Goal: Entertainment & Leisure: Browse casually

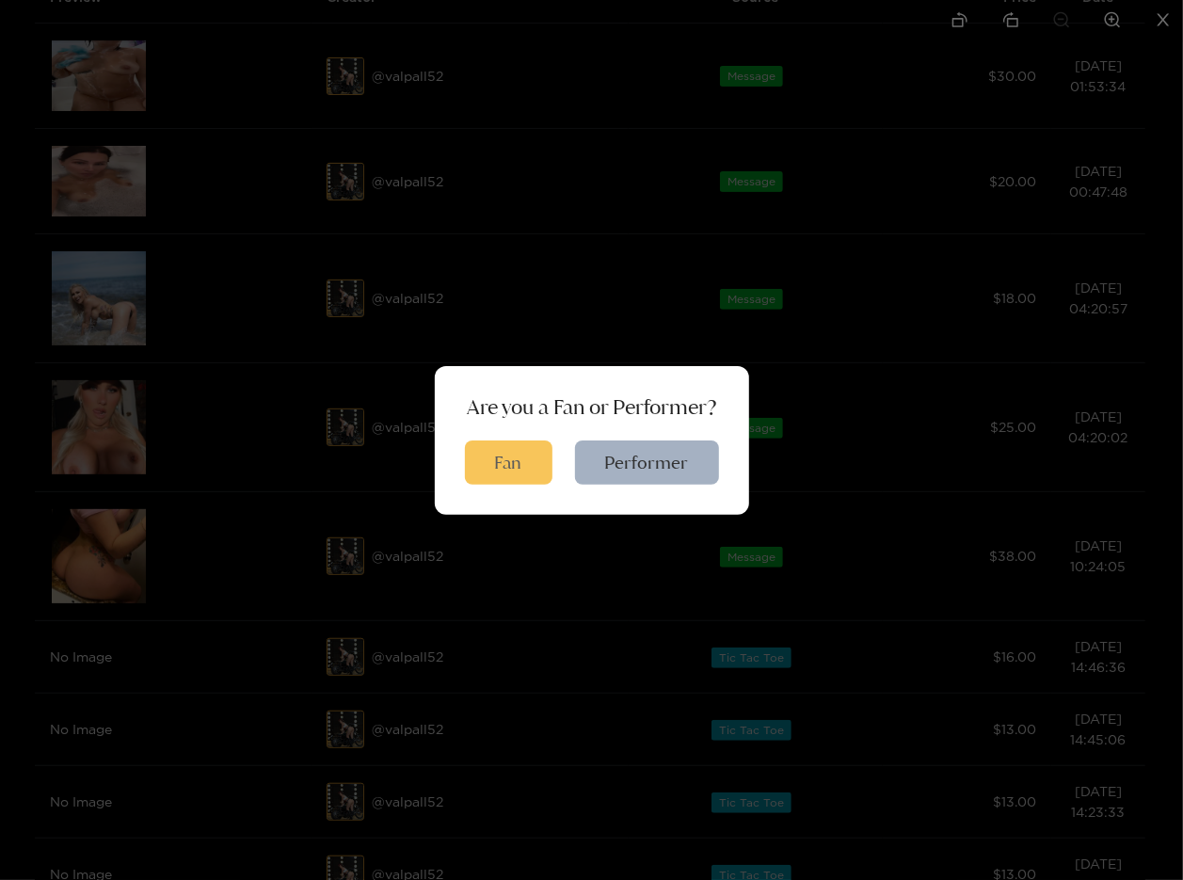
drag, startPoint x: 643, startPoint y: 452, endPoint x: 465, endPoint y: 467, distance: 178.5
click at [704, 287] on div "Are you a Fan or Performer? Fan Performer" at bounding box center [591, 440] width 1183 height 880
click at [525, 452] on button "Fan" at bounding box center [508, 462] width 87 height 44
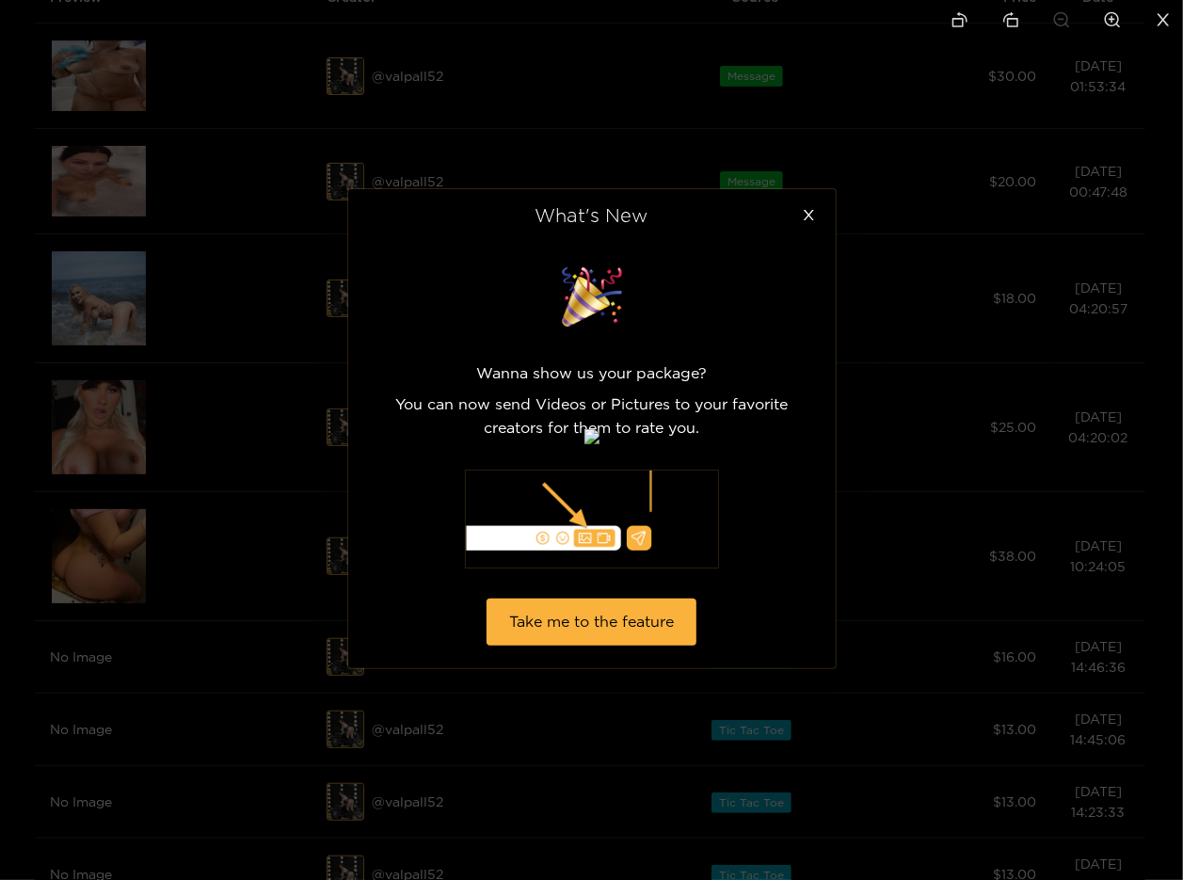
click at [988, 277] on div at bounding box center [591, 440] width 1183 height 880
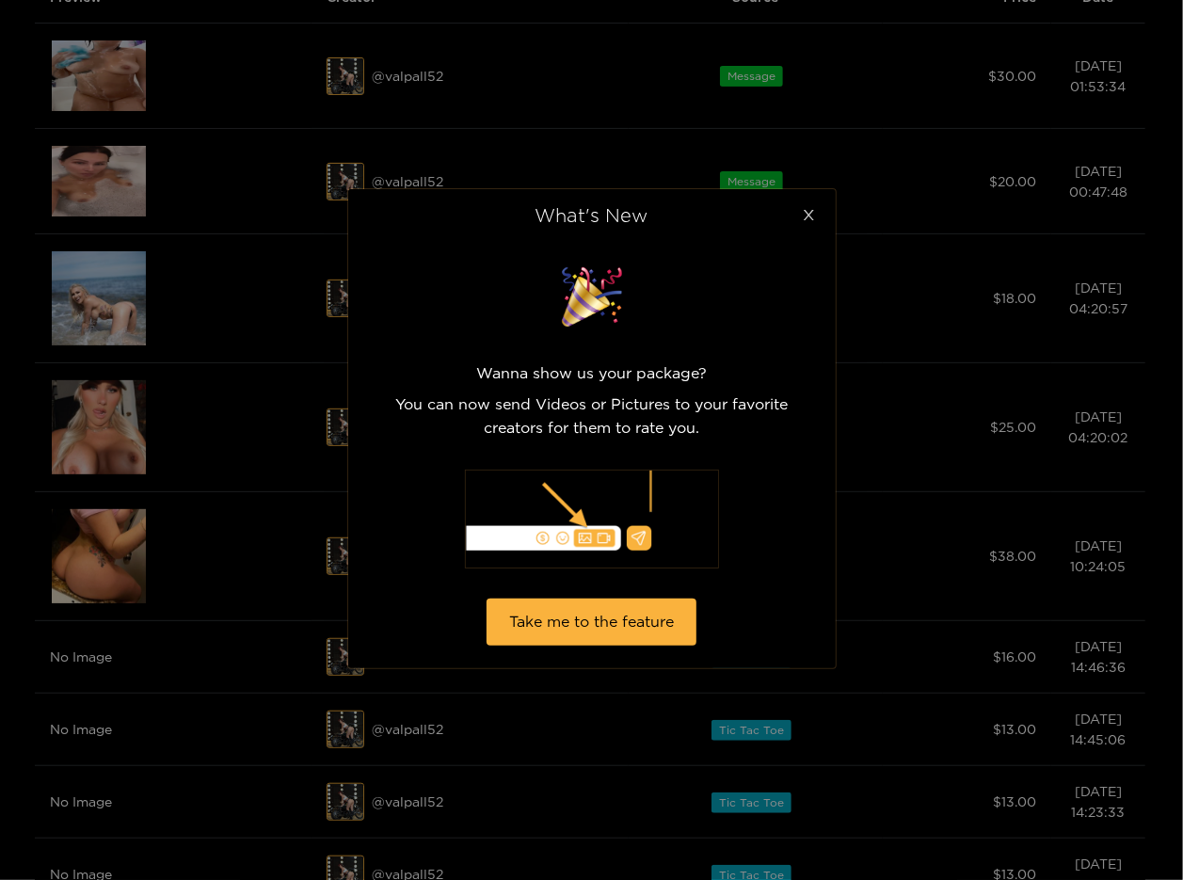
click at [805, 218] on icon "close" at bounding box center [809, 215] width 14 height 14
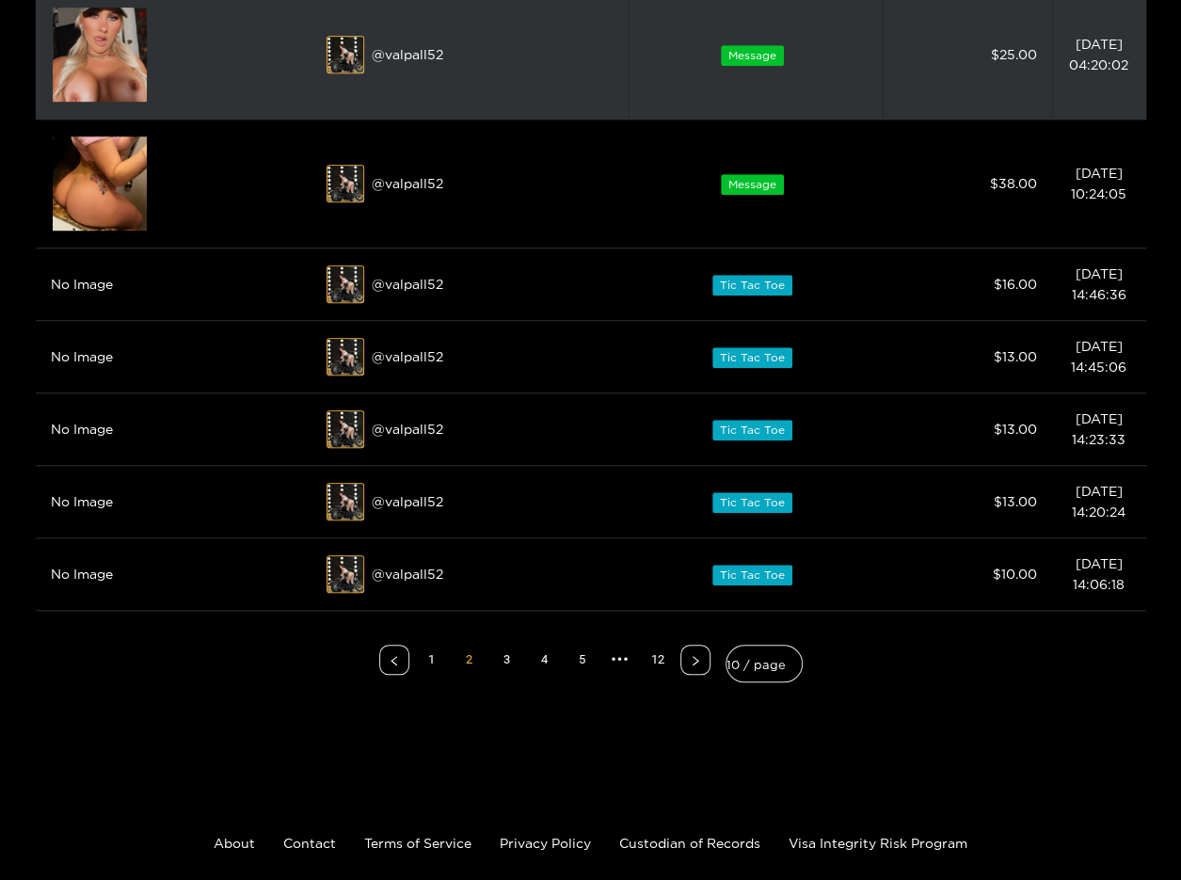
scroll to position [612, 0]
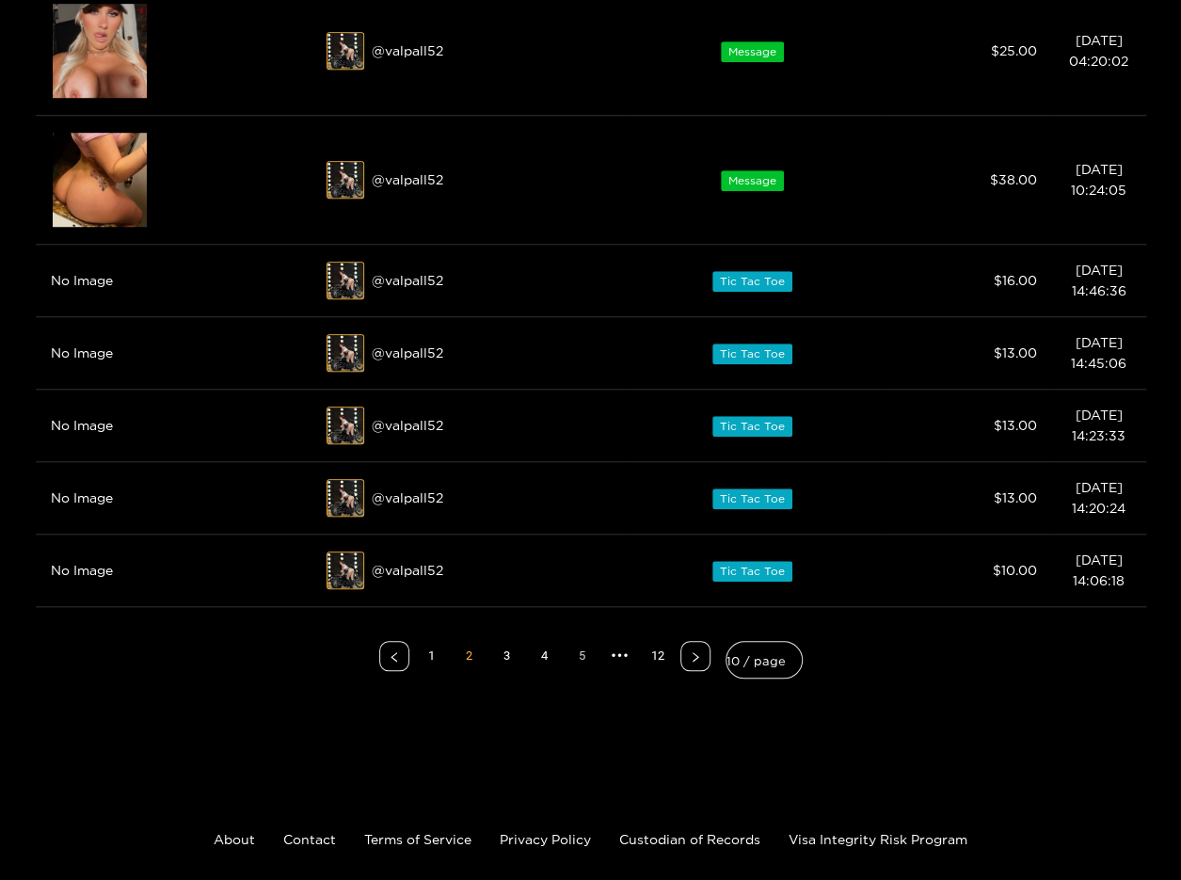
click at [582, 652] on link "5" at bounding box center [582, 656] width 28 height 28
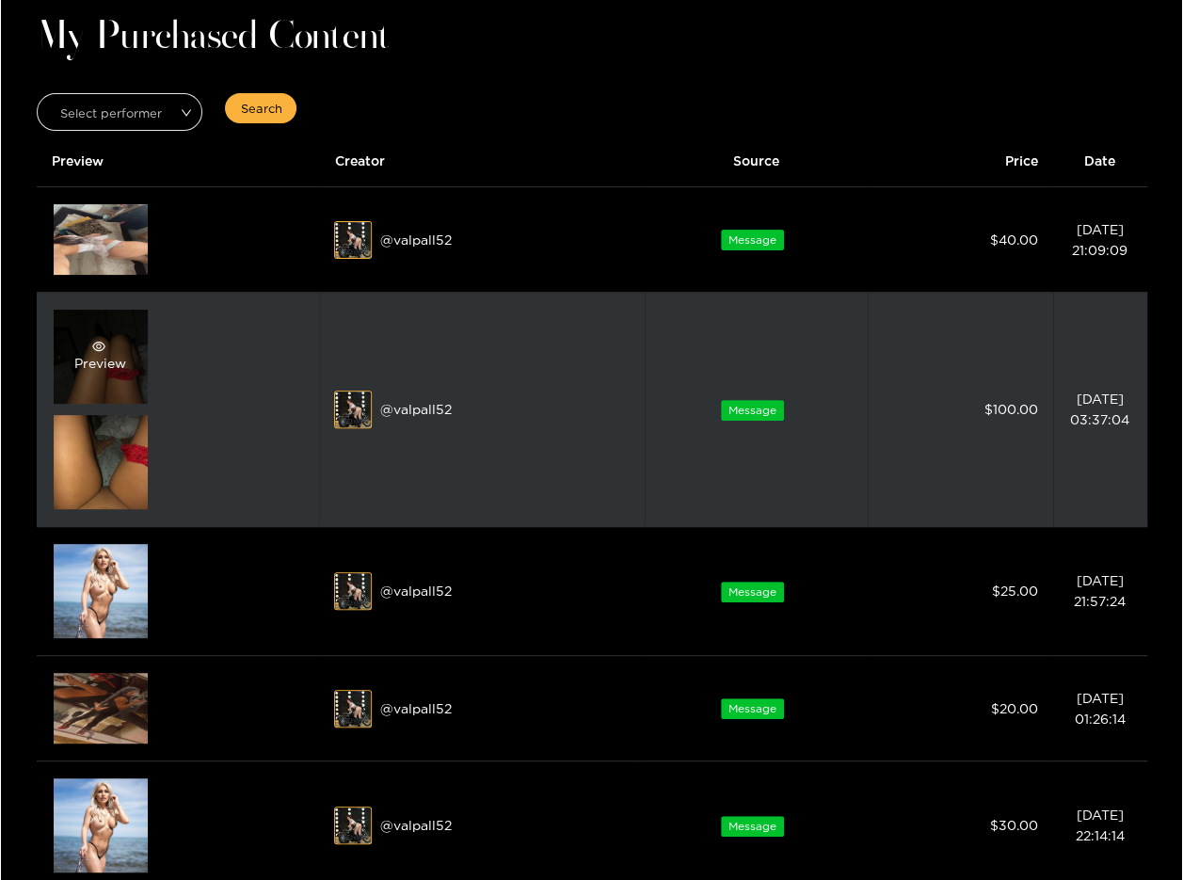
scroll to position [47, 0]
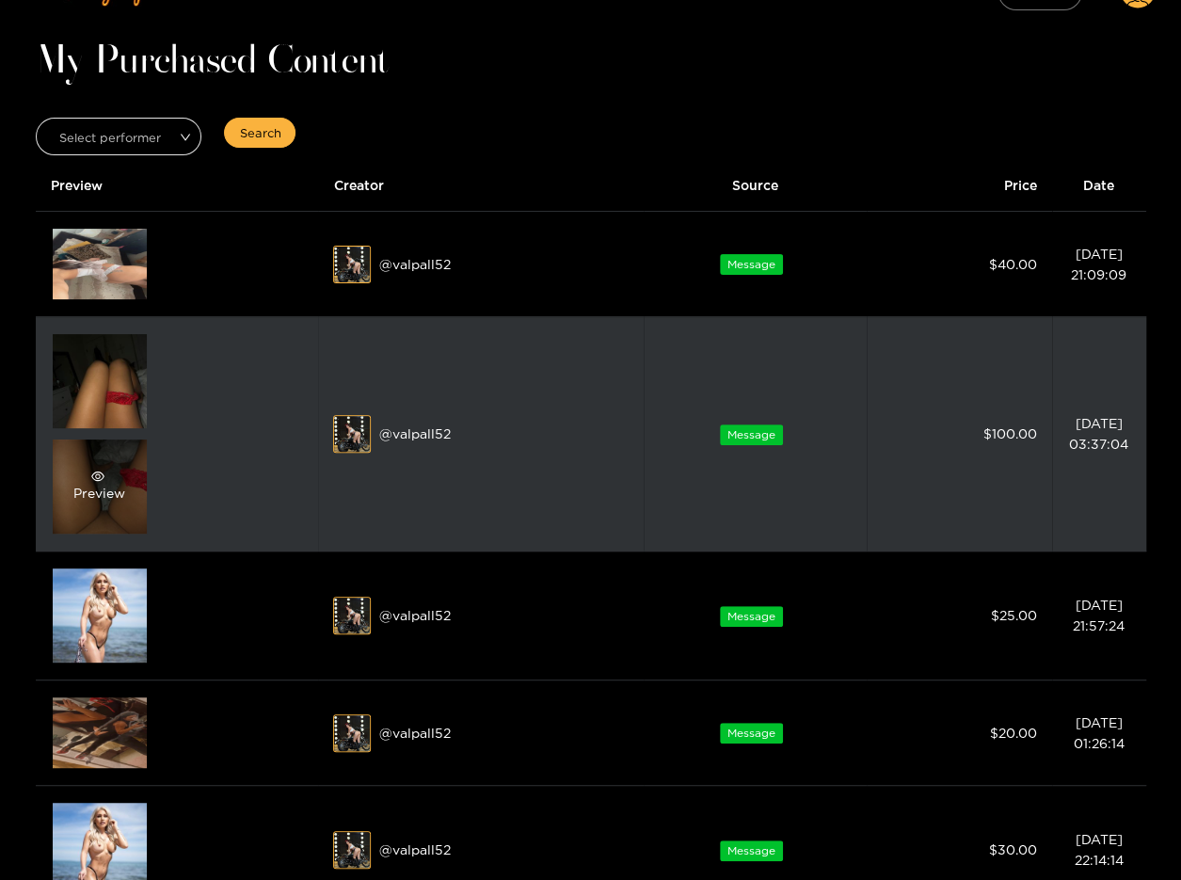
click at [101, 522] on div "Preview" at bounding box center [100, 486] width 94 height 94
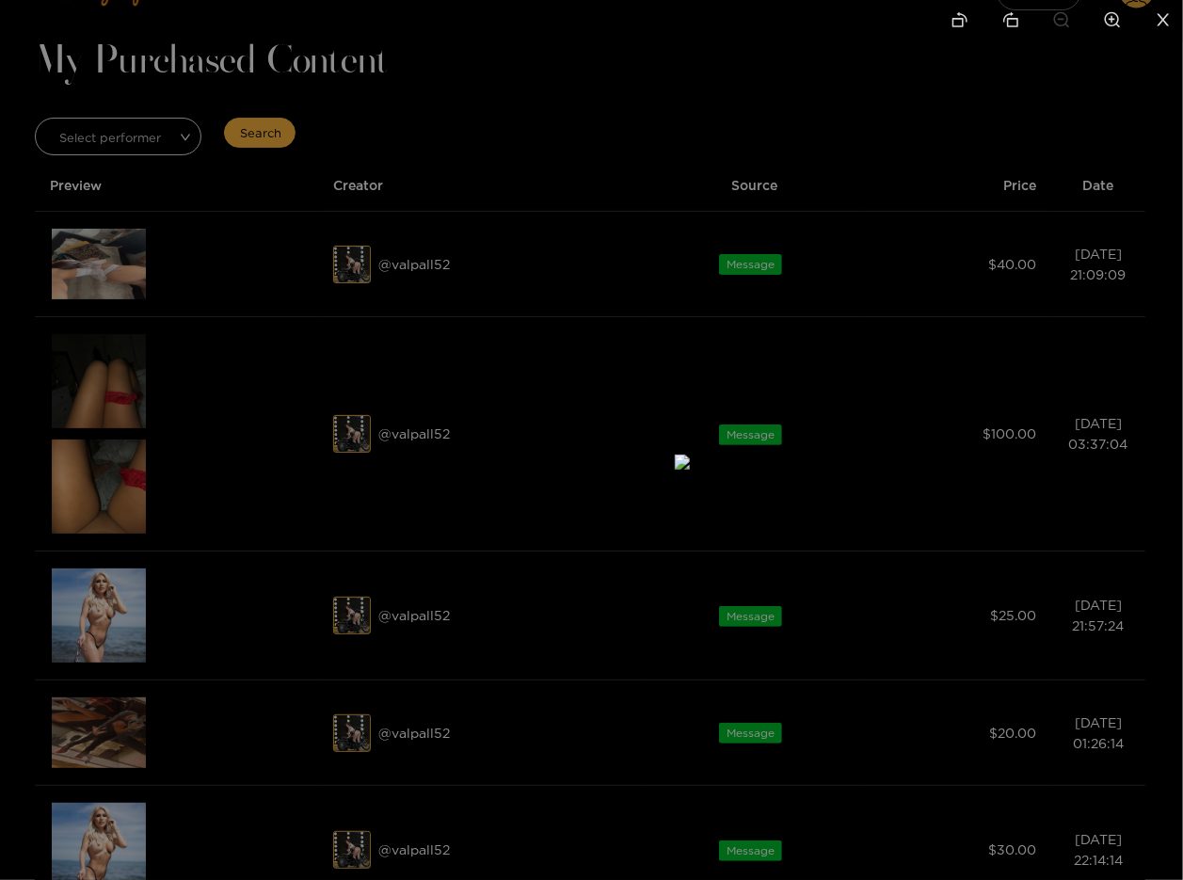
drag, startPoint x: 533, startPoint y: 545, endPoint x: 554, endPoint y: 538, distance: 22.6
click at [675, 469] on img at bounding box center [682, 461] width 15 height 15
click at [1039, 453] on div at bounding box center [591, 440] width 1183 height 880
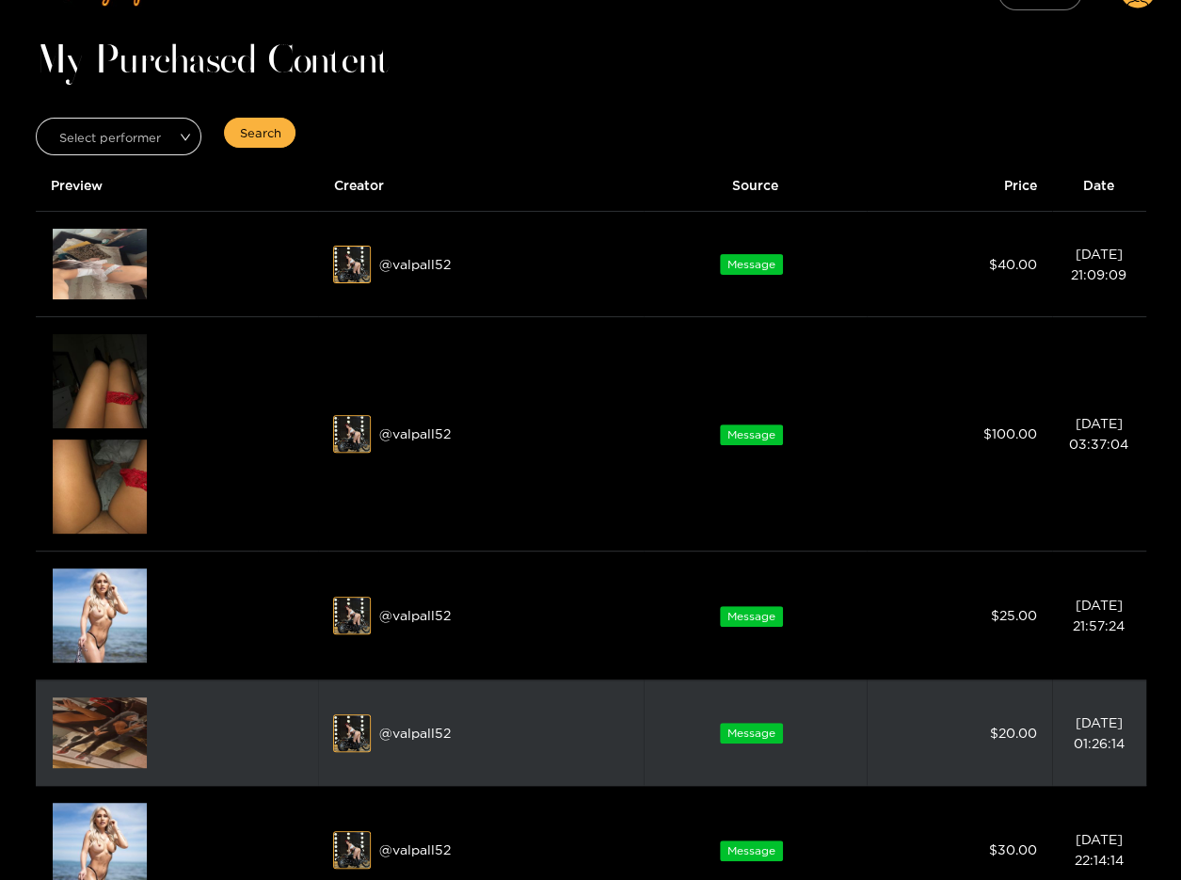
click at [117, 704] on img at bounding box center [100, 732] width 94 height 71
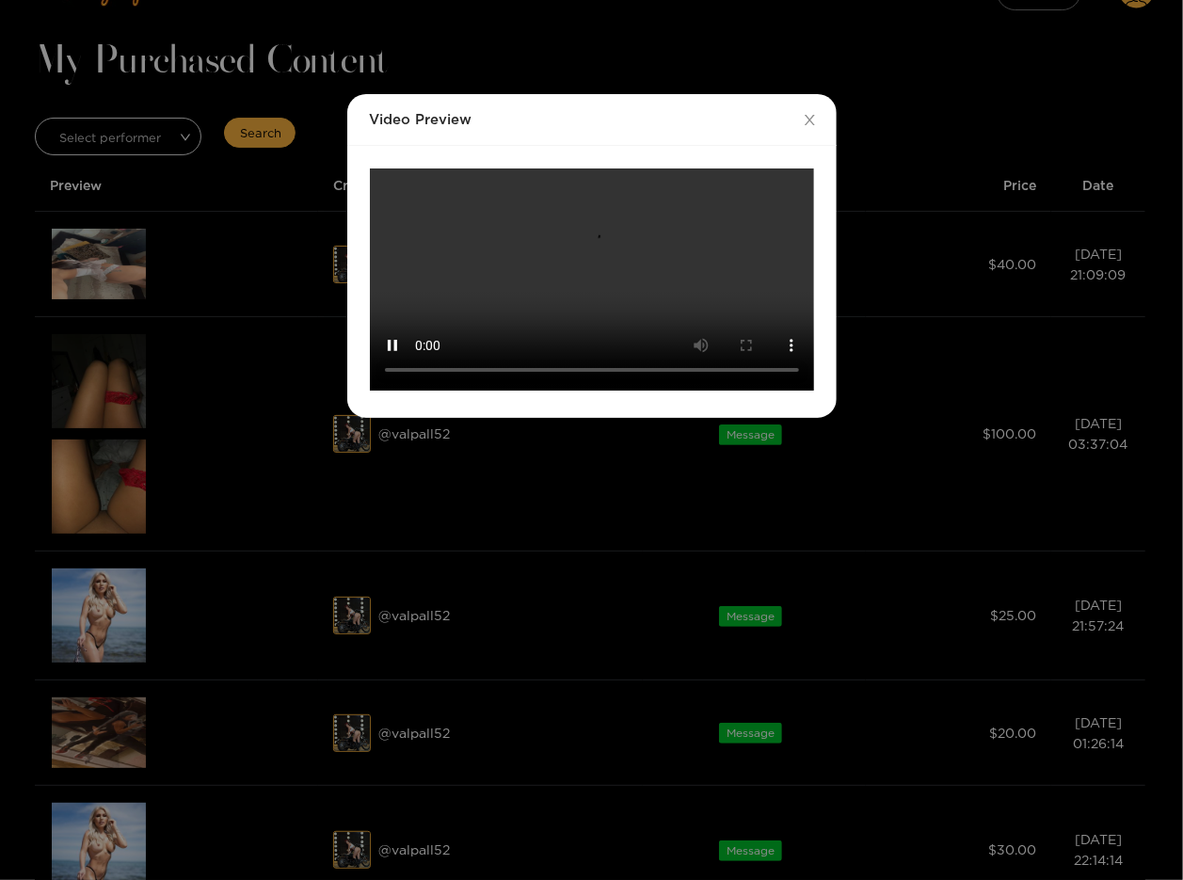
scroll to position [122, 0]
click at [947, 609] on div "Video Preview Your browser does not support the video tag." at bounding box center [591, 440] width 1183 height 880
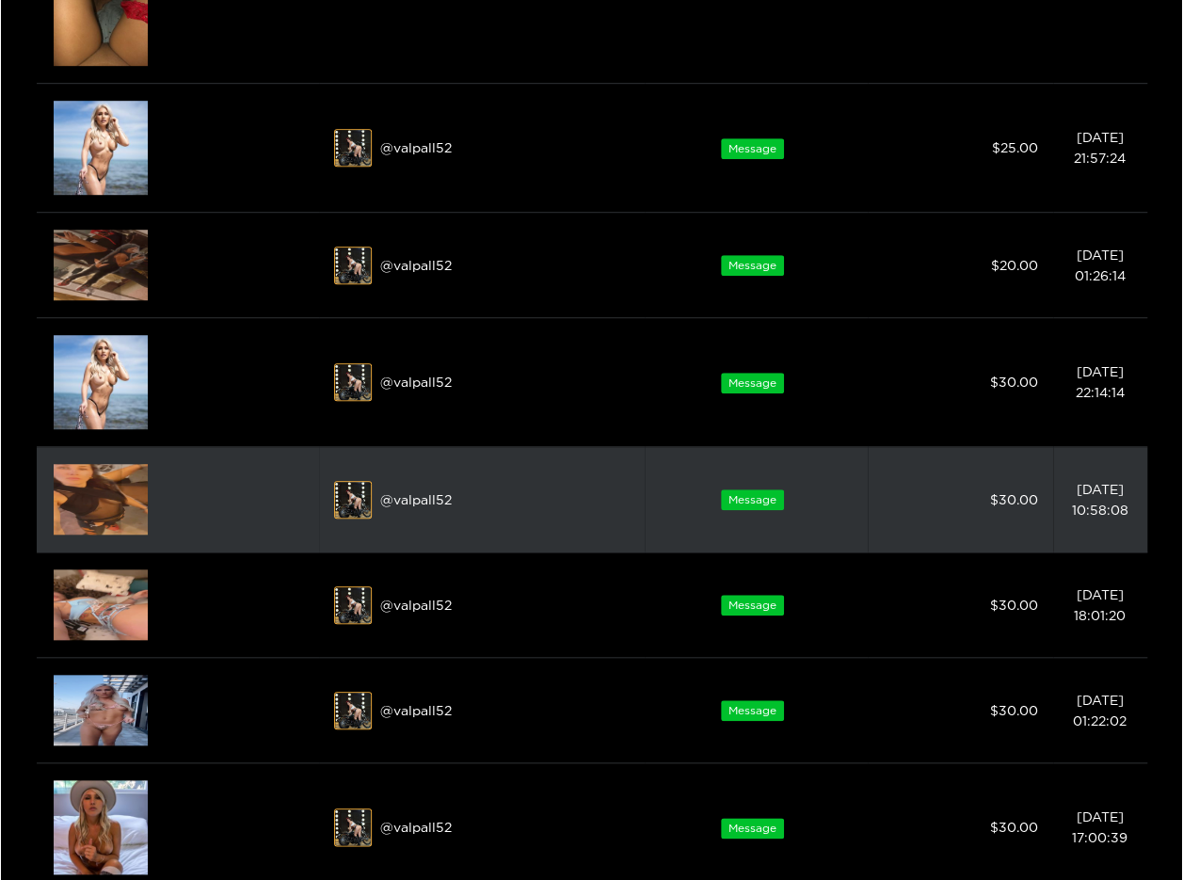
scroll to position [517, 0]
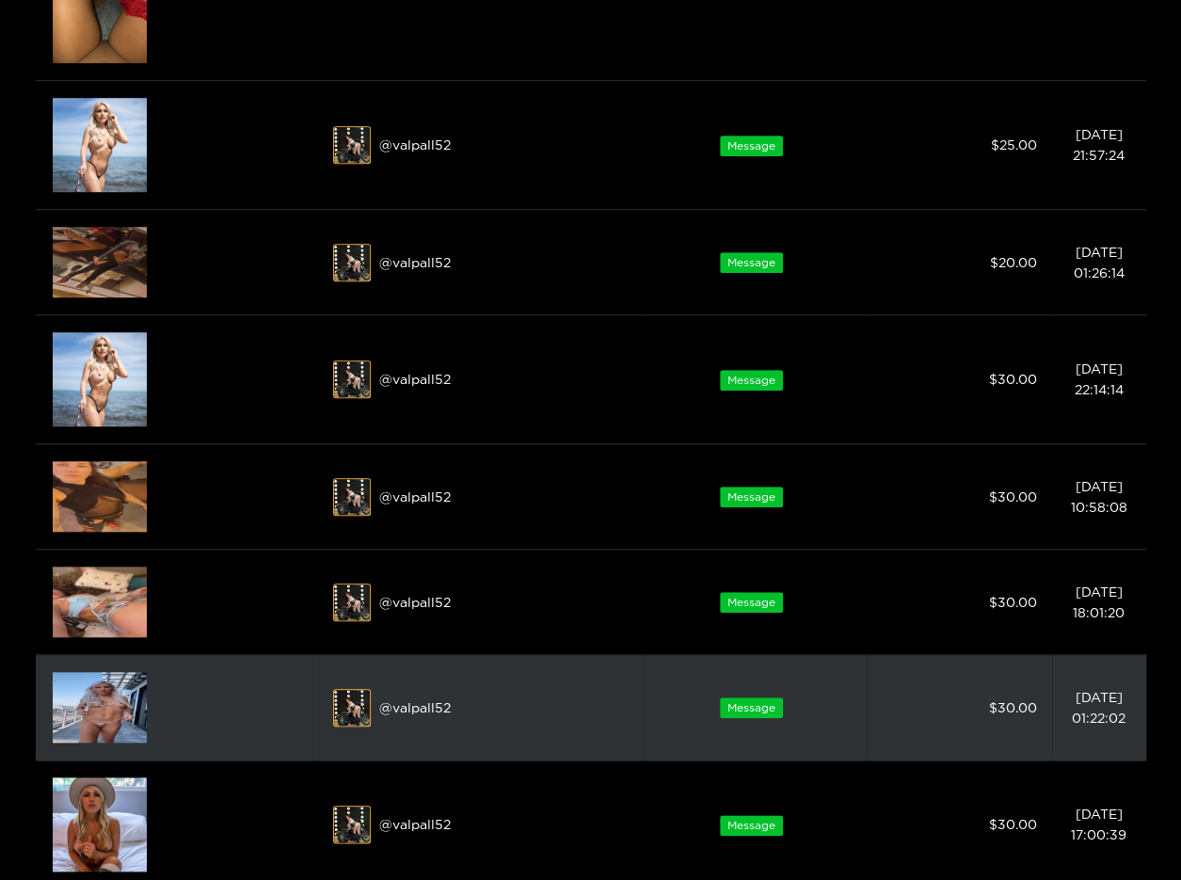
click at [123, 695] on img at bounding box center [100, 707] width 94 height 71
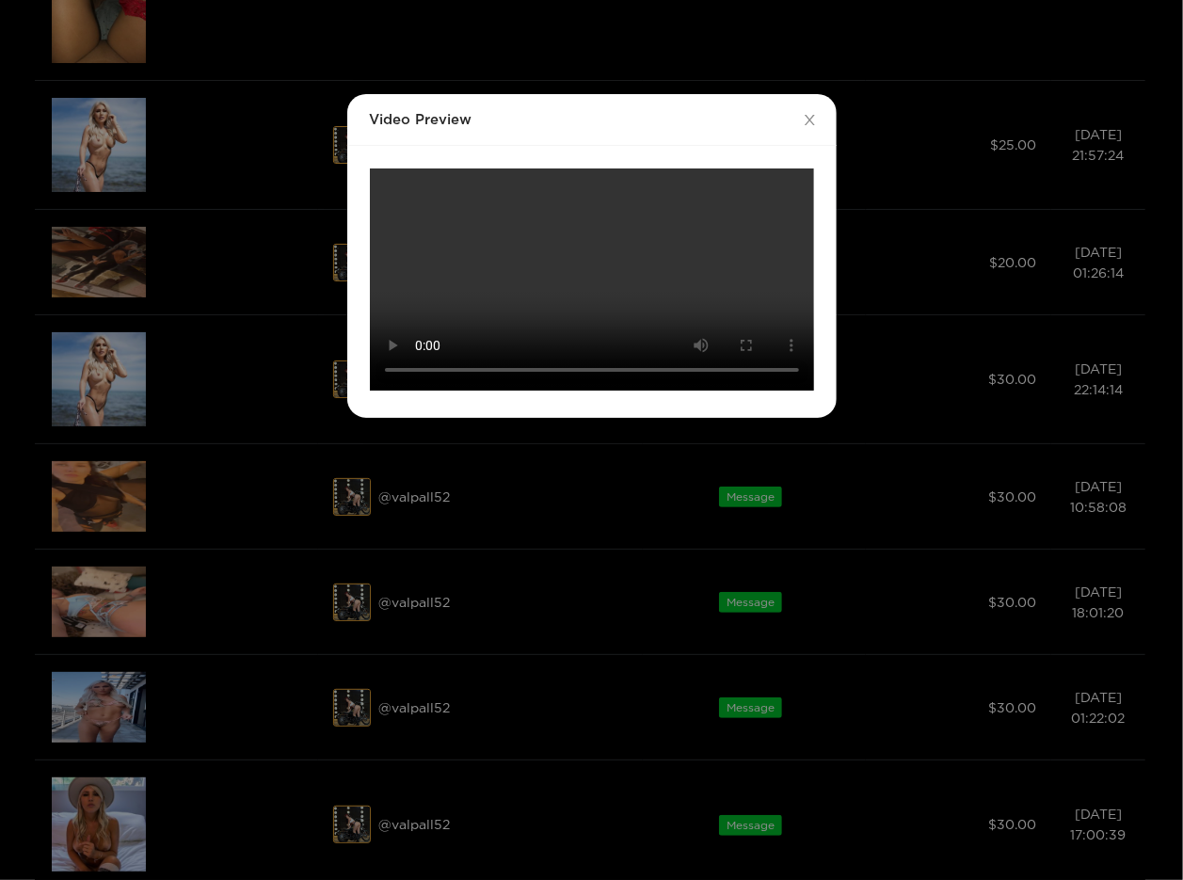
click at [207, 631] on div "Video Preview Your browser does not support the video tag." at bounding box center [591, 440] width 1183 height 880
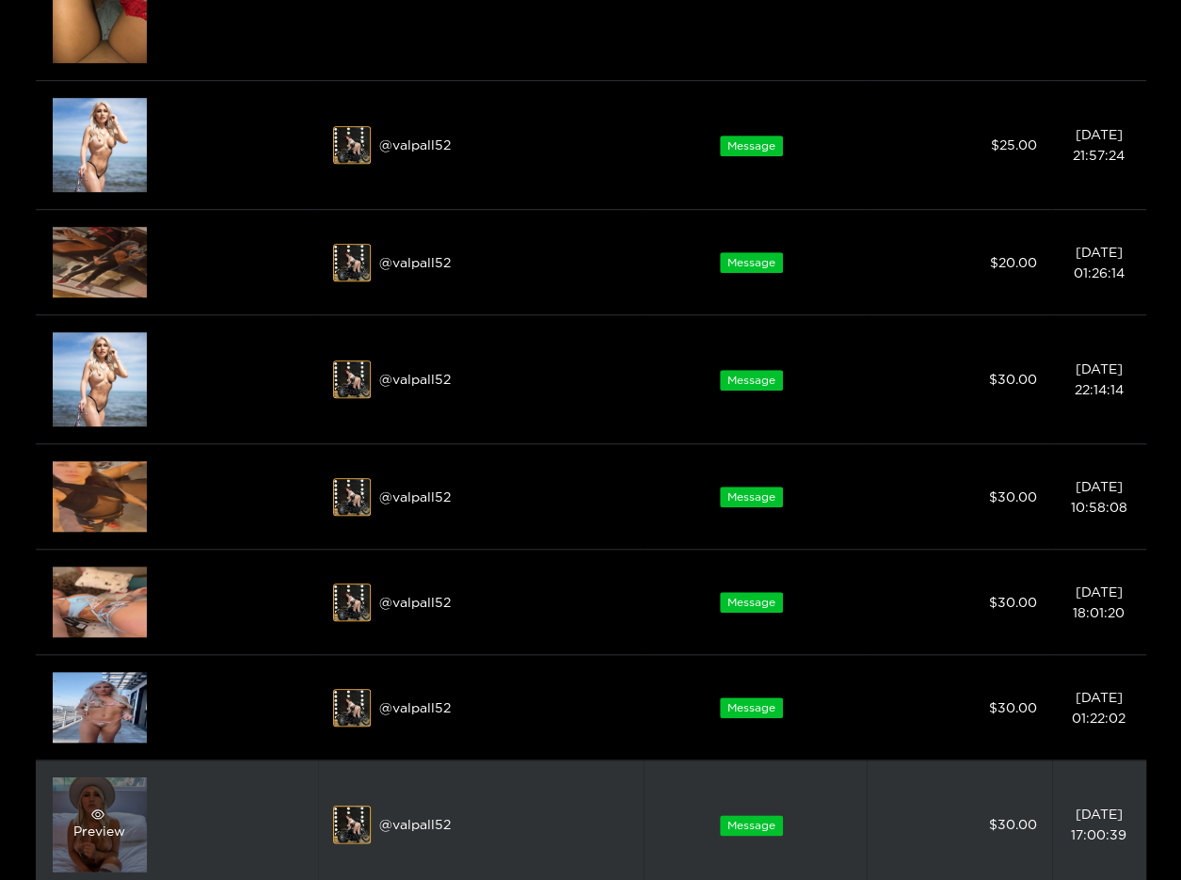
click at [113, 802] on div "Preview" at bounding box center [100, 824] width 94 height 94
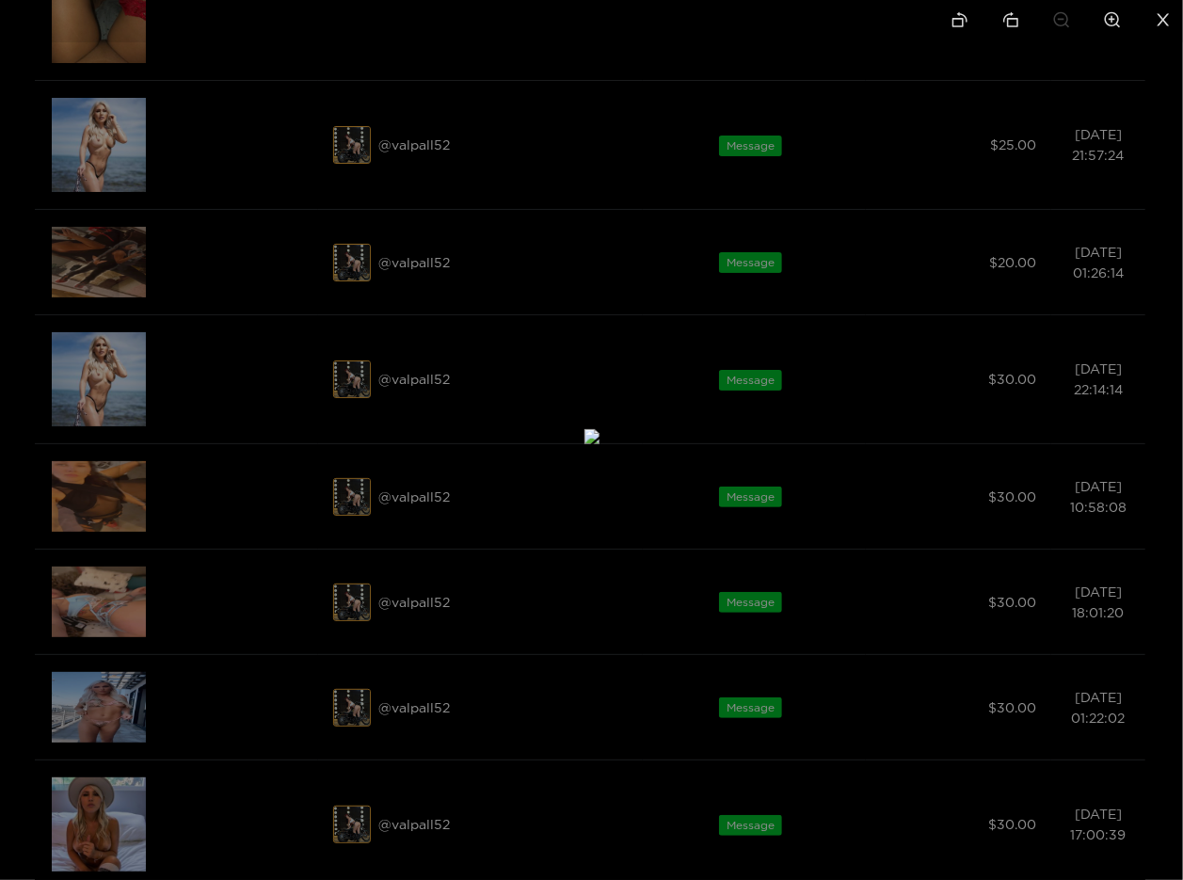
click at [290, 533] on div at bounding box center [591, 440] width 1183 height 880
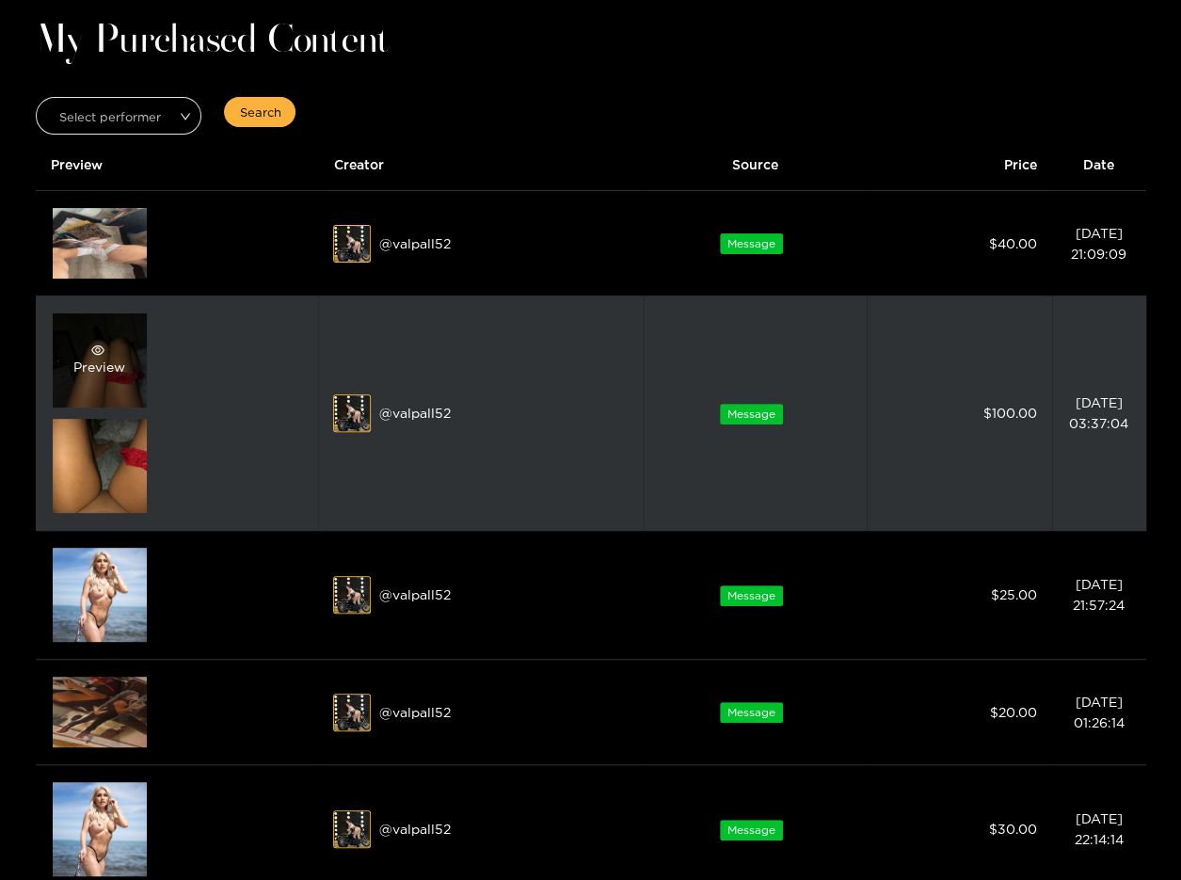
scroll to position [47, 0]
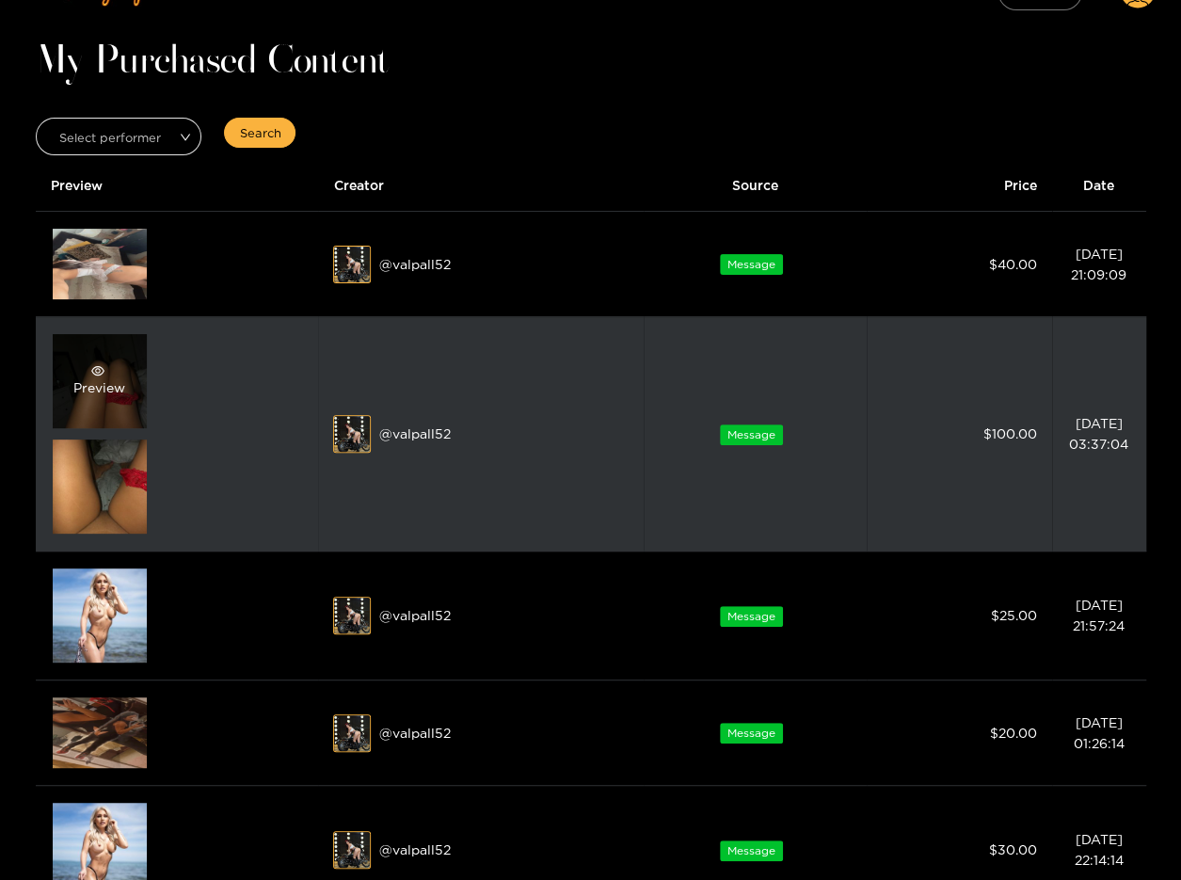
click at [113, 378] on div "Preview" at bounding box center [99, 381] width 52 height 34
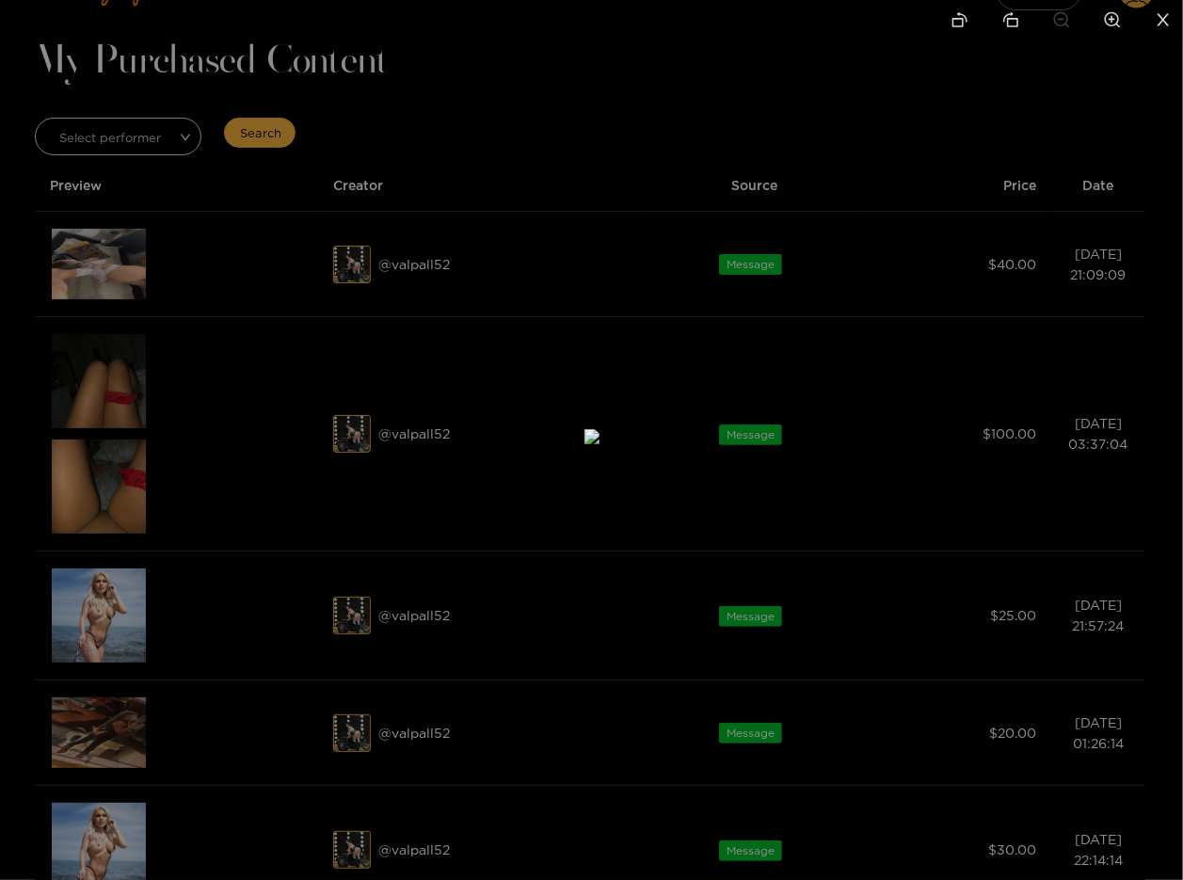
click at [998, 202] on div at bounding box center [591, 440] width 1183 height 880
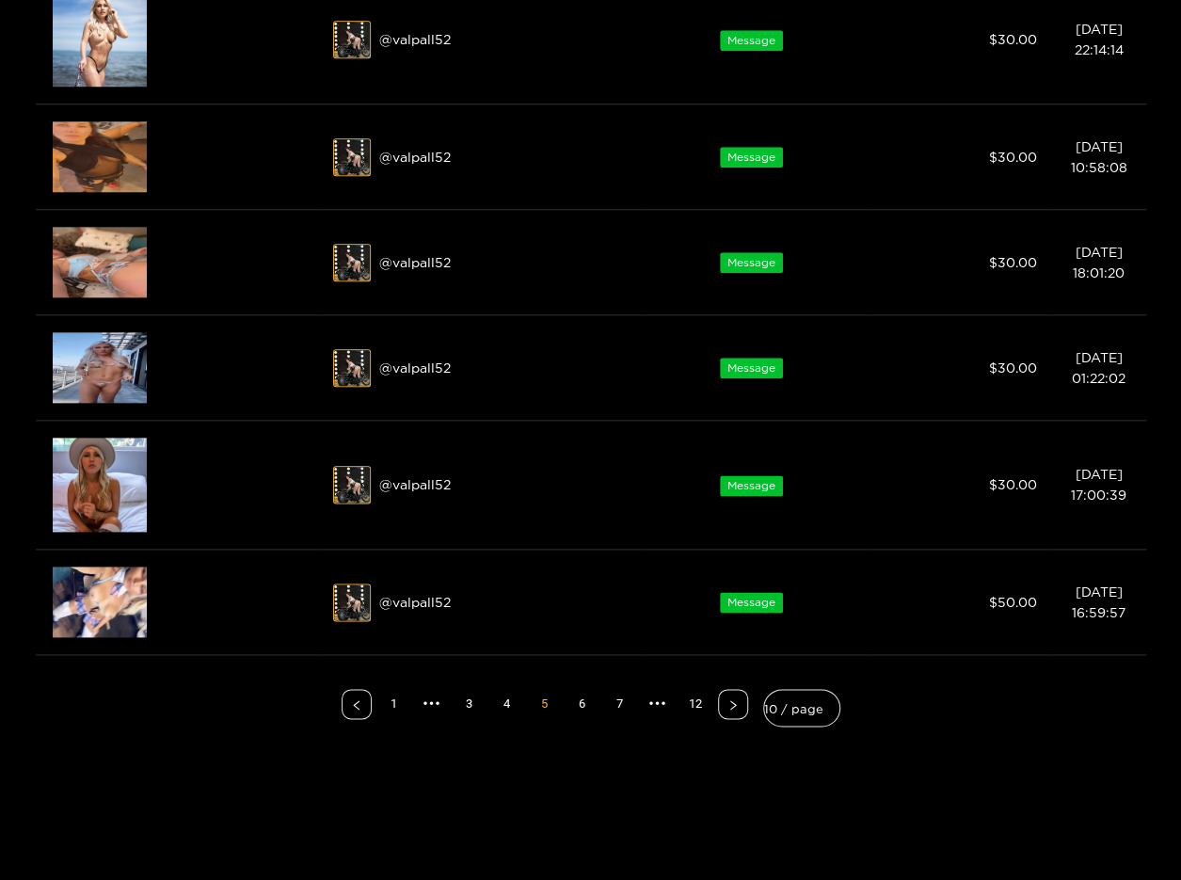
scroll to position [999, 0]
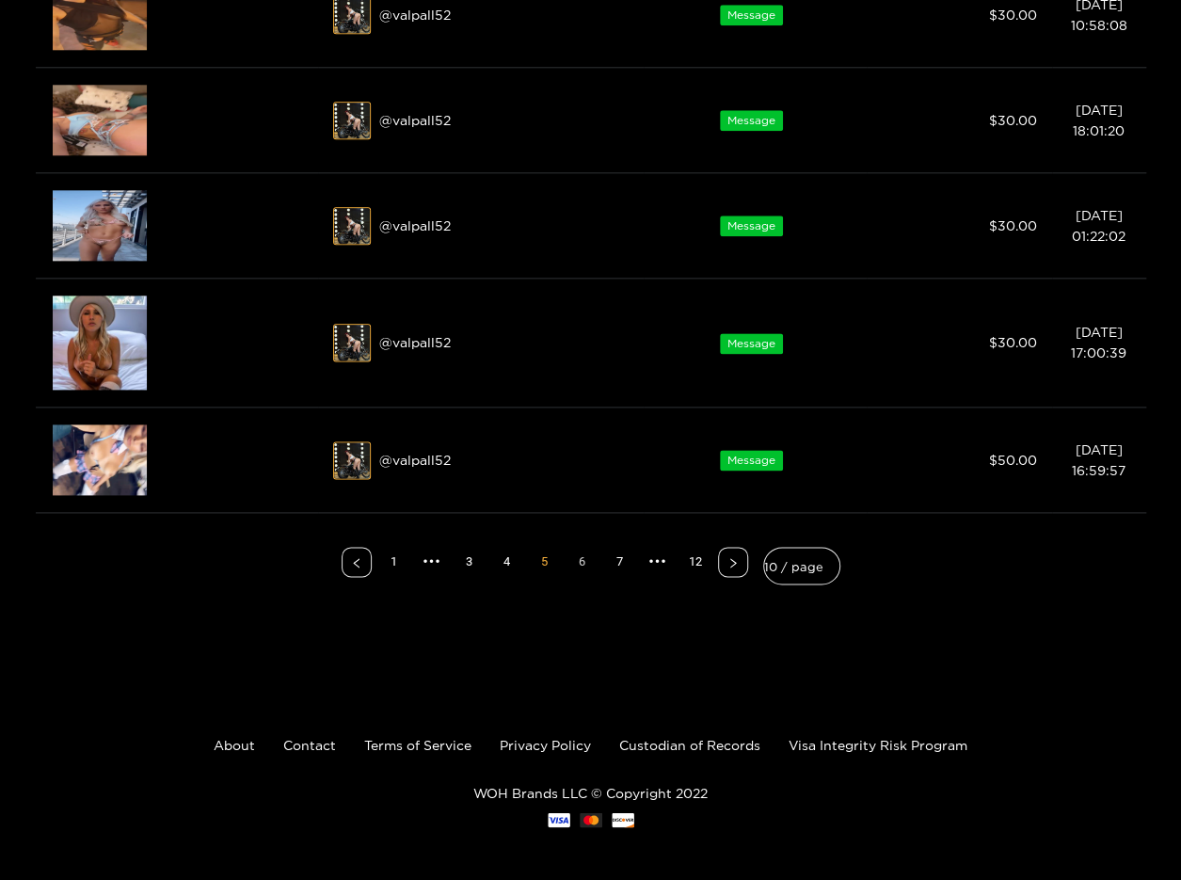
click at [580, 557] on link "6" at bounding box center [582, 562] width 28 height 28
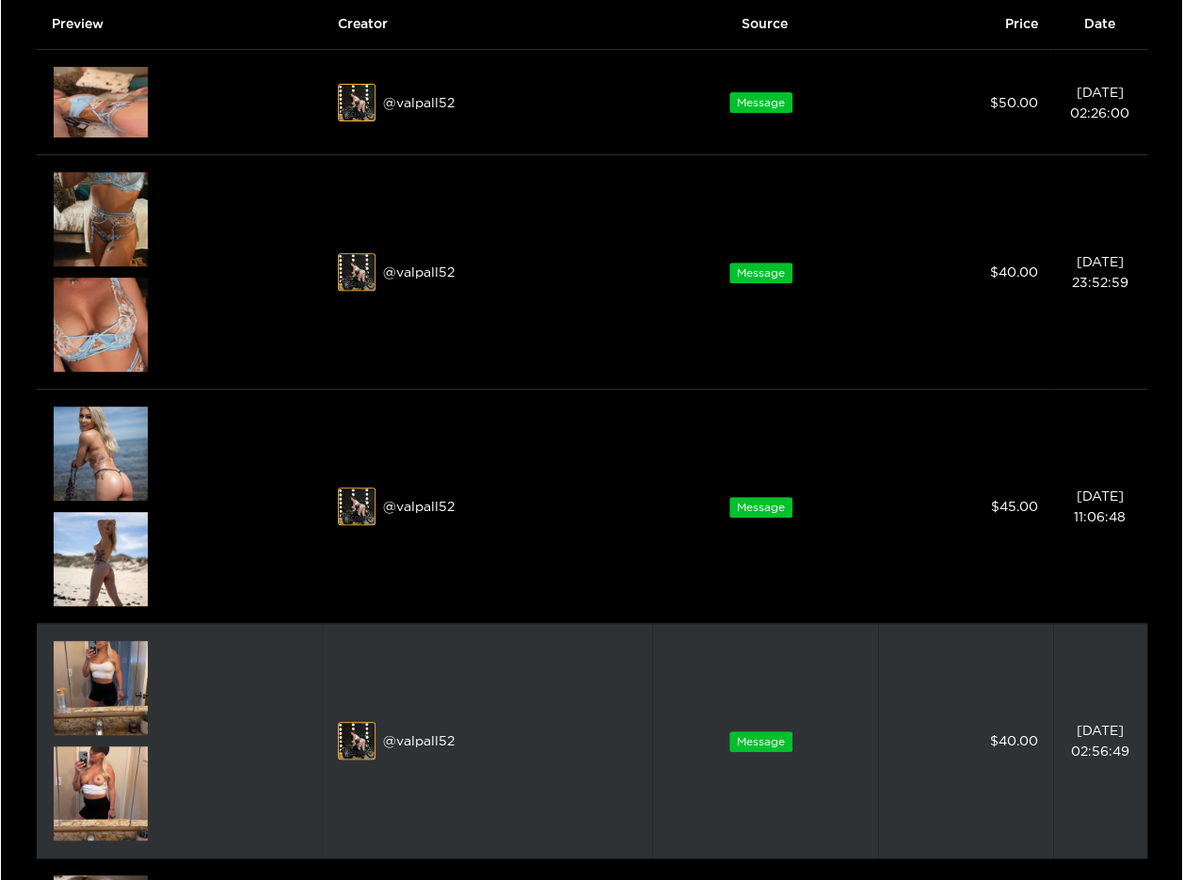
scroll to position [659, 0]
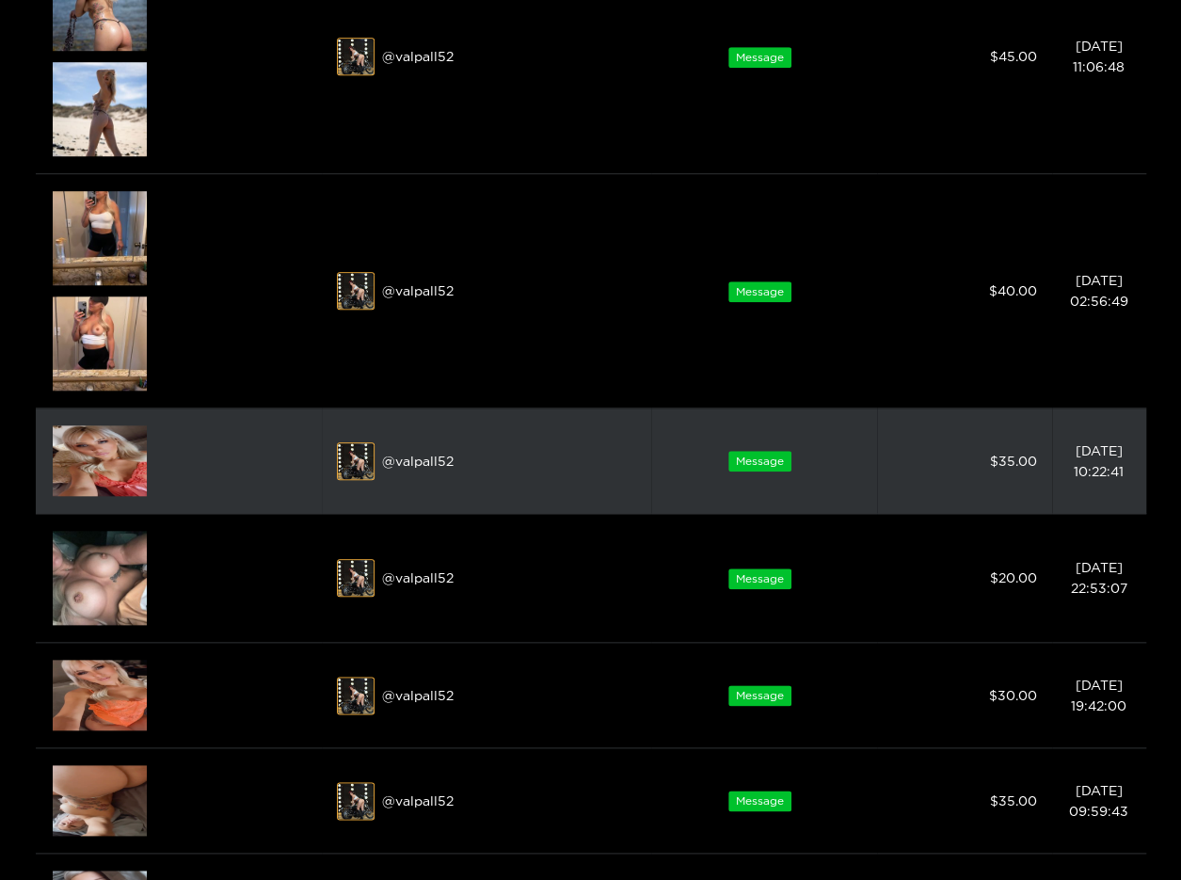
click at [118, 479] on img at bounding box center [100, 460] width 94 height 71
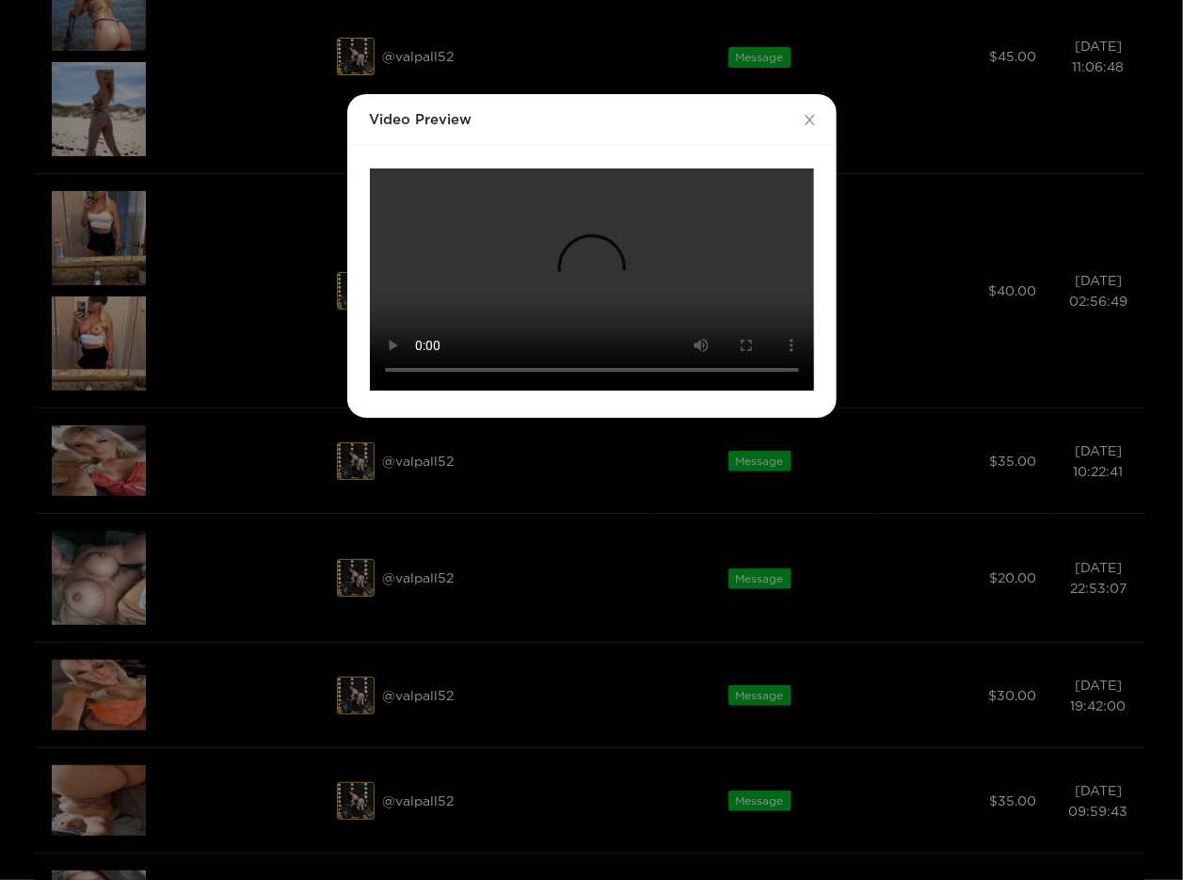
scroll to position [122, 0]
click at [958, 549] on div "Video Preview Your browser does not support the video tag." at bounding box center [591, 440] width 1183 height 880
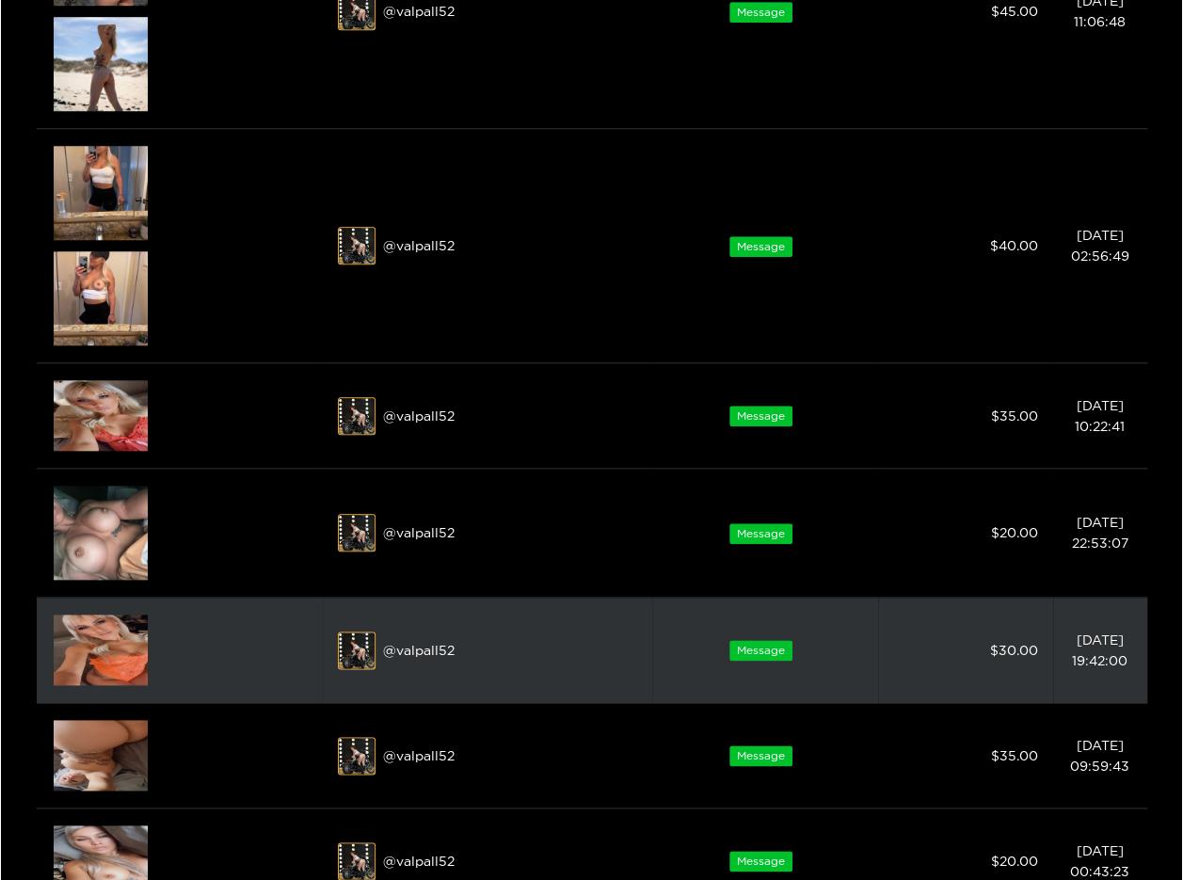
scroll to position [941, 0]
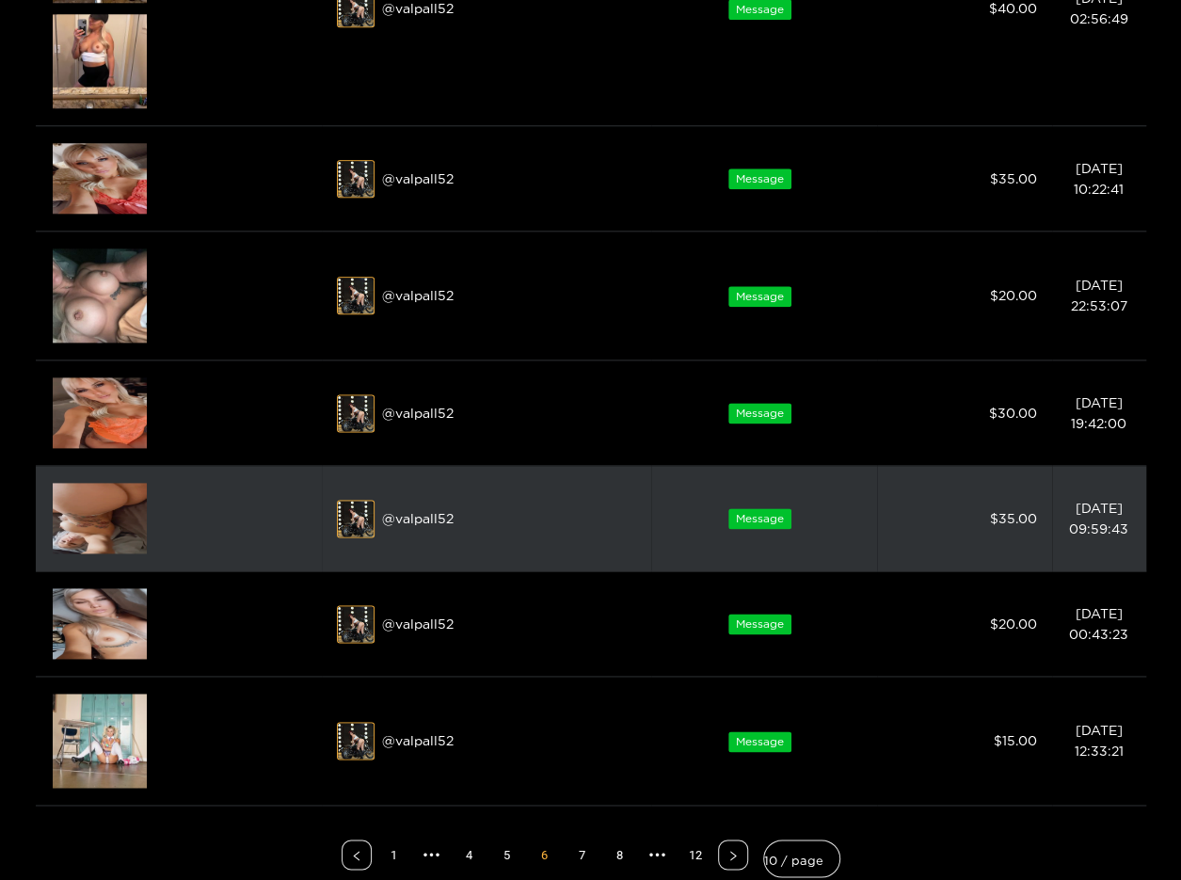
click at [94, 500] on img at bounding box center [100, 518] width 94 height 71
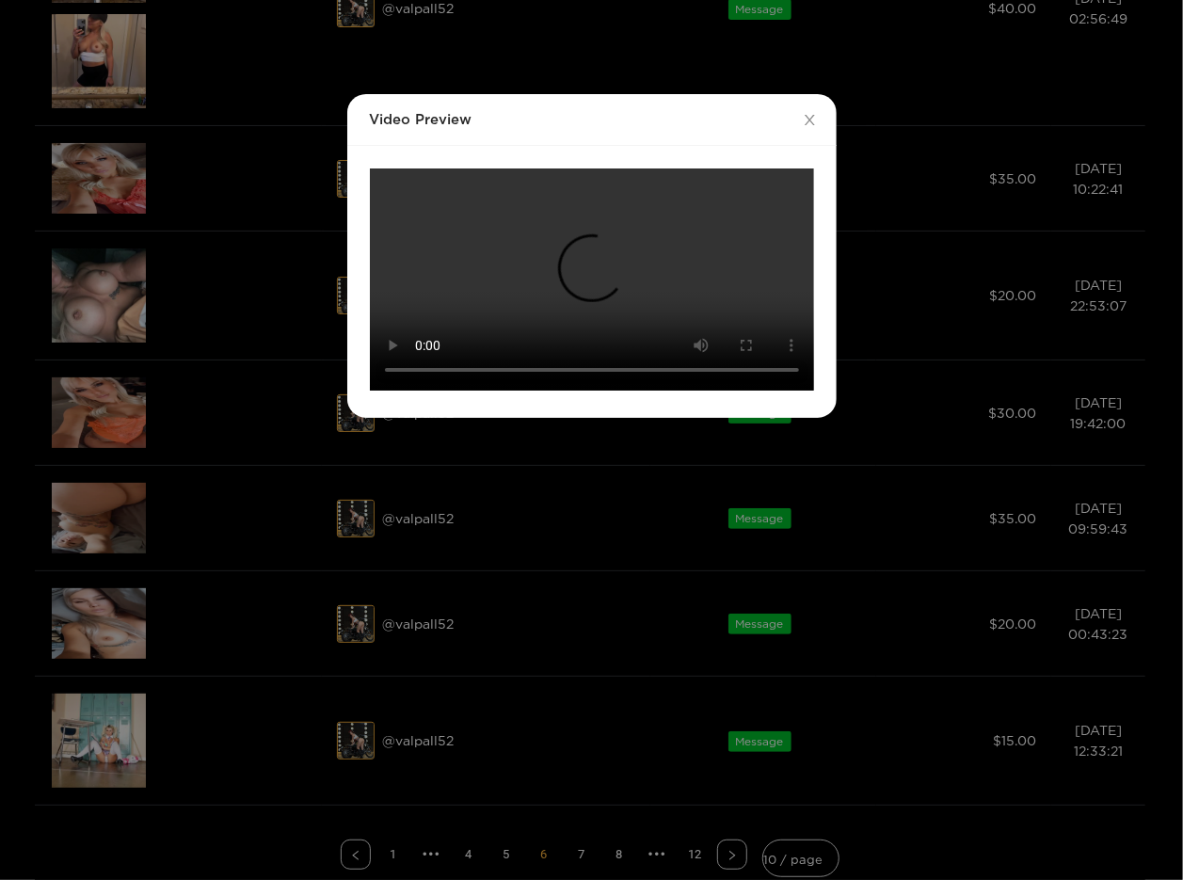
scroll to position [122, 0]
click at [1073, 517] on div "Video Preview Your browser does not support the video tag." at bounding box center [591, 440] width 1183 height 880
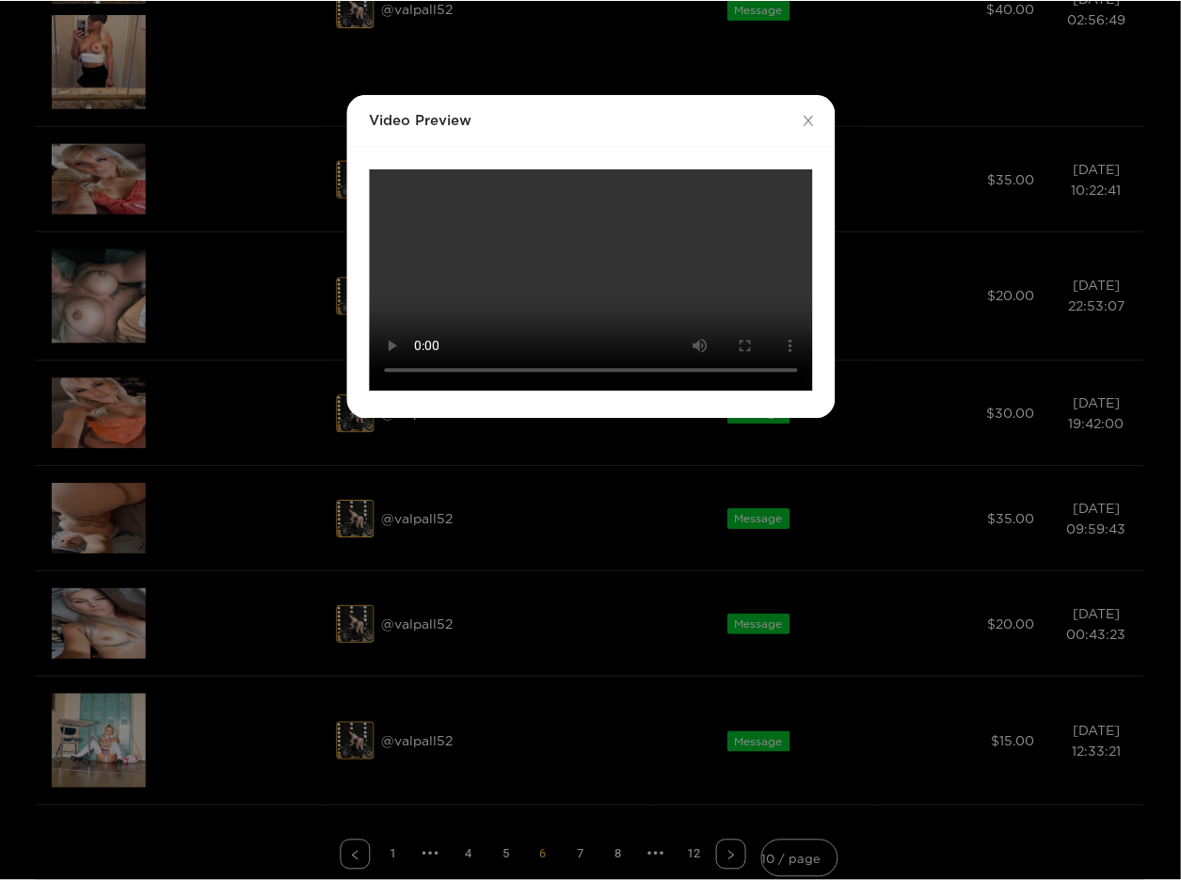
scroll to position [28, 0]
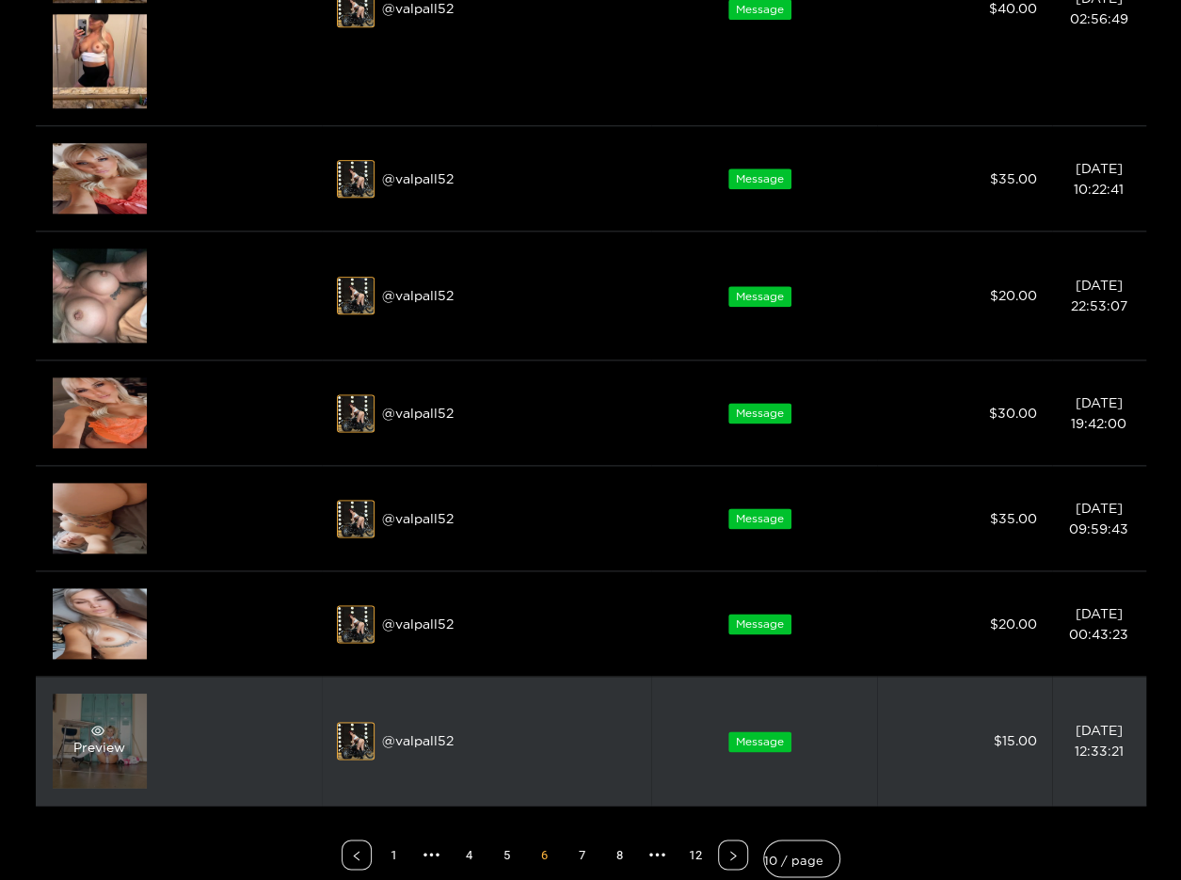
click at [113, 735] on div "Preview" at bounding box center [99, 741] width 52 height 34
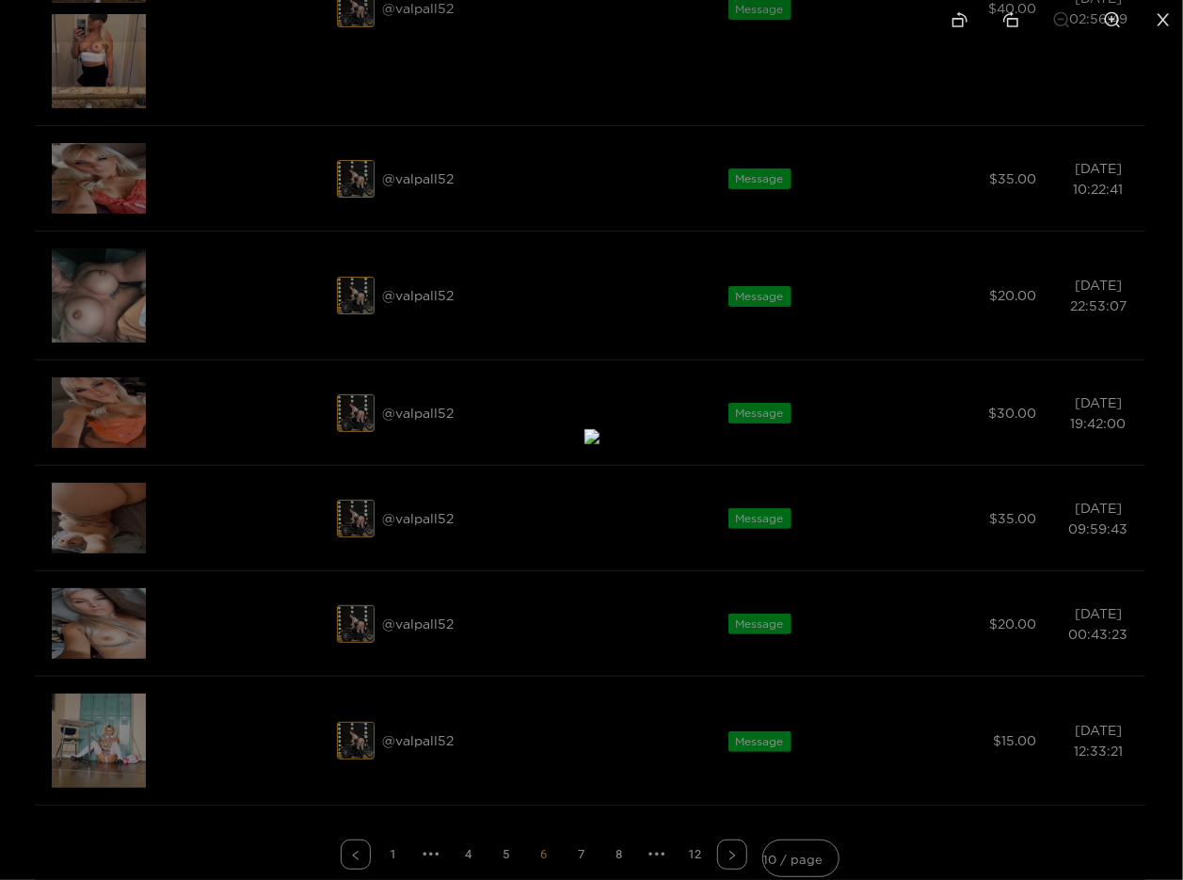
click at [885, 30] on ul at bounding box center [591, 21] width 1183 height 42
click at [1159, 35] on li at bounding box center [1163, 21] width 40 height 42
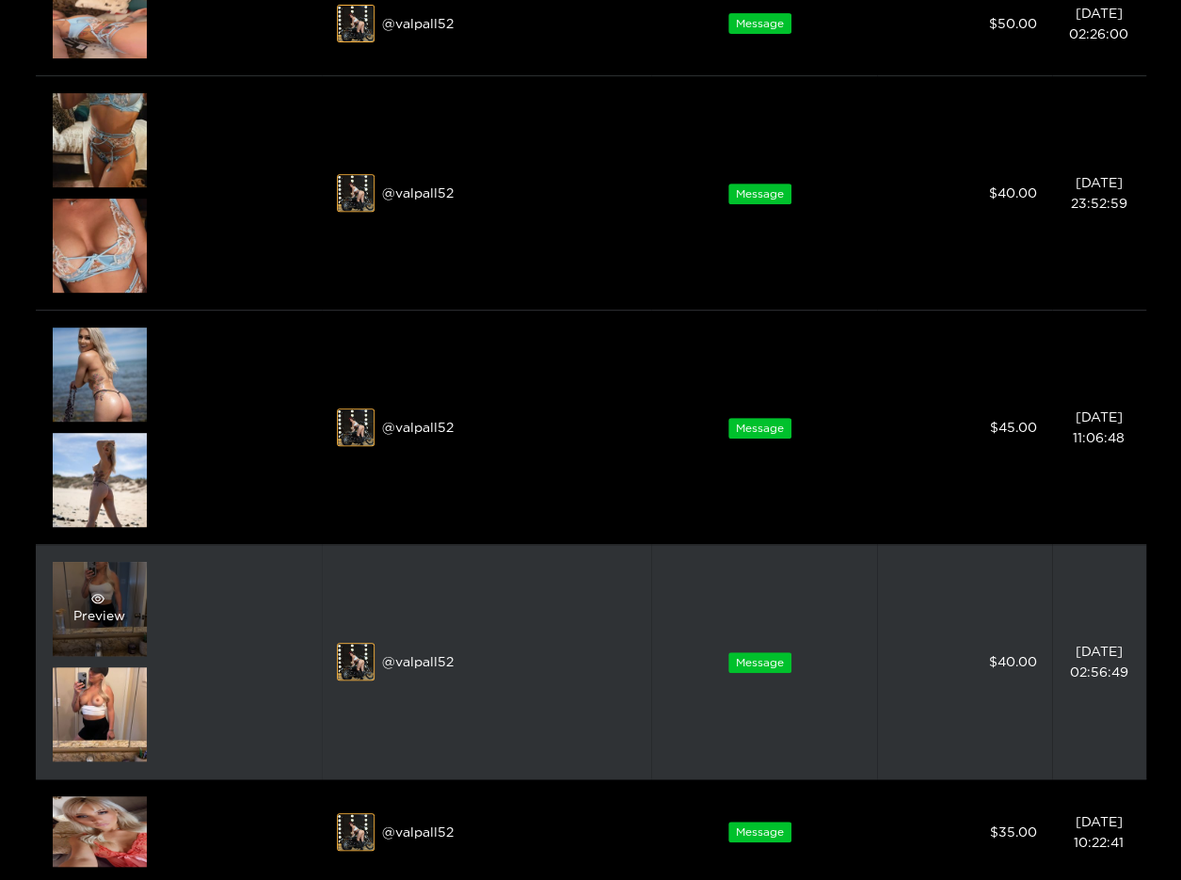
scroll to position [282, 0]
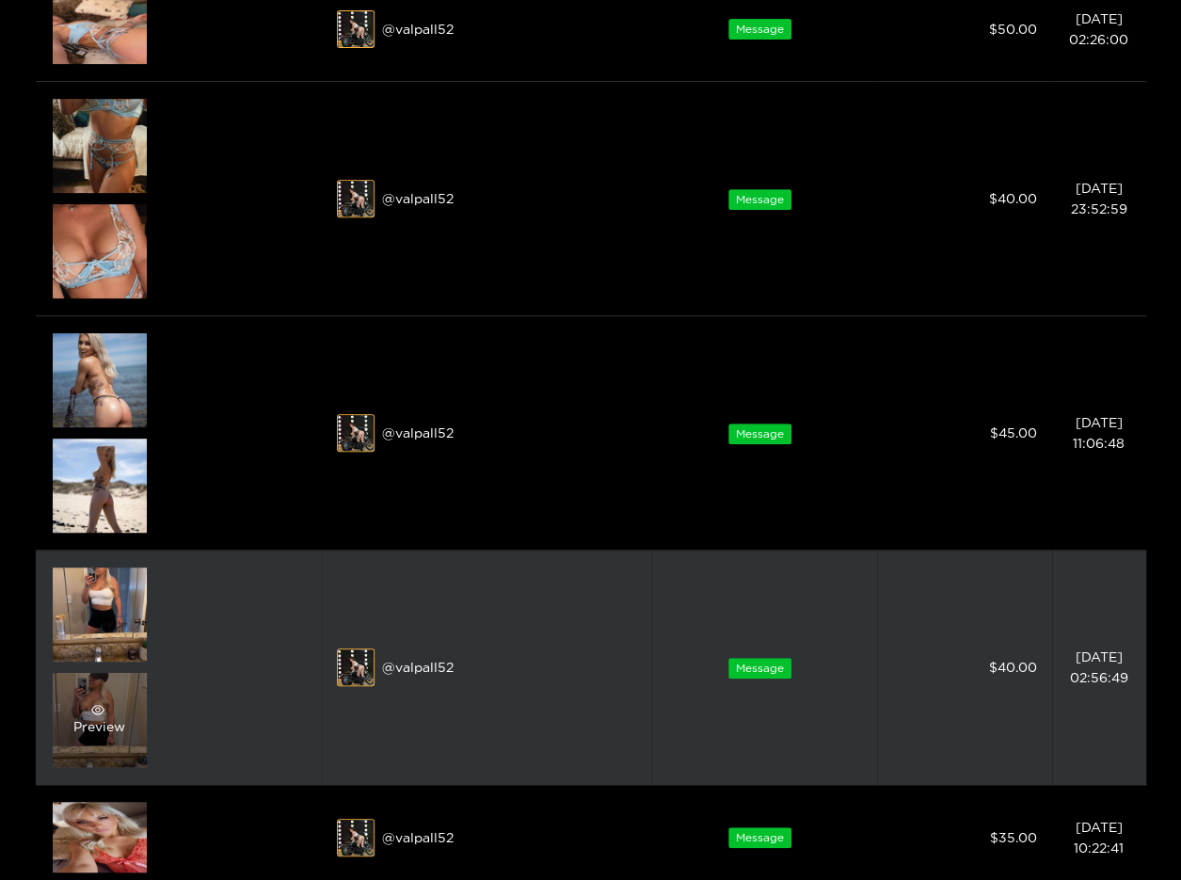
click at [119, 713] on span "eye" at bounding box center [97, 709] width 48 height 13
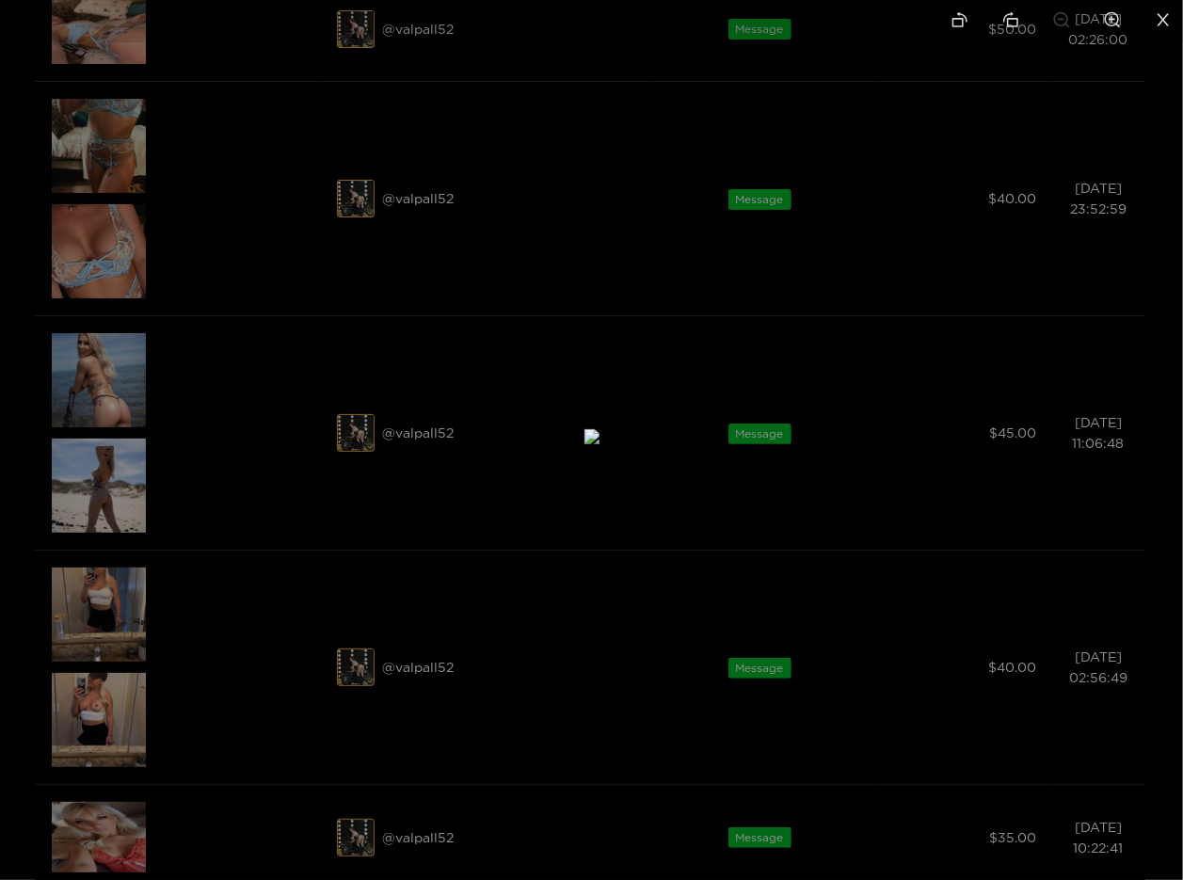
click at [162, 641] on div at bounding box center [591, 440] width 1183 height 880
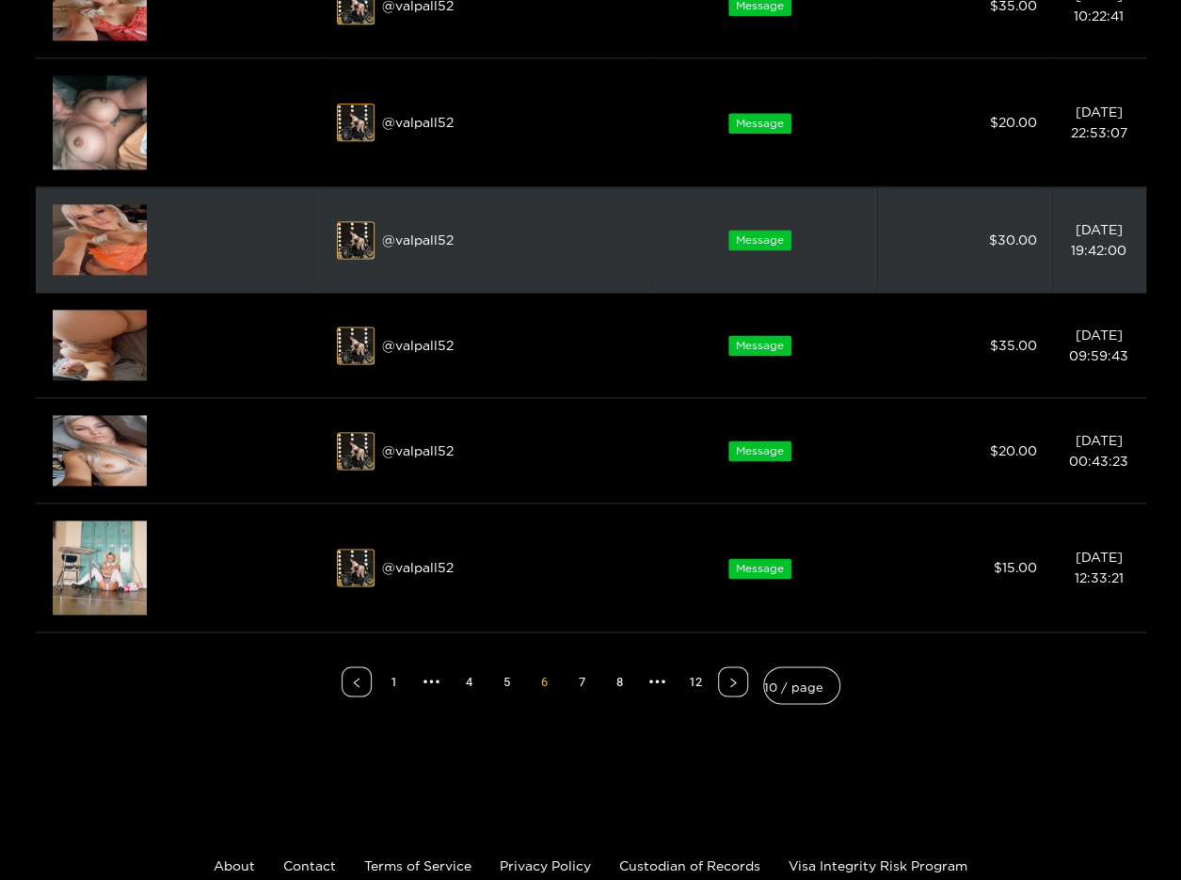
scroll to position [1129, 0]
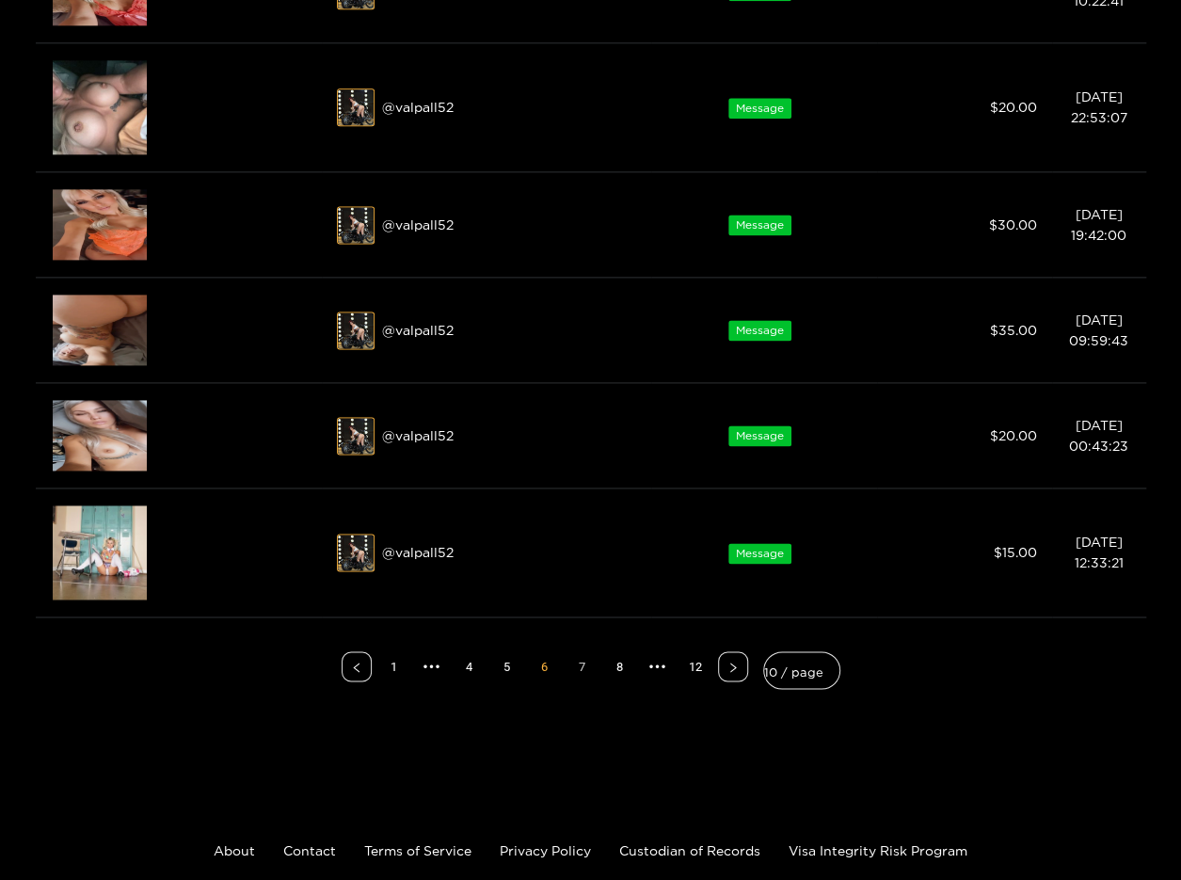
click at [587, 667] on link "7" at bounding box center [582, 666] width 28 height 28
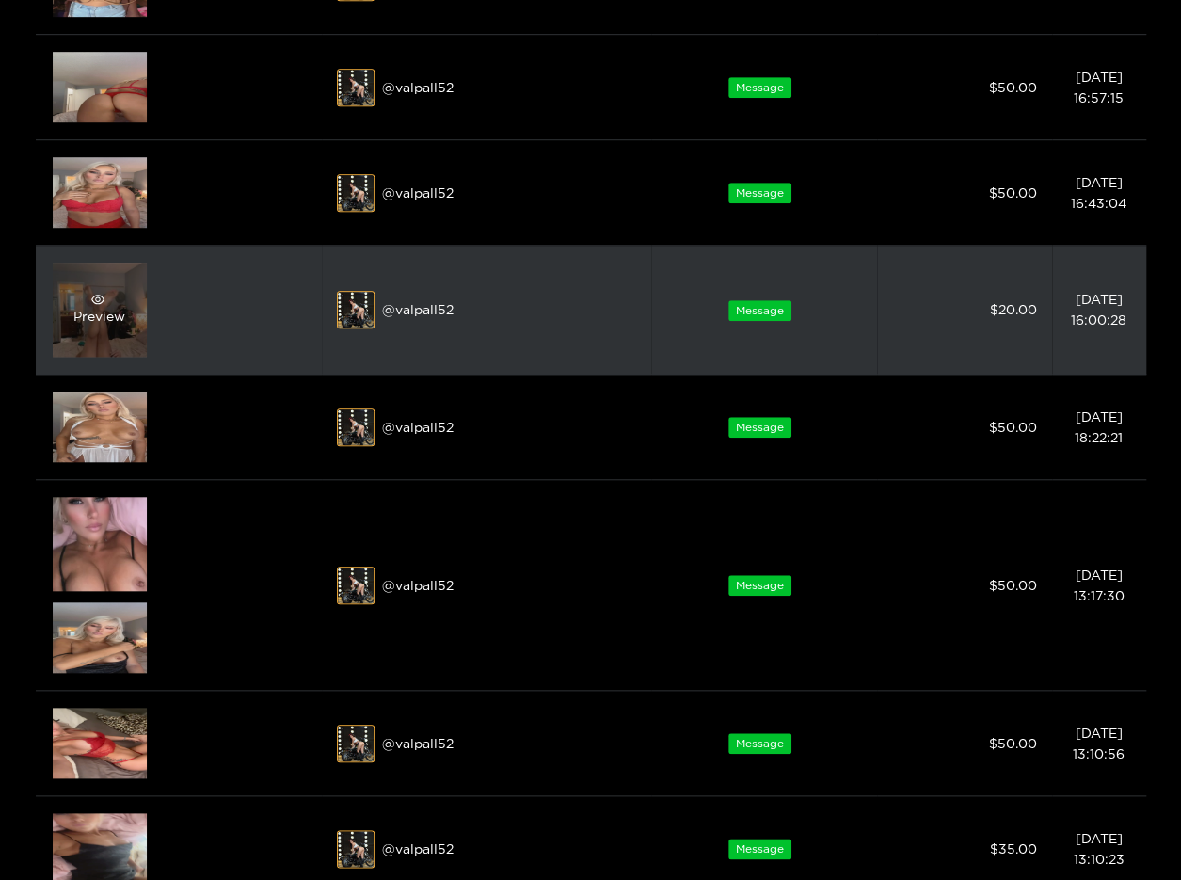
scroll to position [0, 0]
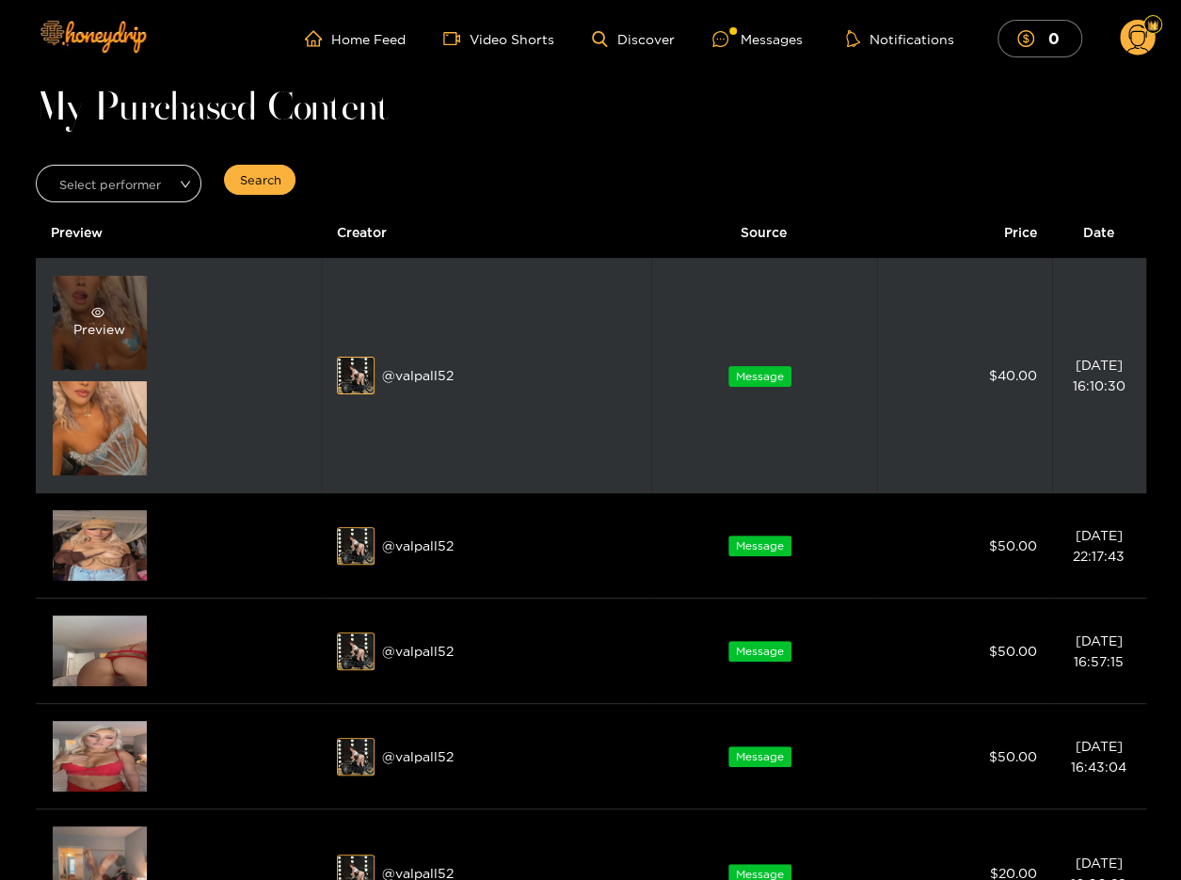
click at [116, 357] on div "Preview" at bounding box center [100, 323] width 94 height 94
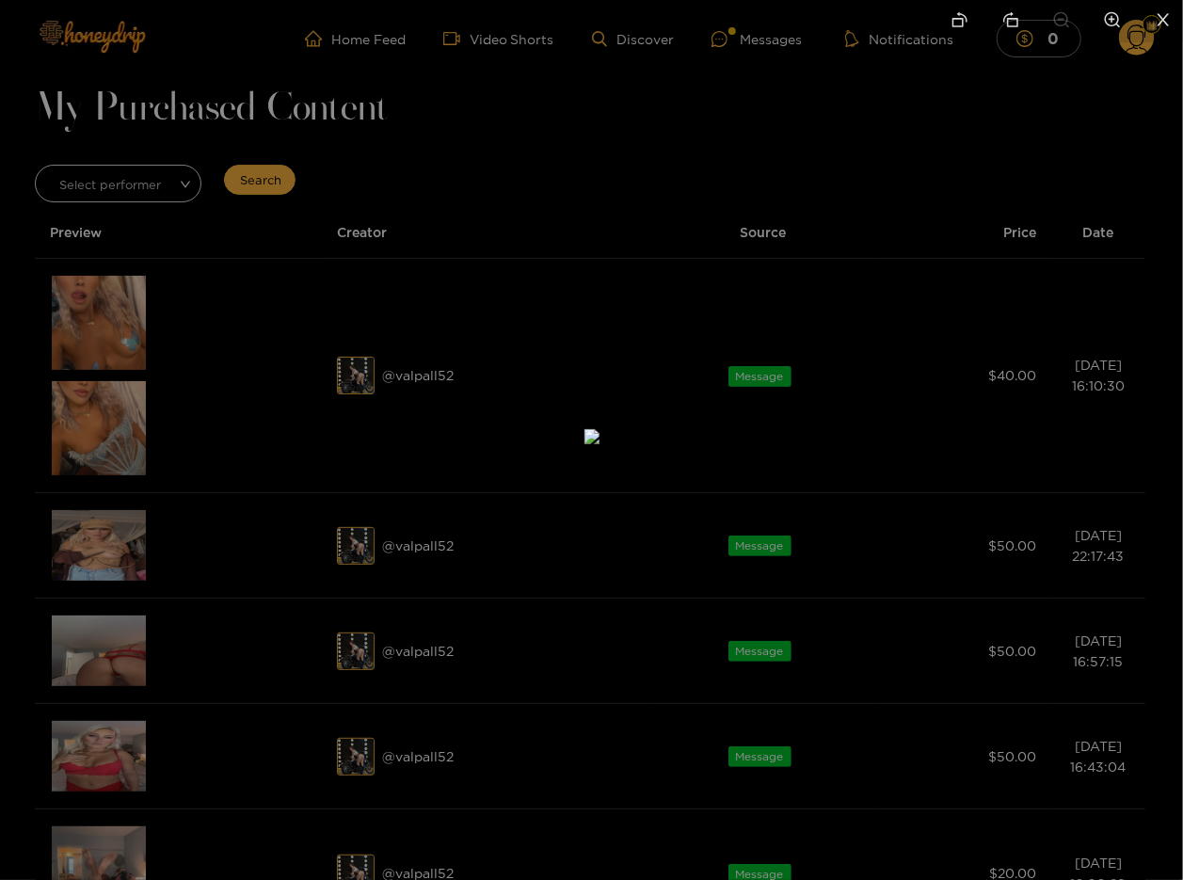
click at [278, 468] on div at bounding box center [591, 440] width 1183 height 880
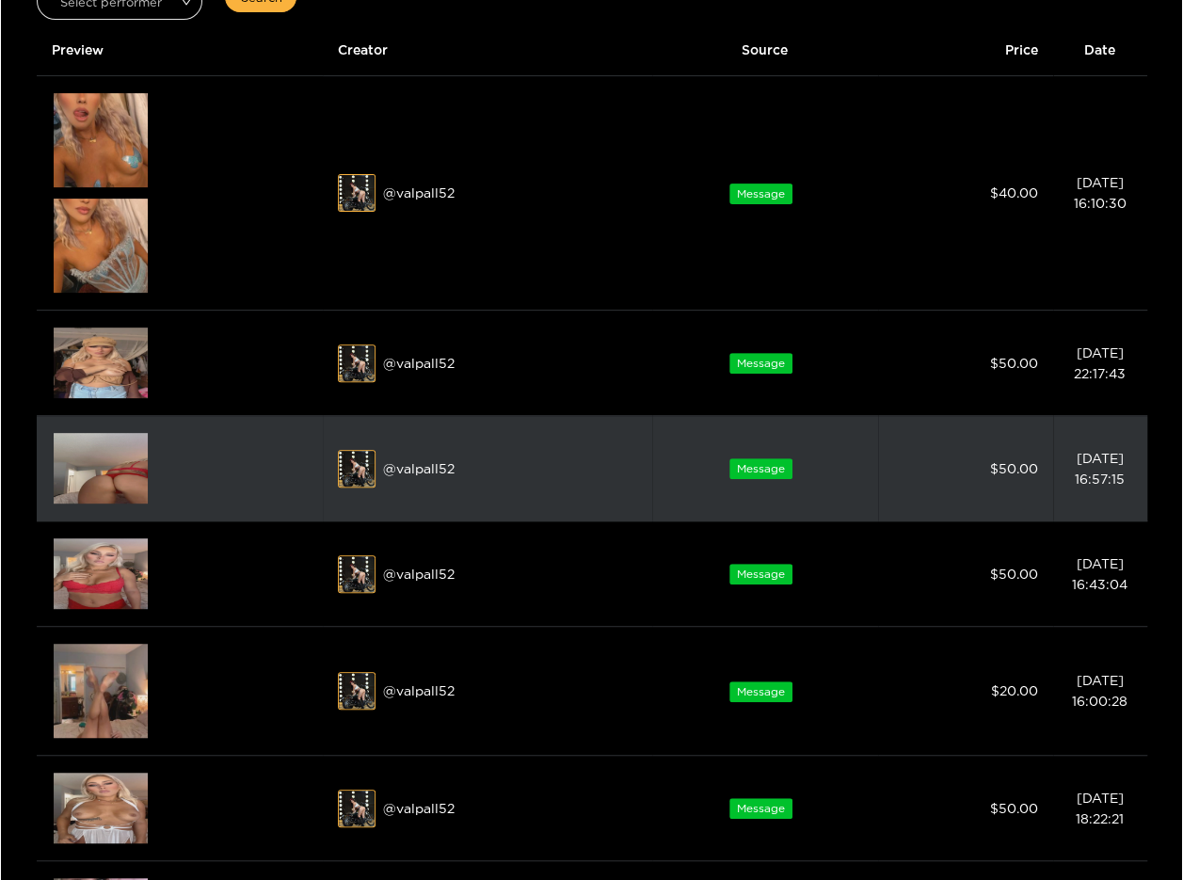
scroll to position [188, 0]
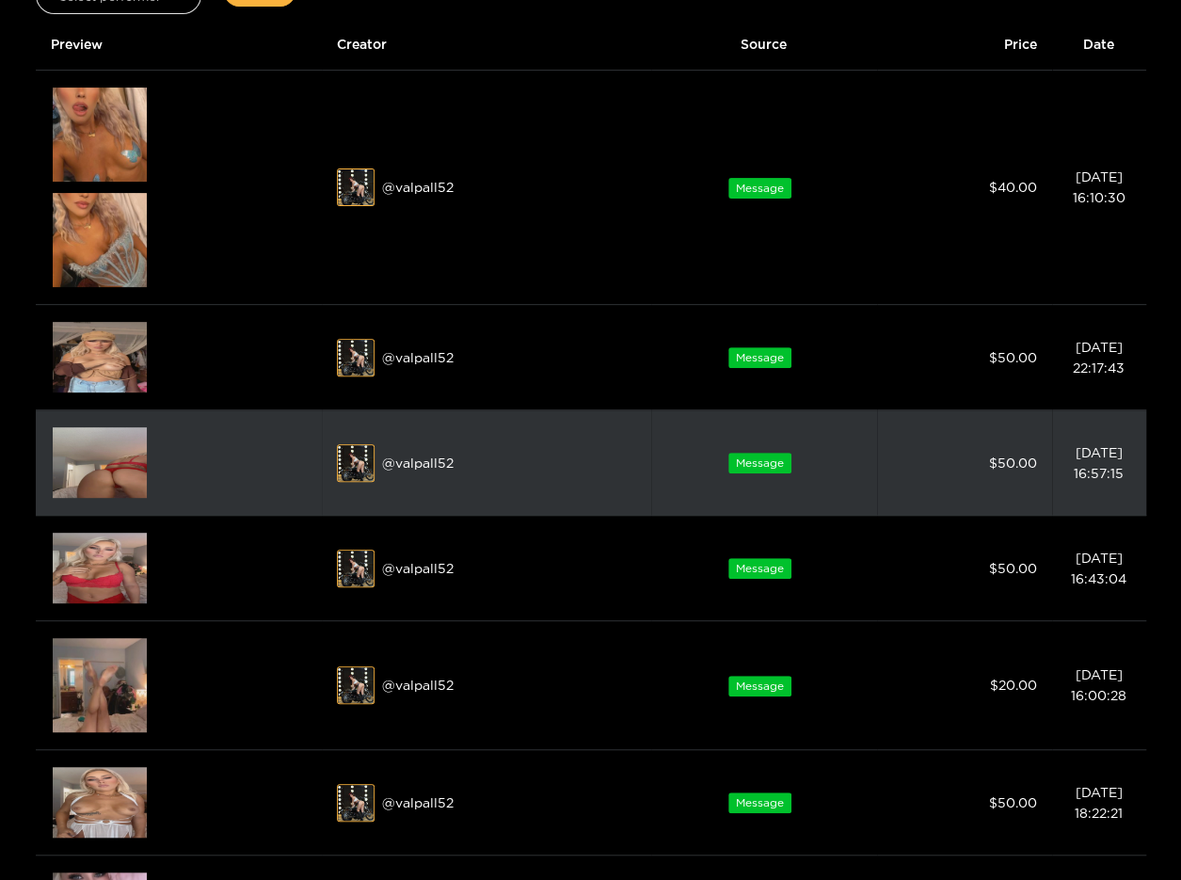
click at [121, 473] on img at bounding box center [100, 462] width 94 height 71
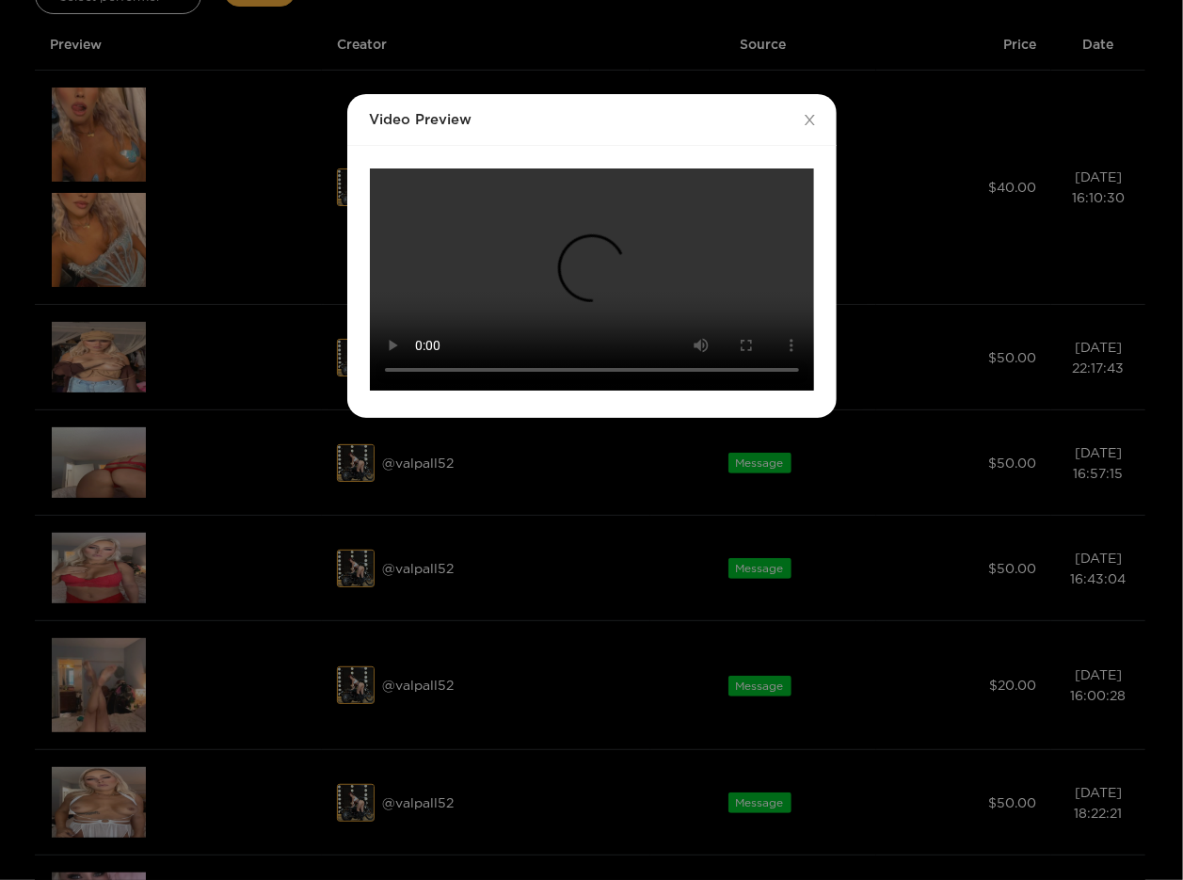
scroll to position [122, 0]
click at [926, 590] on div "Video Preview Your browser does not support the video tag." at bounding box center [591, 440] width 1183 height 880
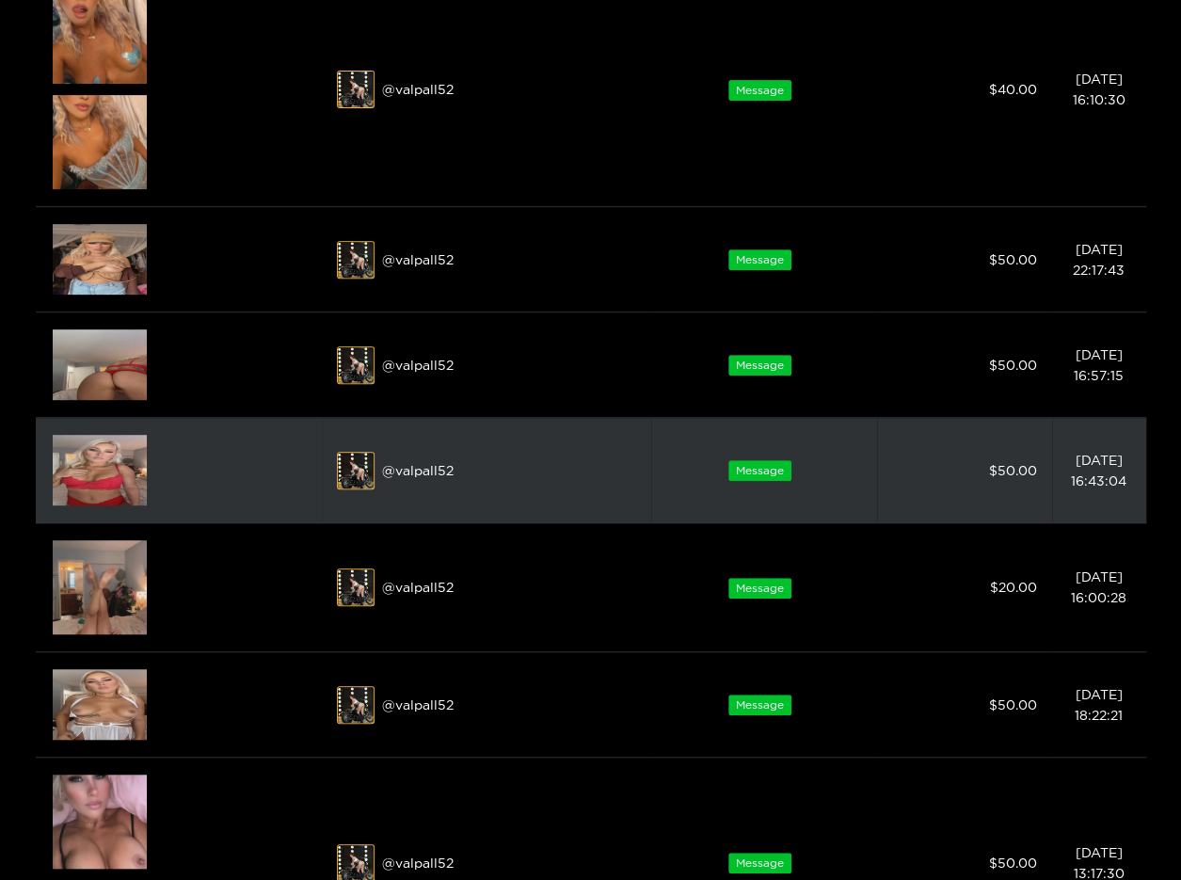
scroll to position [376, 0]
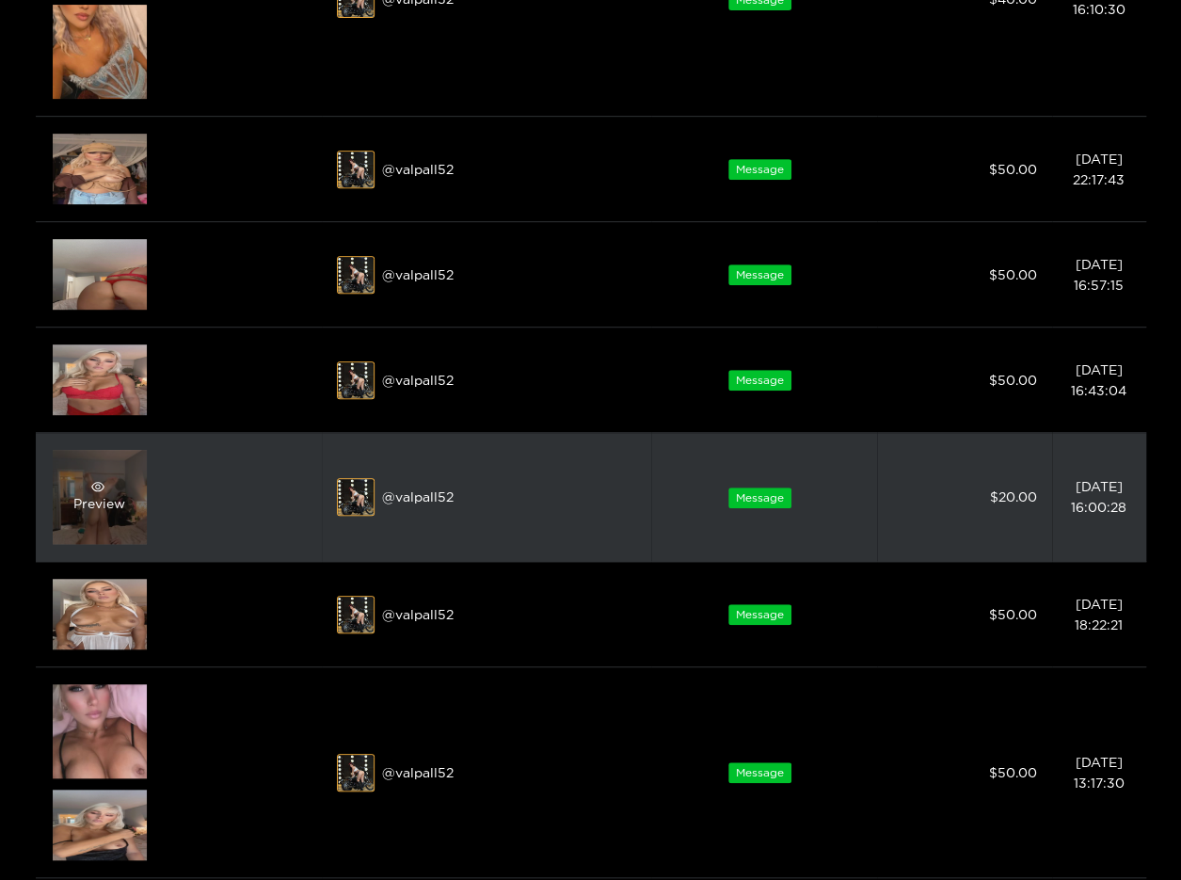
click at [90, 535] on div "Preview" at bounding box center [100, 497] width 94 height 94
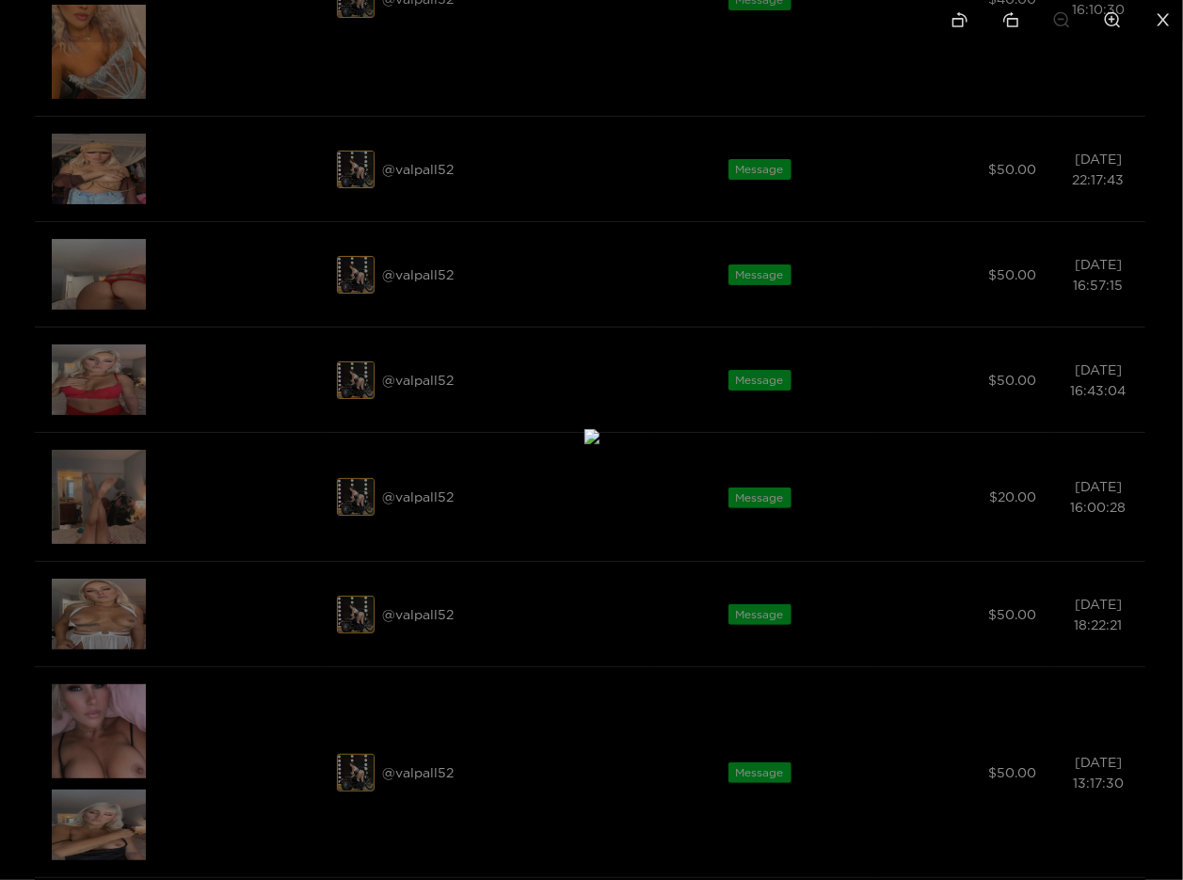
click at [584, 444] on img at bounding box center [591, 436] width 15 height 15
drag, startPoint x: 915, startPoint y: 564, endPoint x: 685, endPoint y: 525, distance: 233.7
click at [914, 564] on div at bounding box center [591, 440] width 1183 height 880
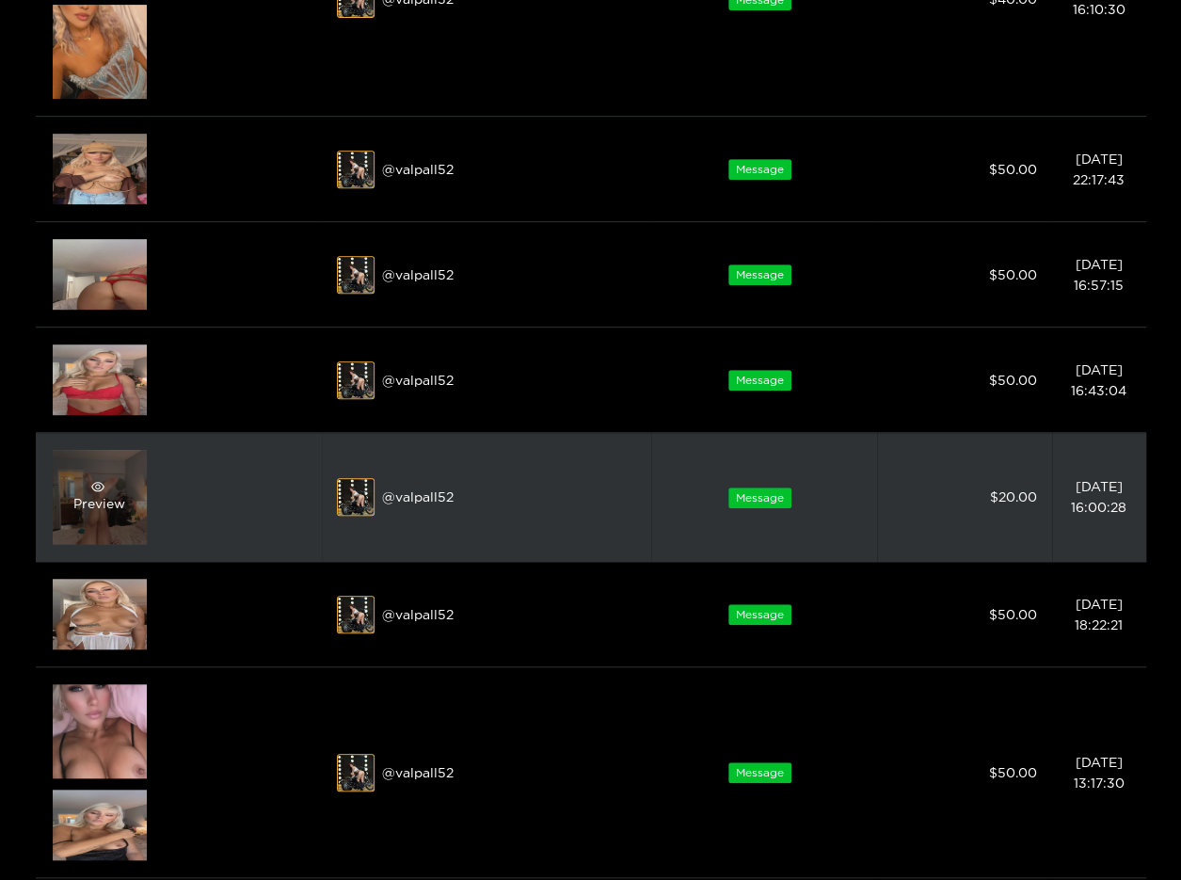
click at [82, 511] on div "Preview" at bounding box center [99, 497] width 52 height 34
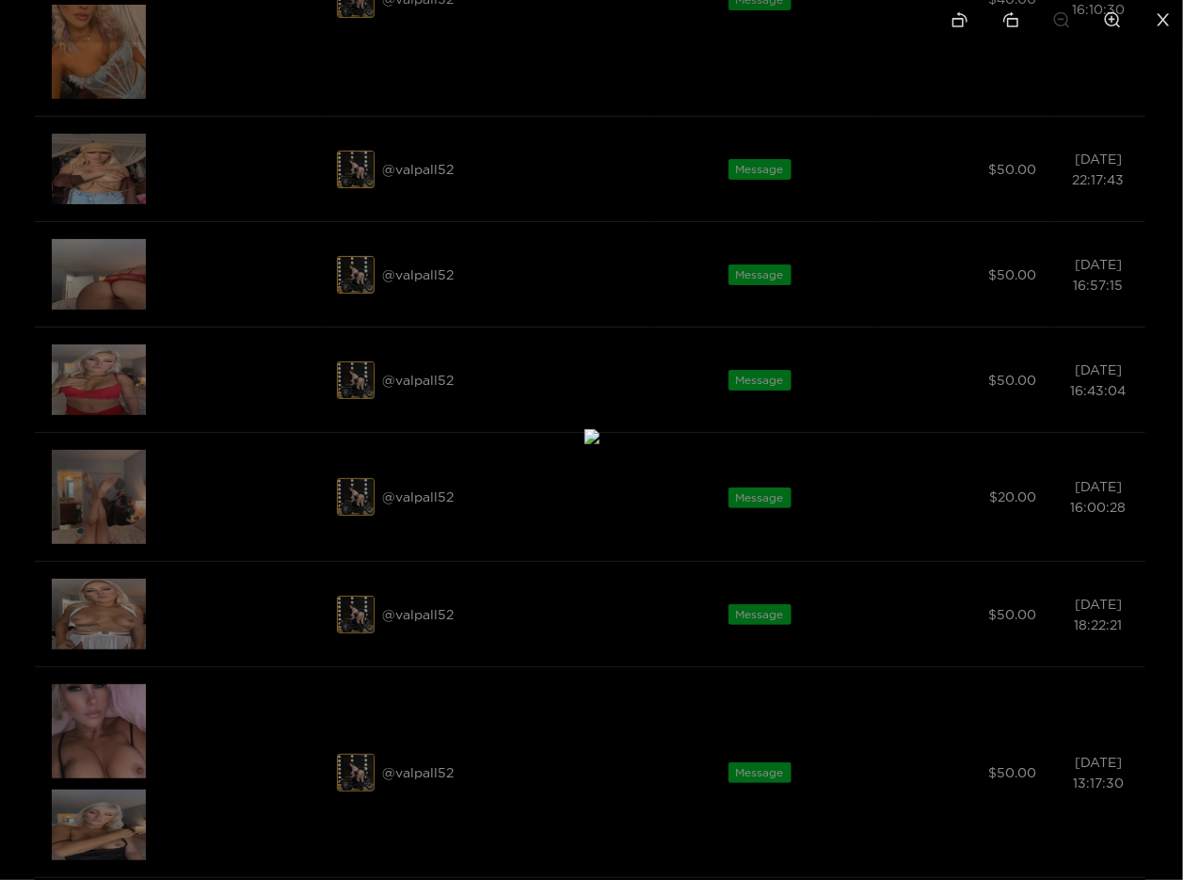
click at [844, 531] on div at bounding box center [591, 440] width 1183 height 880
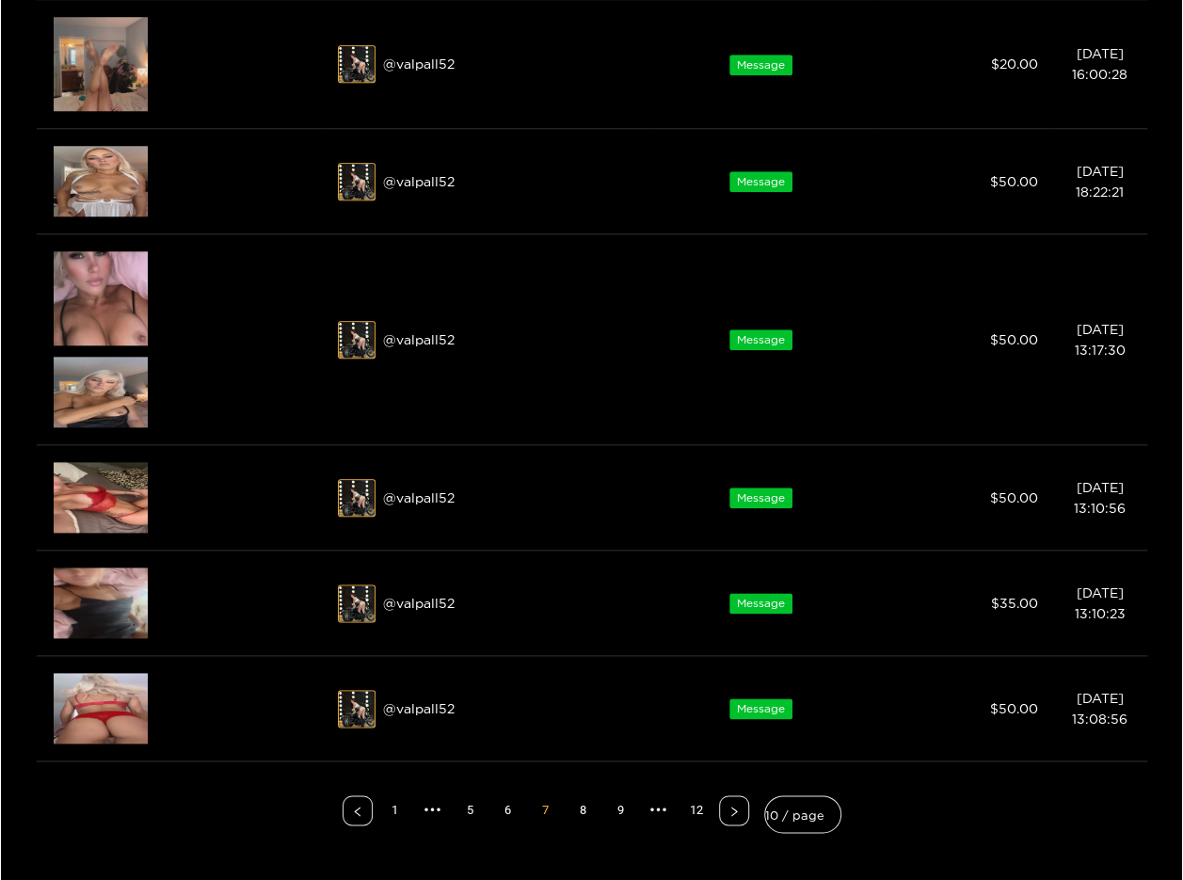
scroll to position [941, 0]
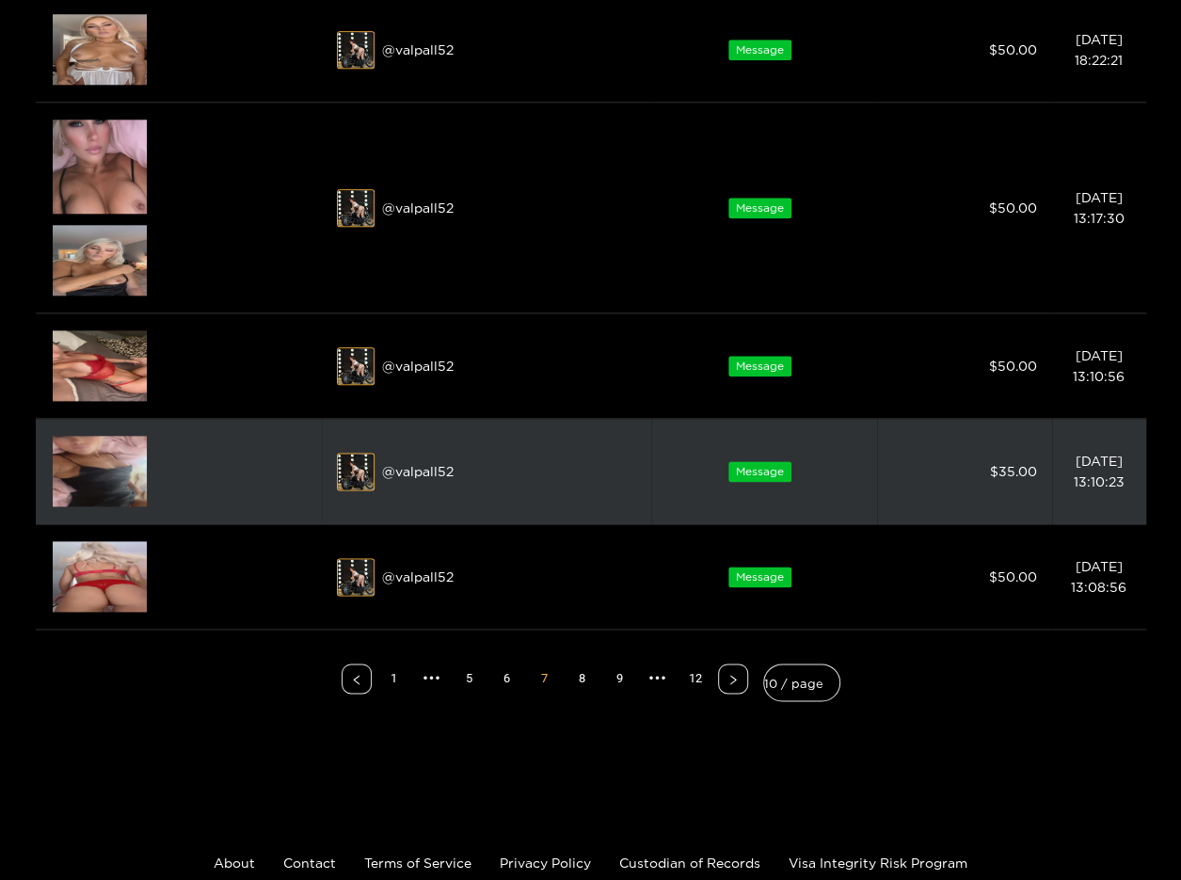
click at [122, 485] on img at bounding box center [100, 471] width 94 height 71
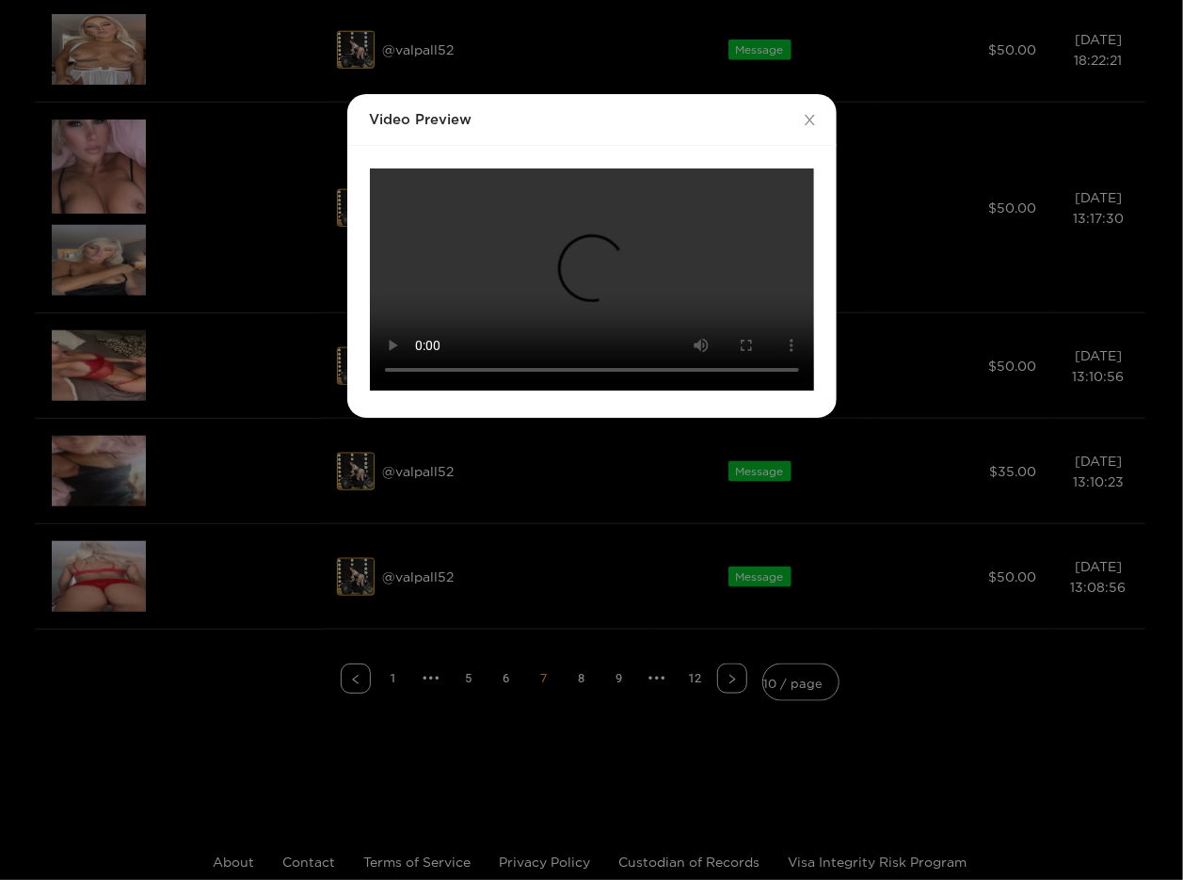
scroll to position [122, 0]
click at [949, 625] on div "Video Preview Your browser does not support the video tag." at bounding box center [591, 440] width 1183 height 880
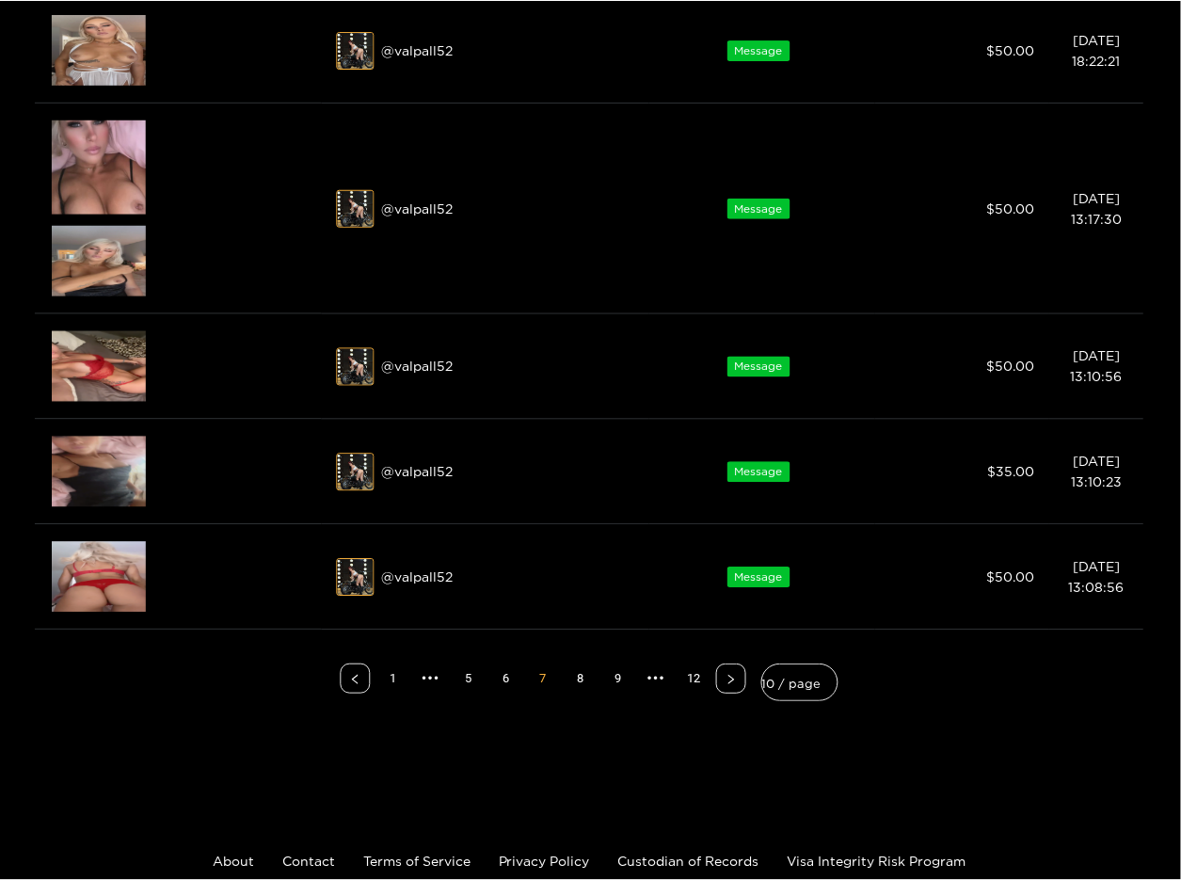
scroll to position [28, 0]
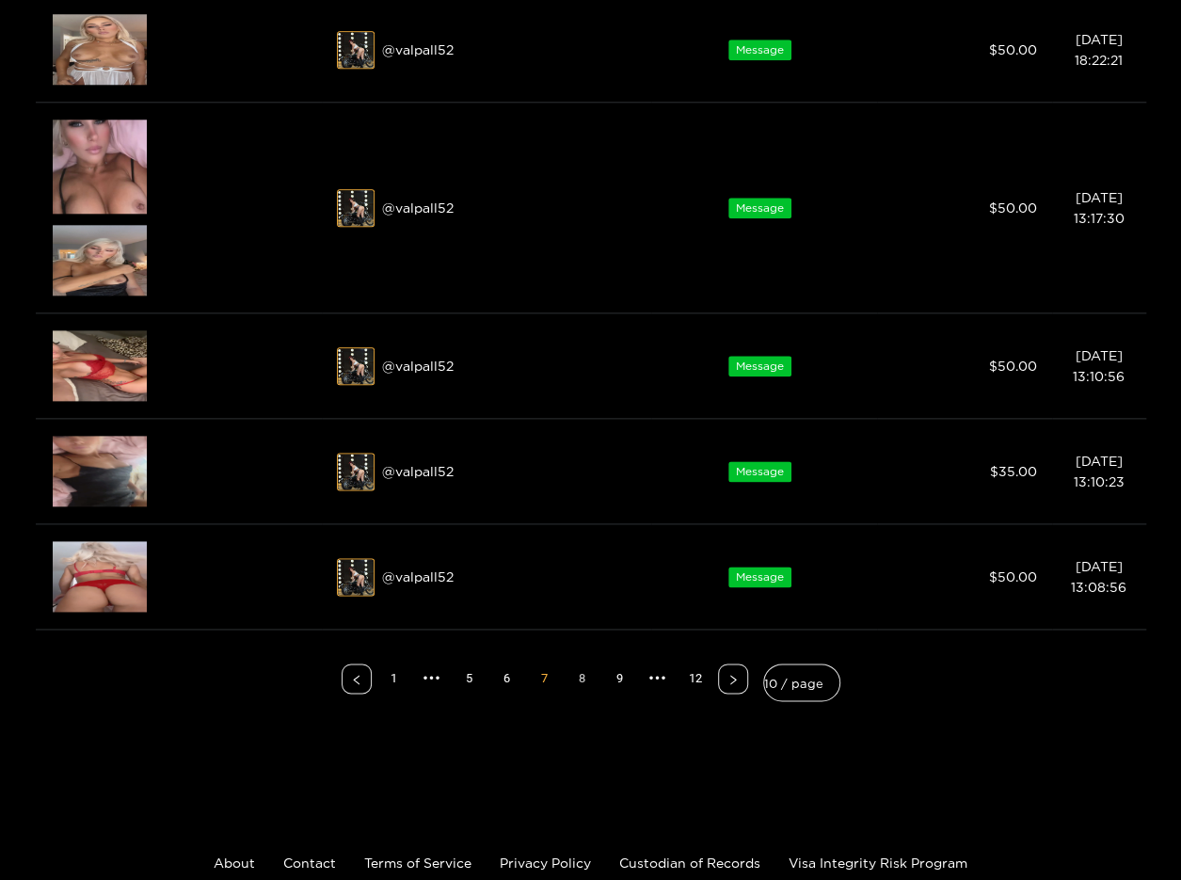
click at [593, 676] on link "8" at bounding box center [582, 678] width 28 height 28
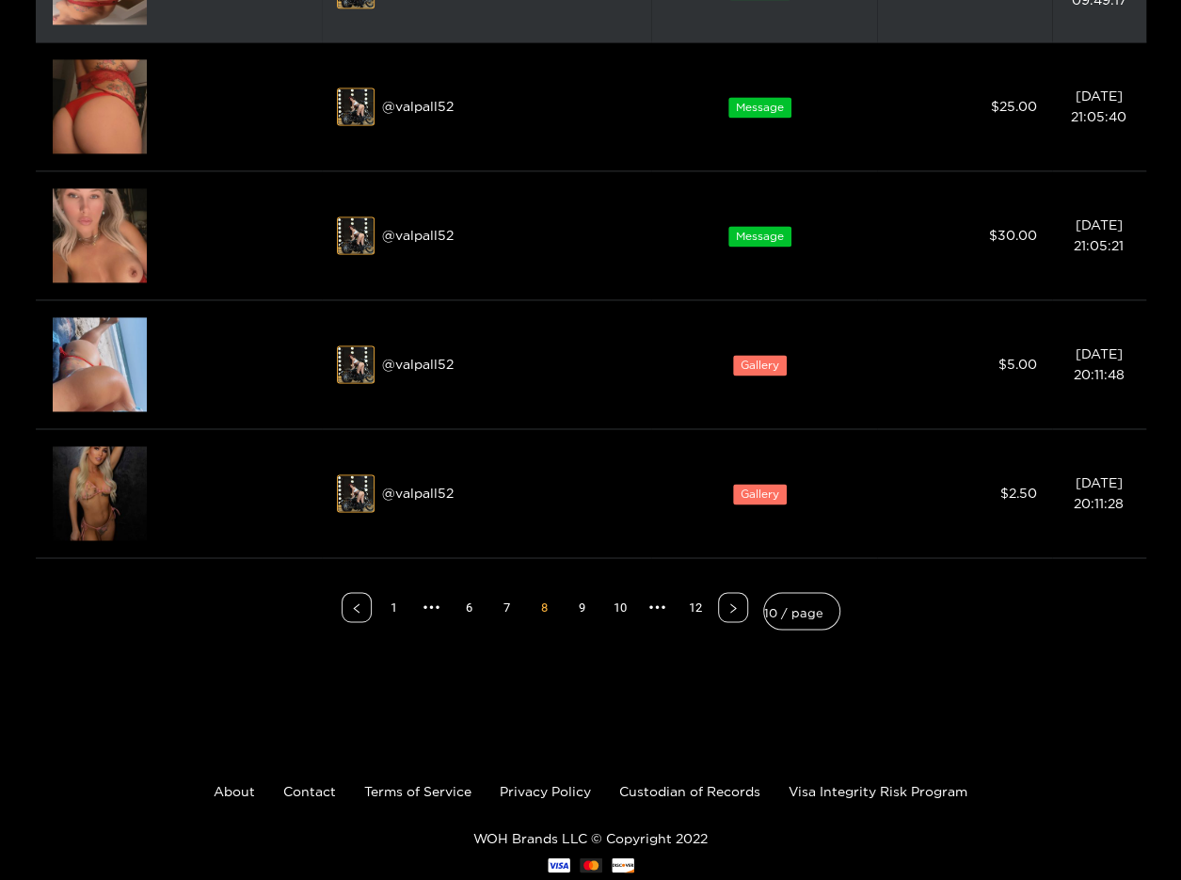
scroll to position [1304, 0]
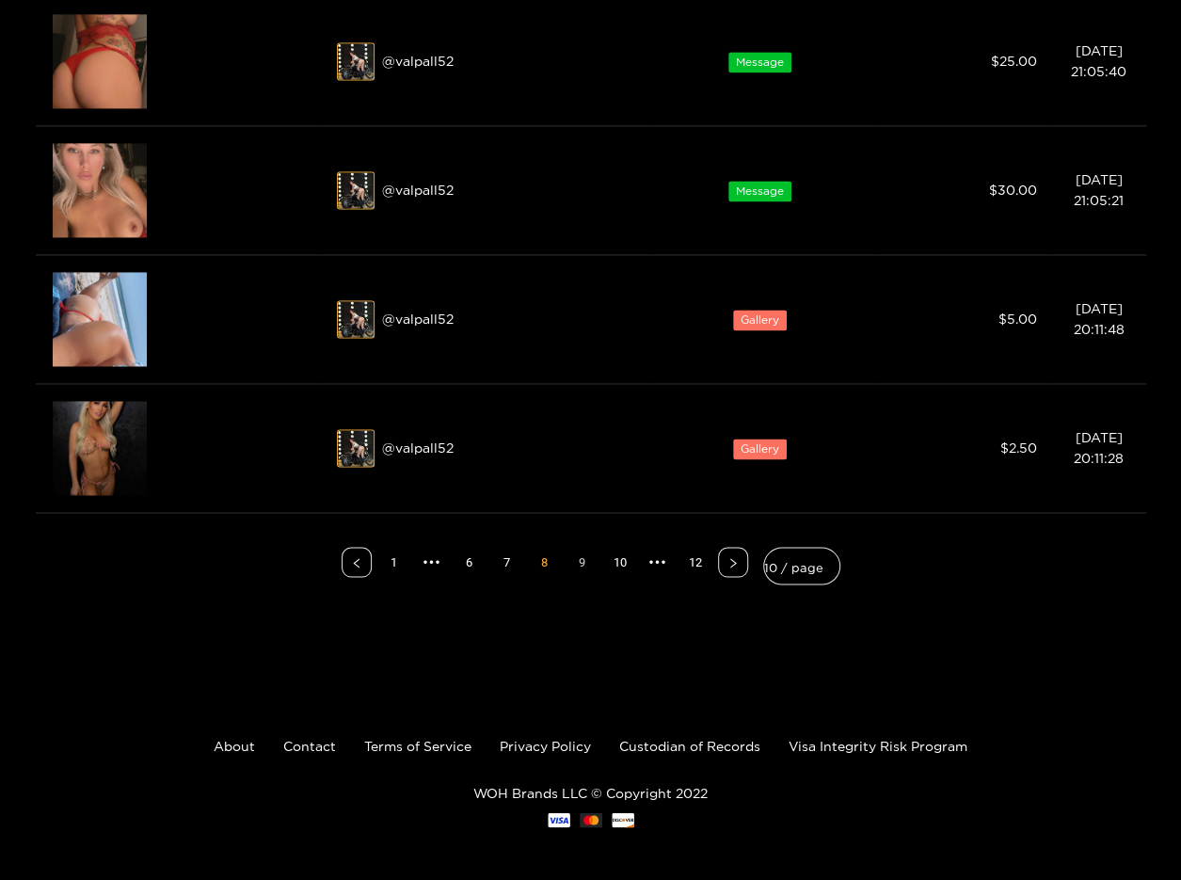
click at [587, 554] on link "9" at bounding box center [582, 562] width 28 height 28
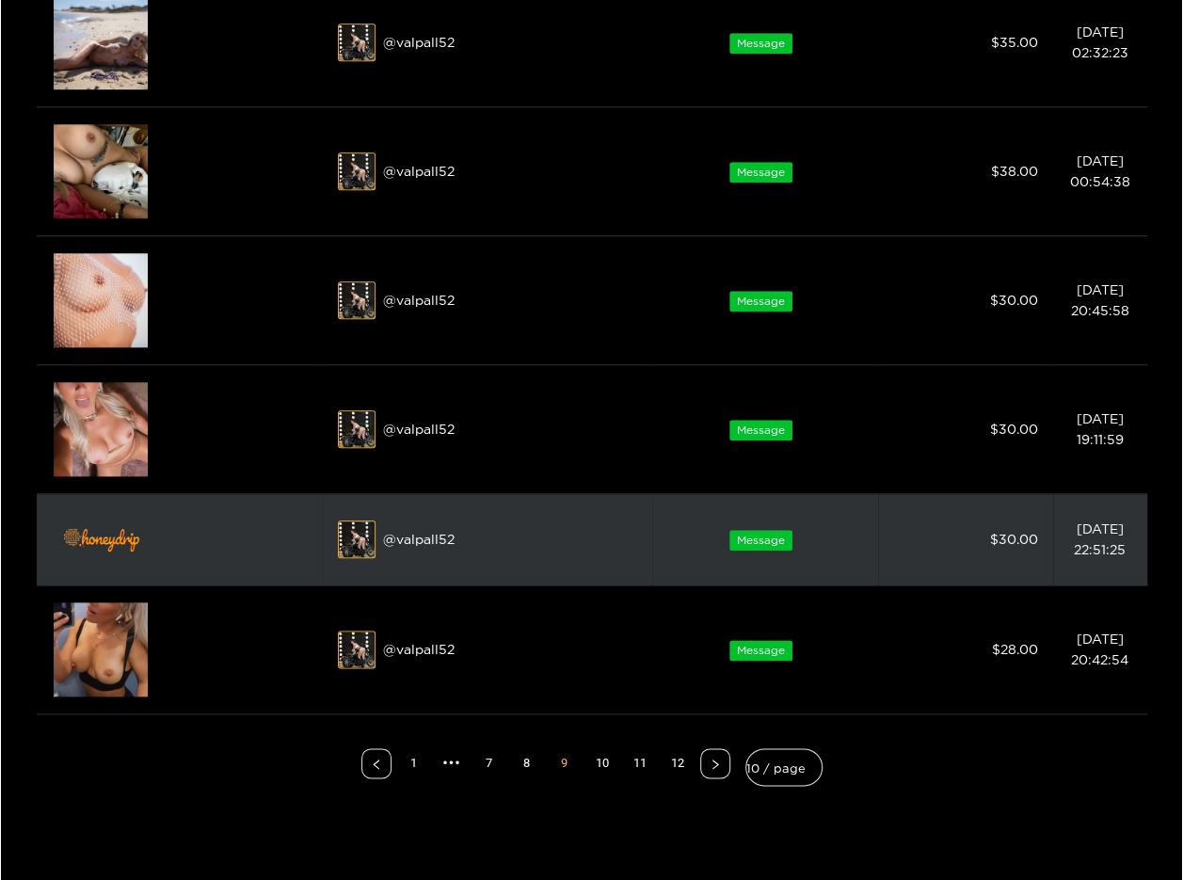
scroll to position [753, 0]
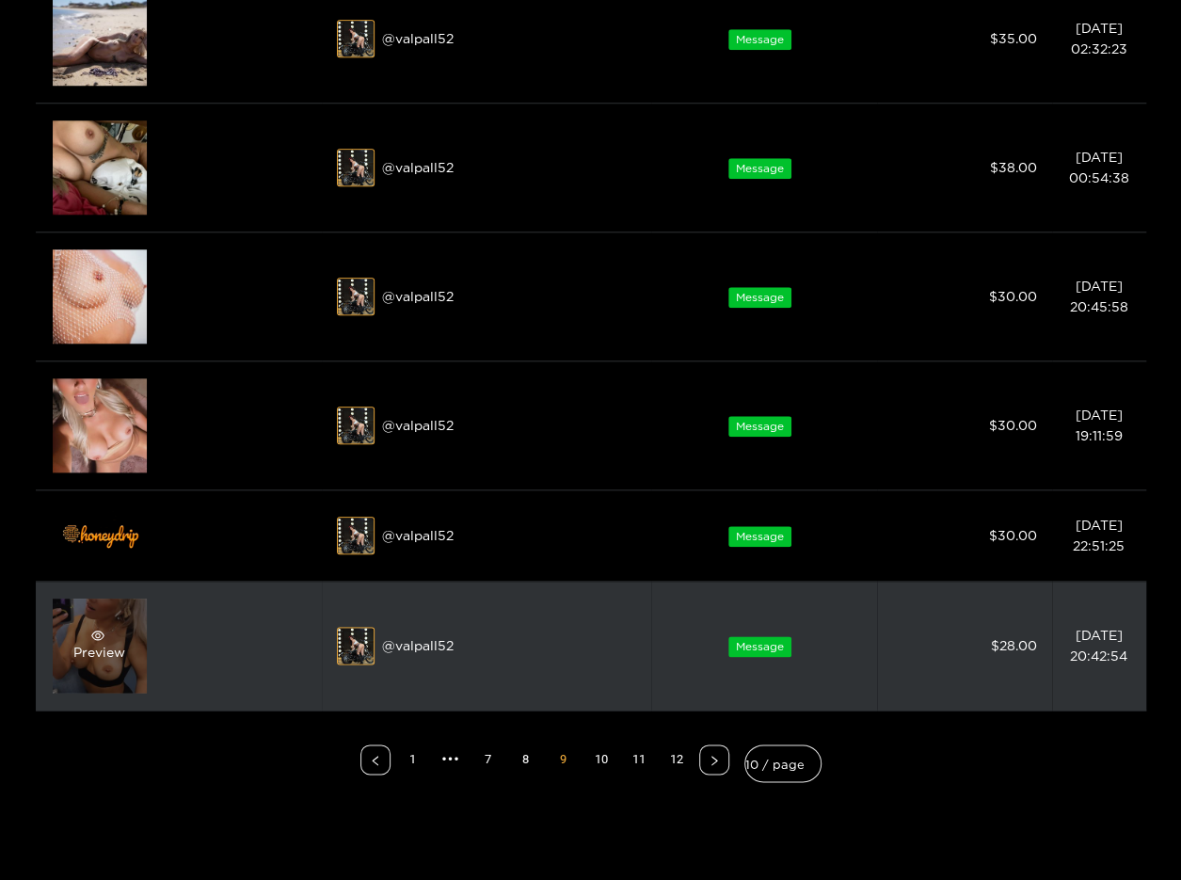
click at [96, 624] on div "Preview" at bounding box center [100, 645] width 94 height 94
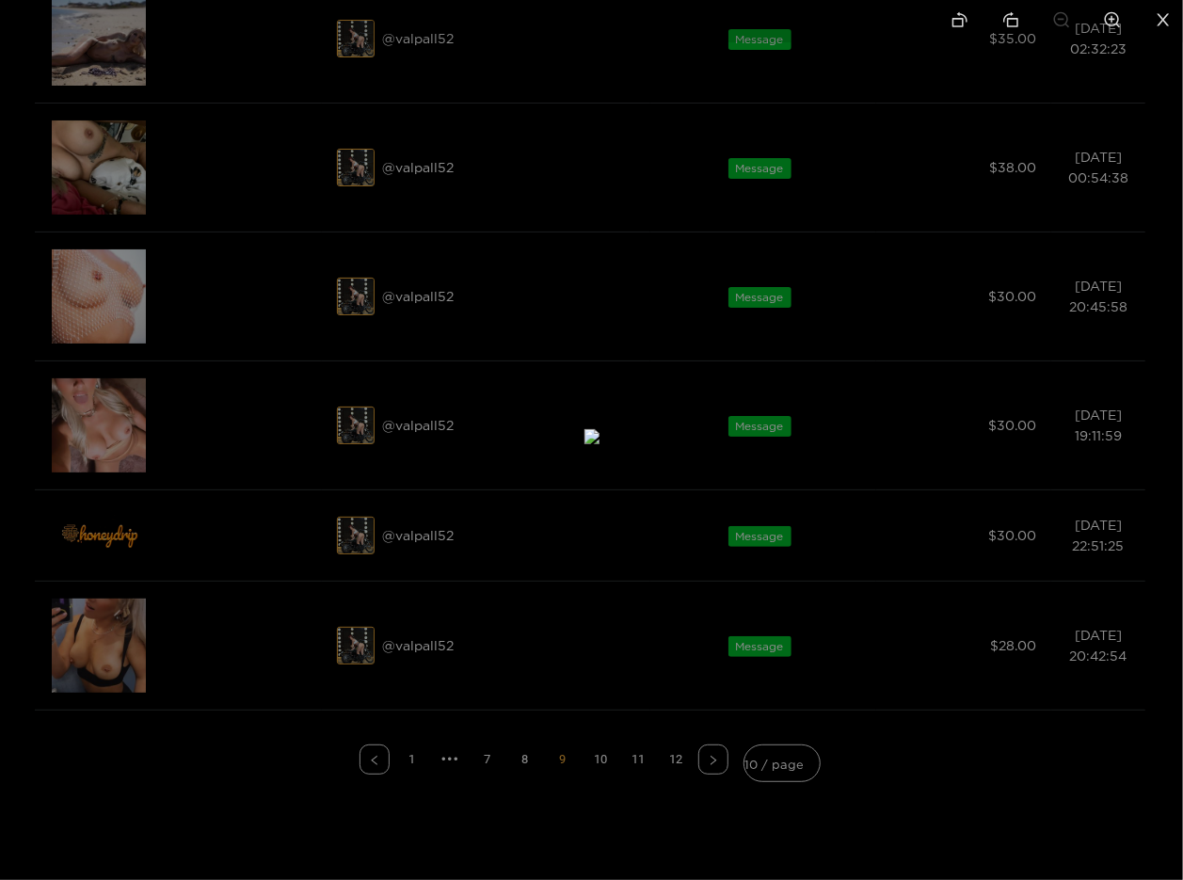
drag, startPoint x: 346, startPoint y: 451, endPoint x: 461, endPoint y: 390, distance: 129.6
click at [201, 668] on div at bounding box center [591, 440] width 1183 height 880
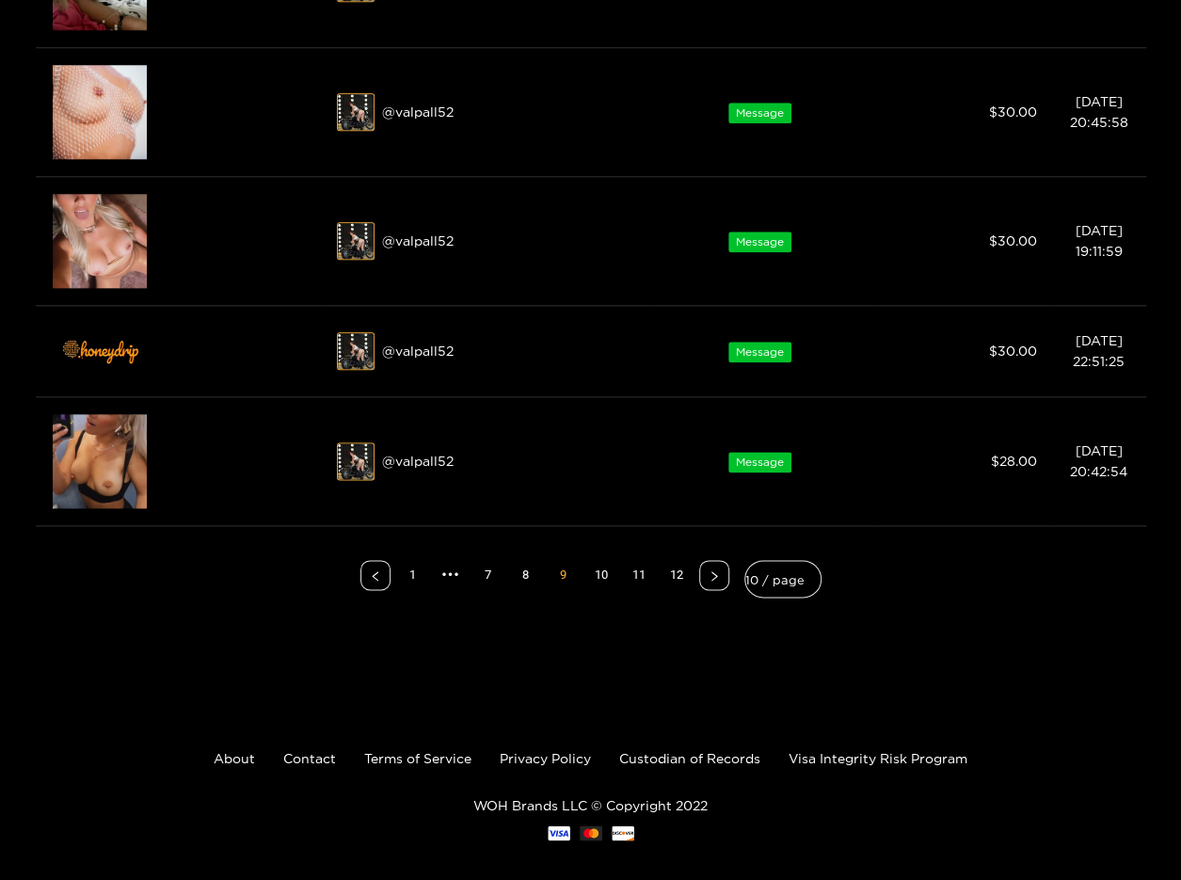
scroll to position [950, 0]
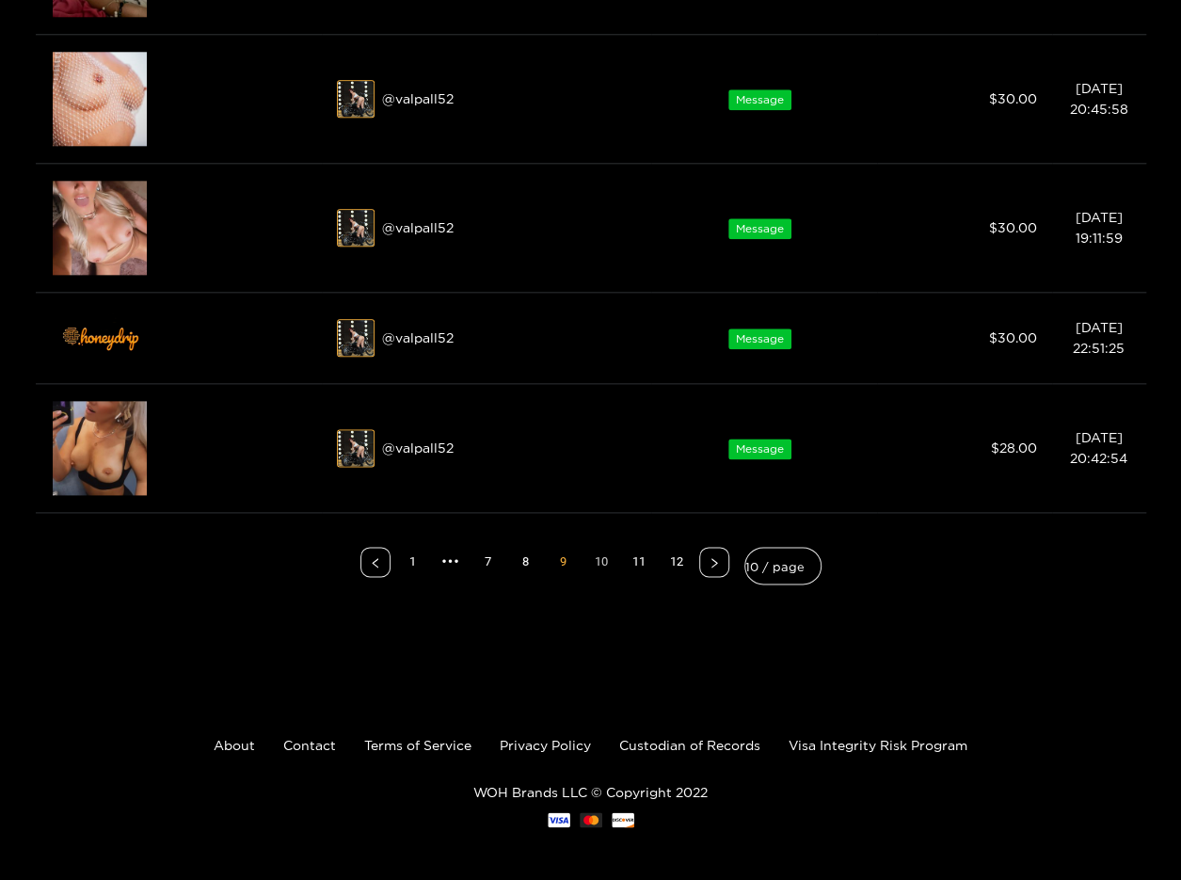
click at [605, 560] on link "10" at bounding box center [601, 562] width 28 height 28
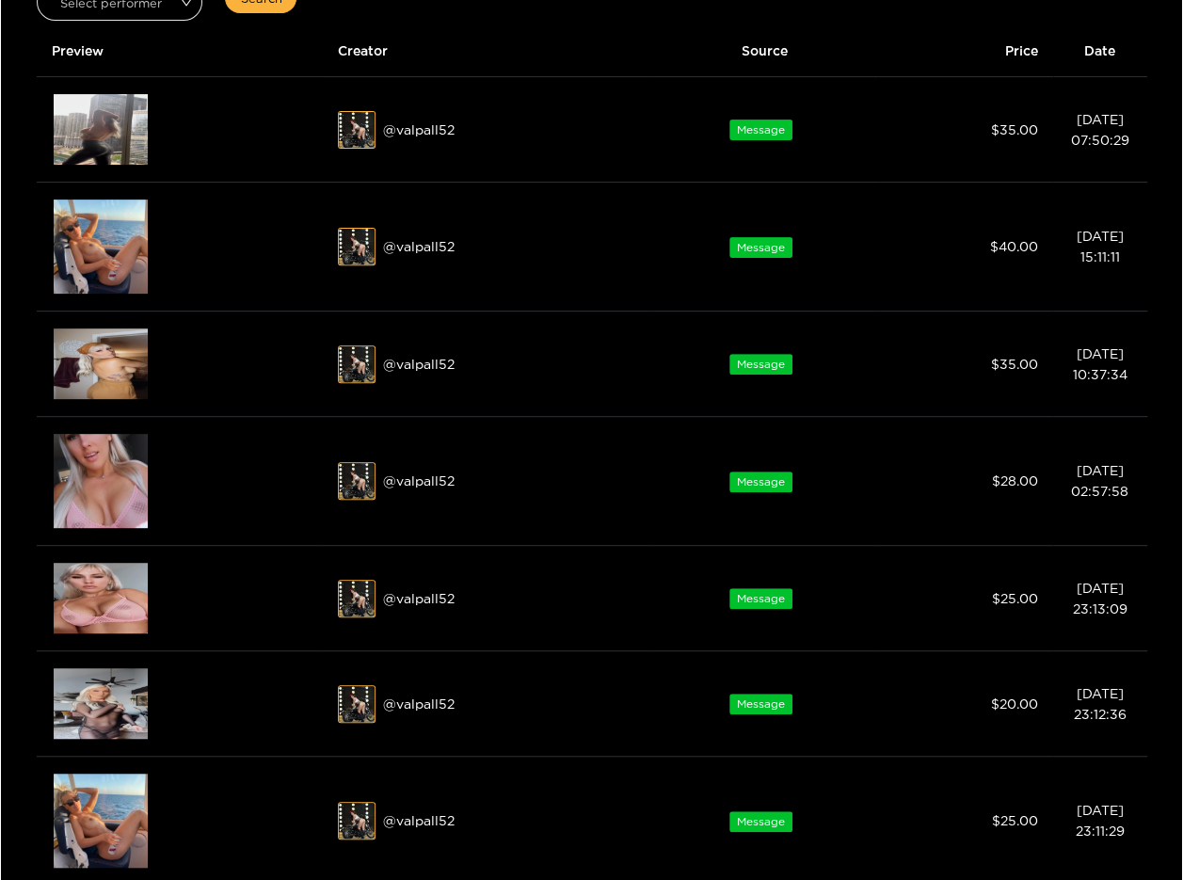
scroll to position [151, 0]
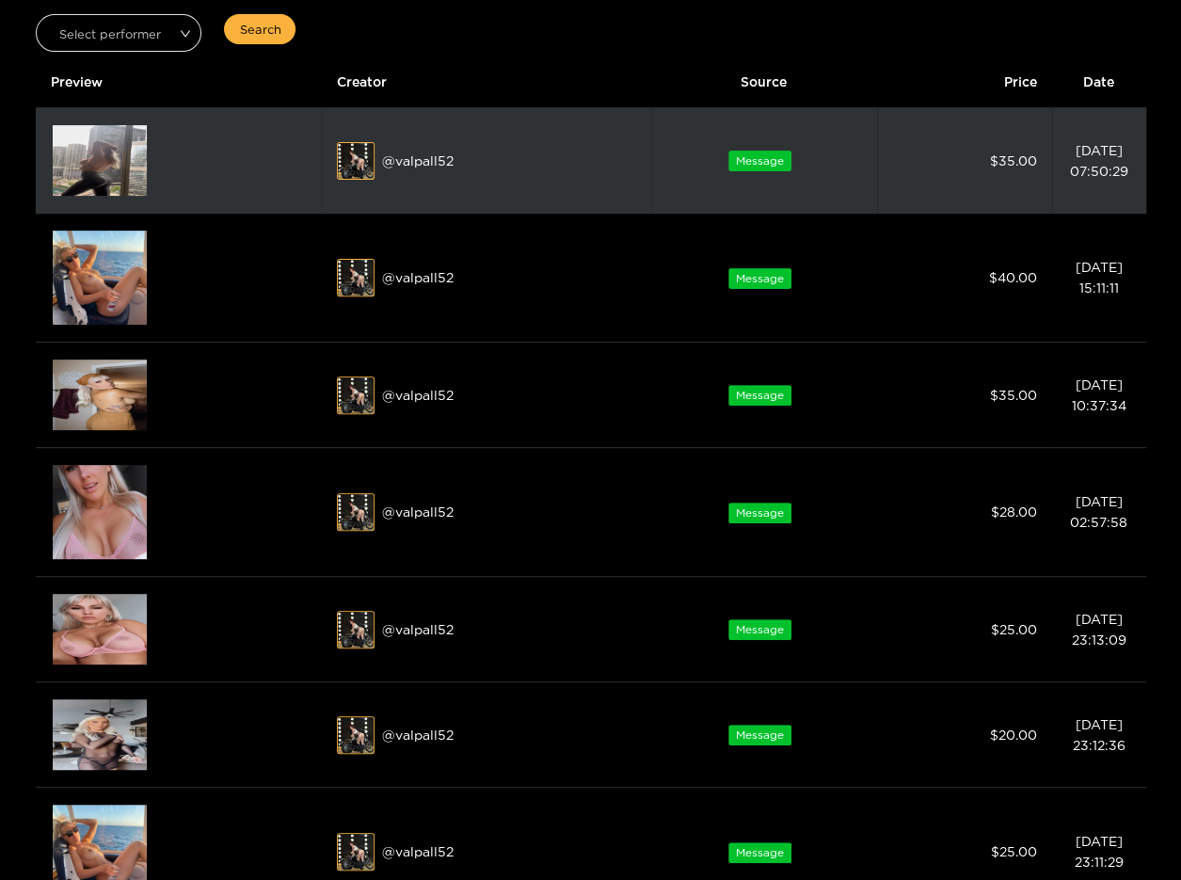
click at [128, 167] on img at bounding box center [100, 160] width 94 height 71
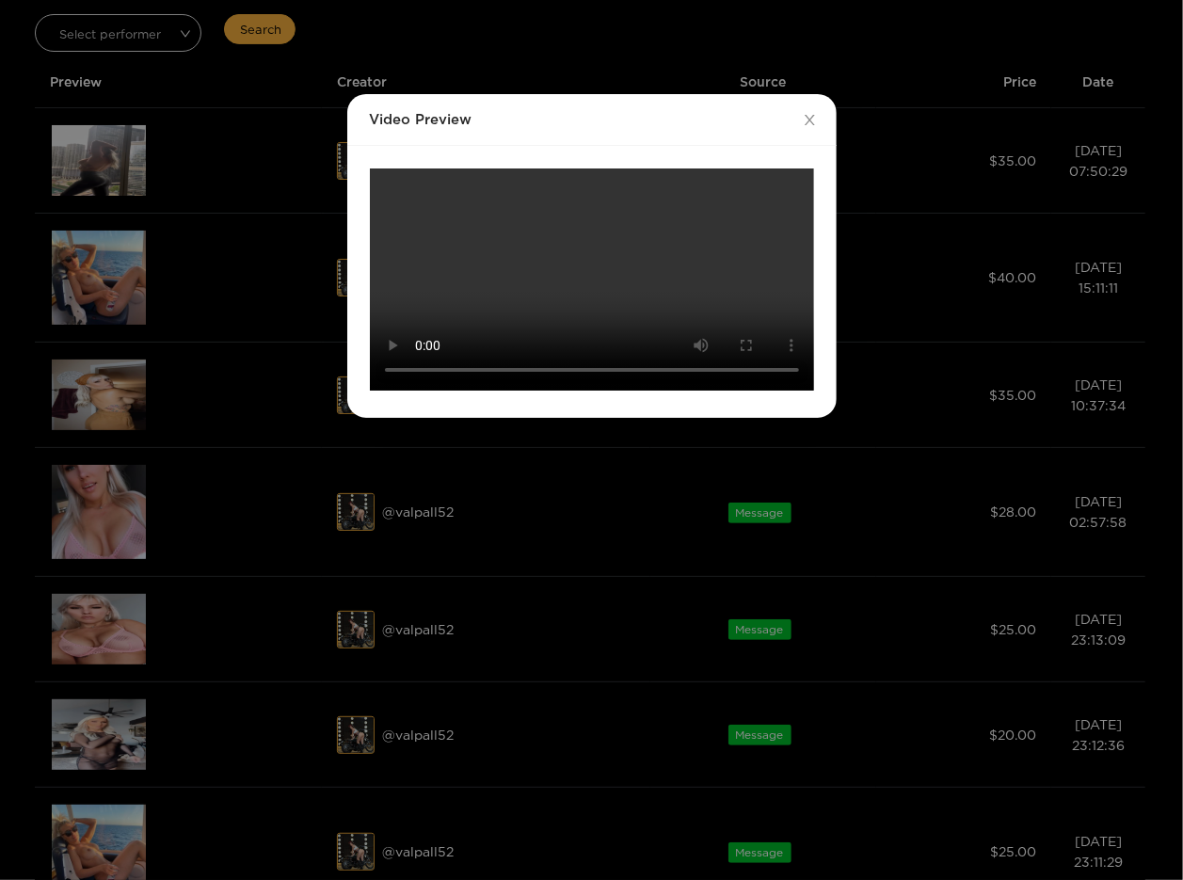
scroll to position [122, 0]
click at [495, 390] on video "Your browser does not support the video tag." at bounding box center [592, 279] width 444 height 222
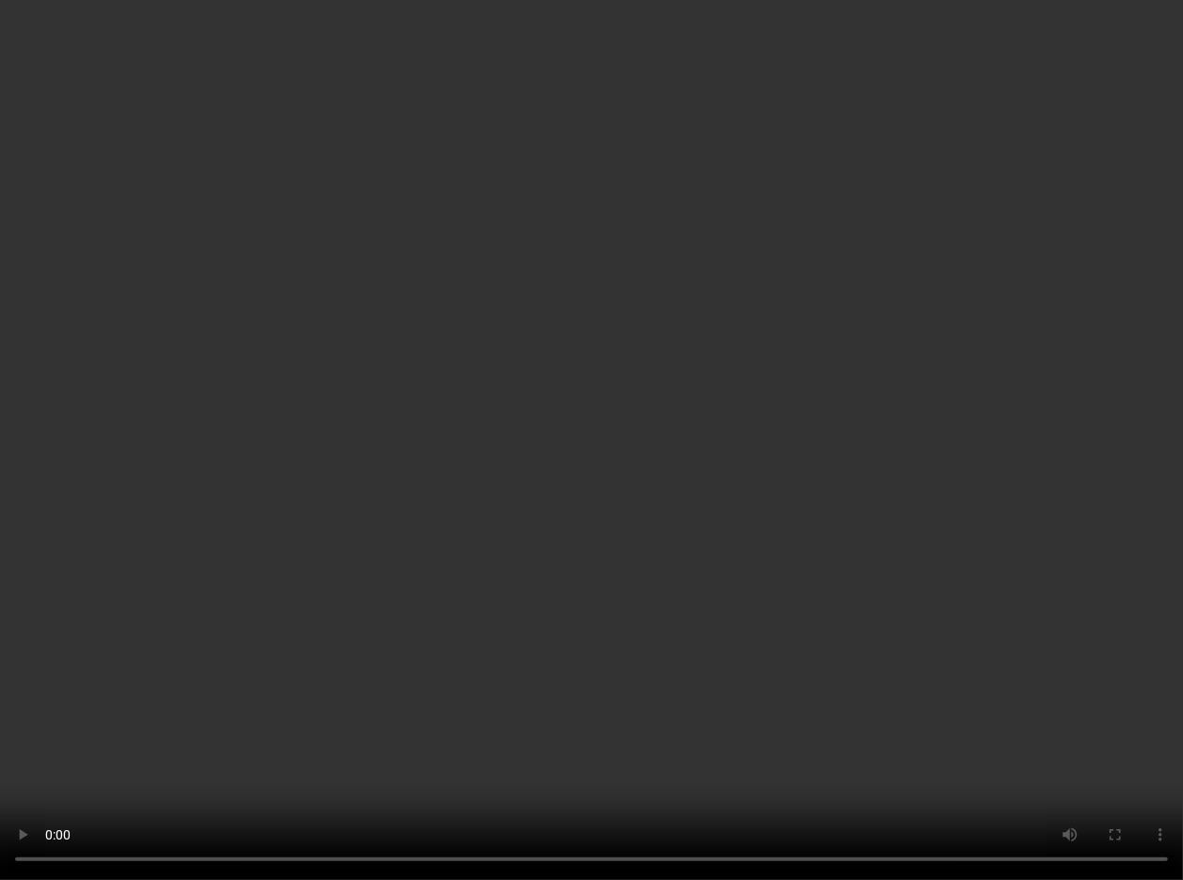
scroll to position [0, 0]
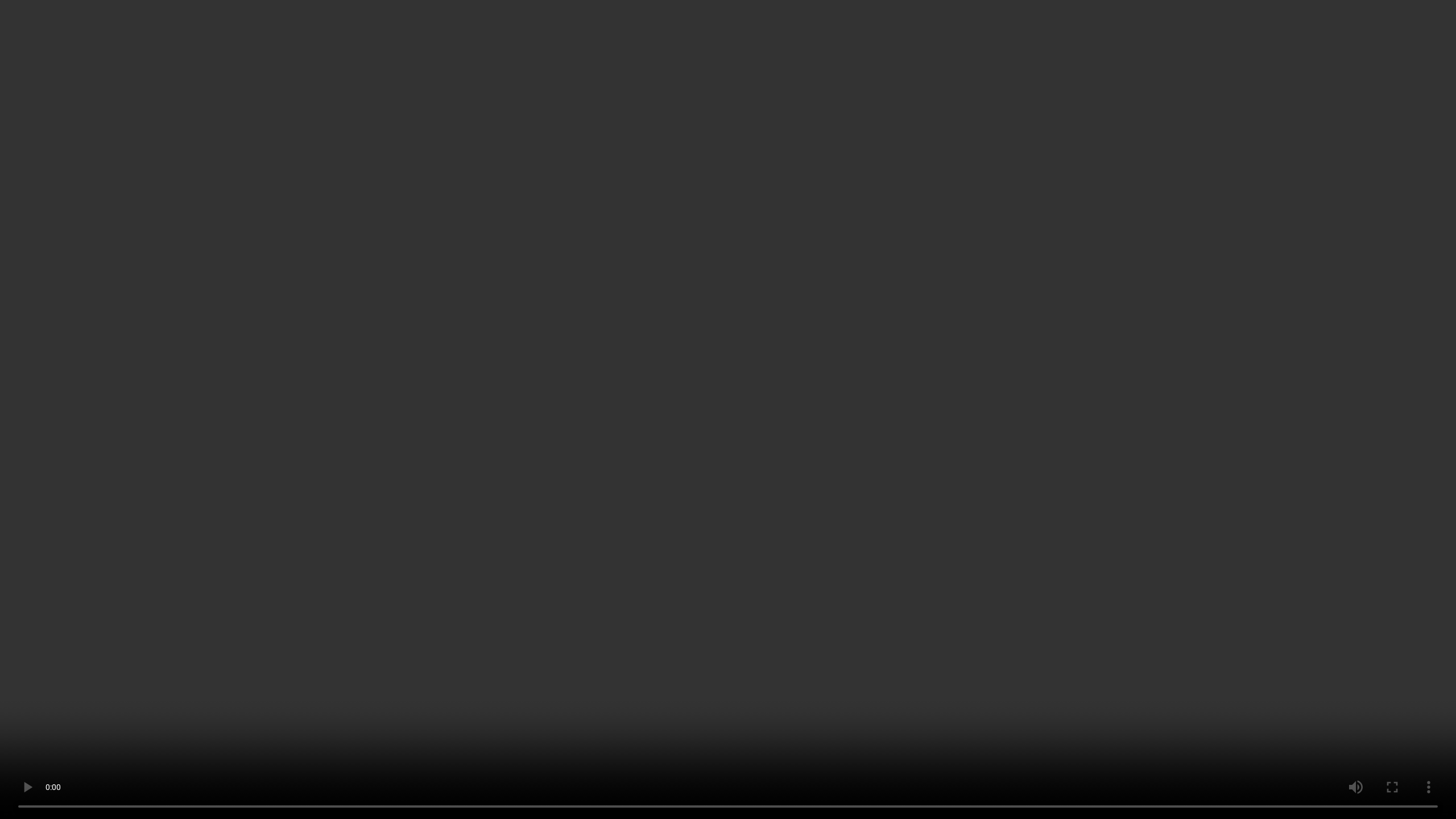
click at [540, 477] on video "Your browser does not support the video tag." at bounding box center [728, 409] width 1456 height 819
click at [542, 477] on video "Your browser does not support the video tag." at bounding box center [728, 409] width 1456 height 819
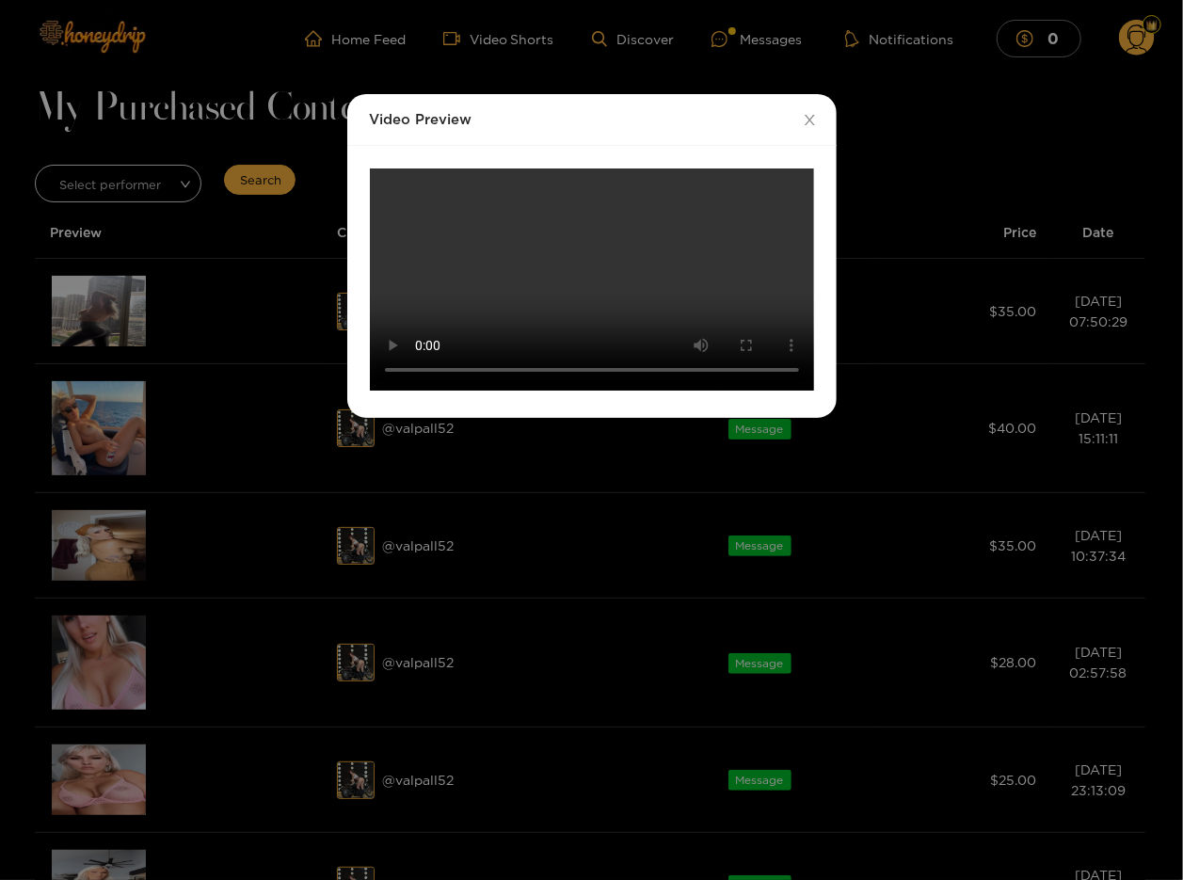
click at [977, 689] on div "Video Preview Your browser does not support the video tag." at bounding box center [591, 440] width 1183 height 880
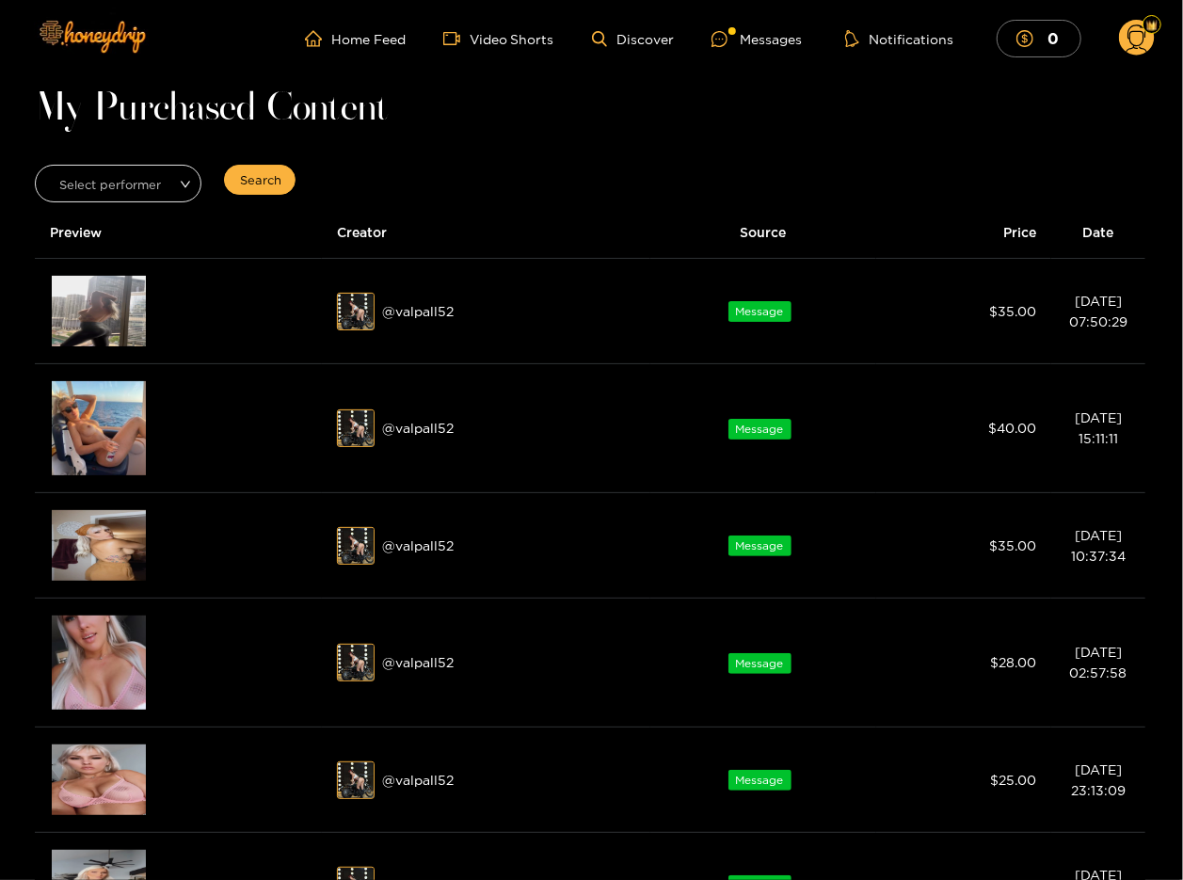
scroll to position [28, 0]
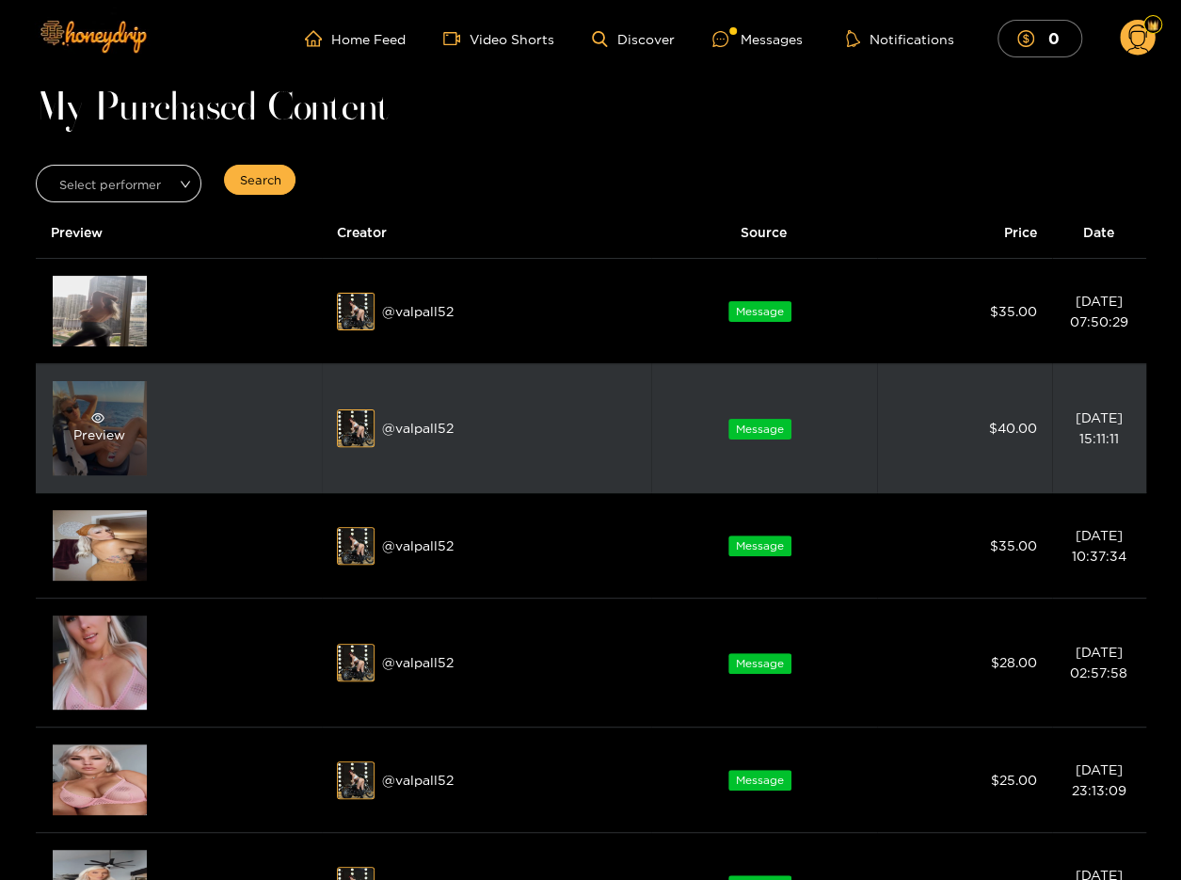
click at [133, 433] on div "Preview" at bounding box center [100, 428] width 94 height 94
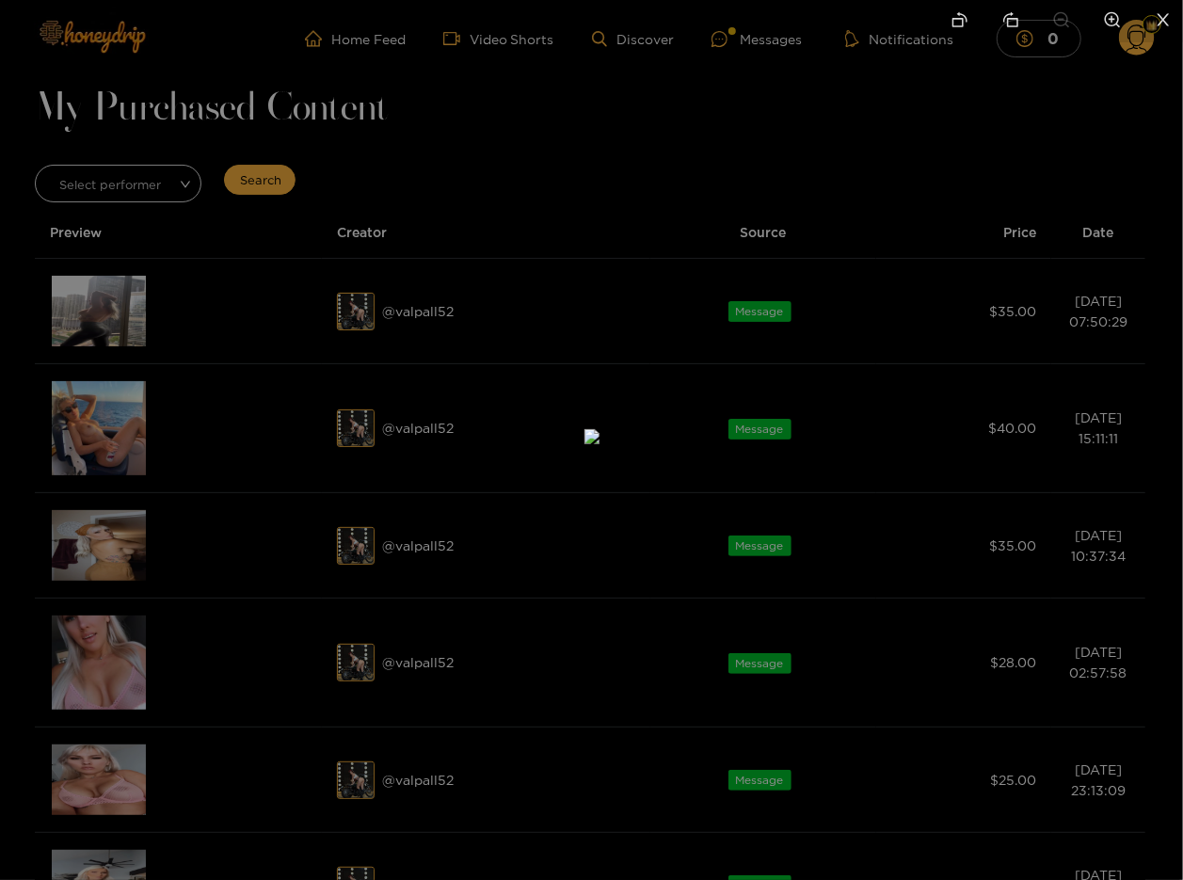
click at [1004, 358] on div at bounding box center [591, 440] width 1183 height 880
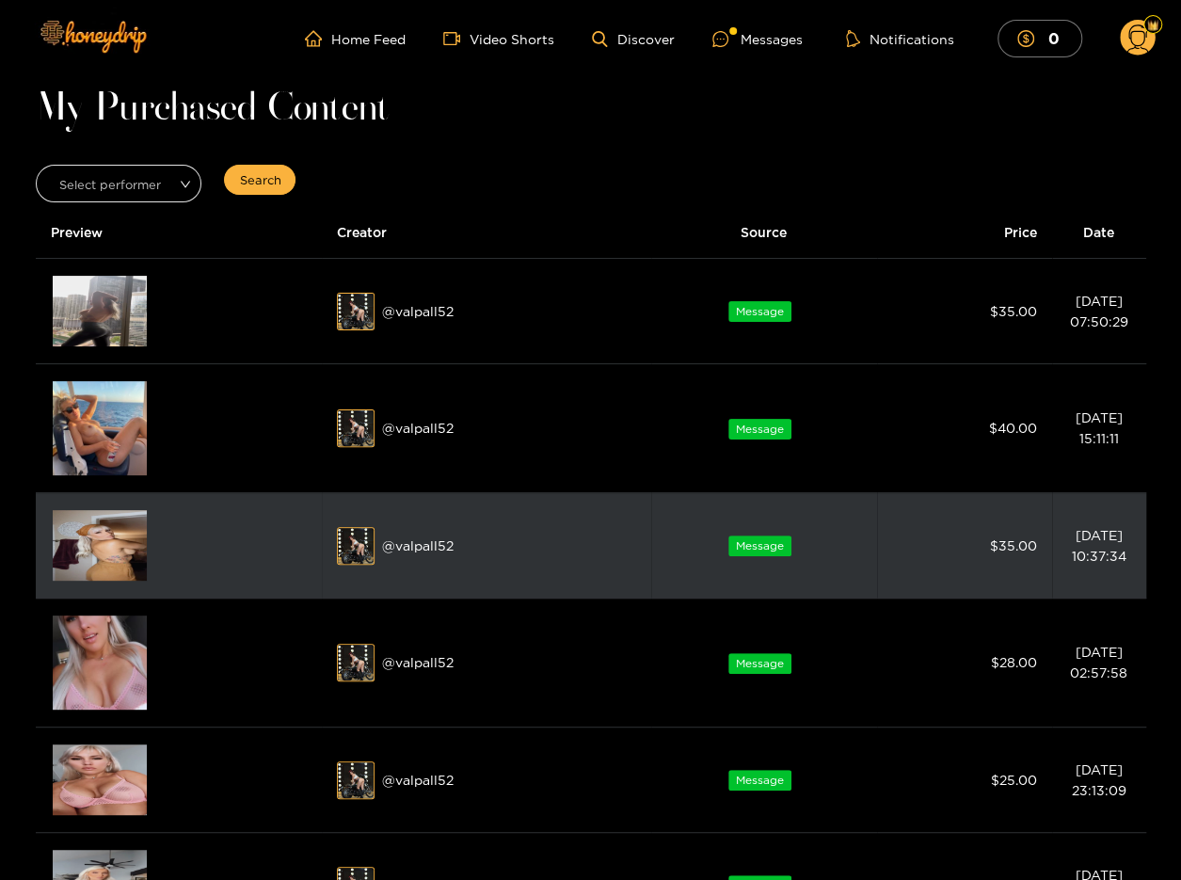
click at [135, 534] on img at bounding box center [100, 545] width 94 height 71
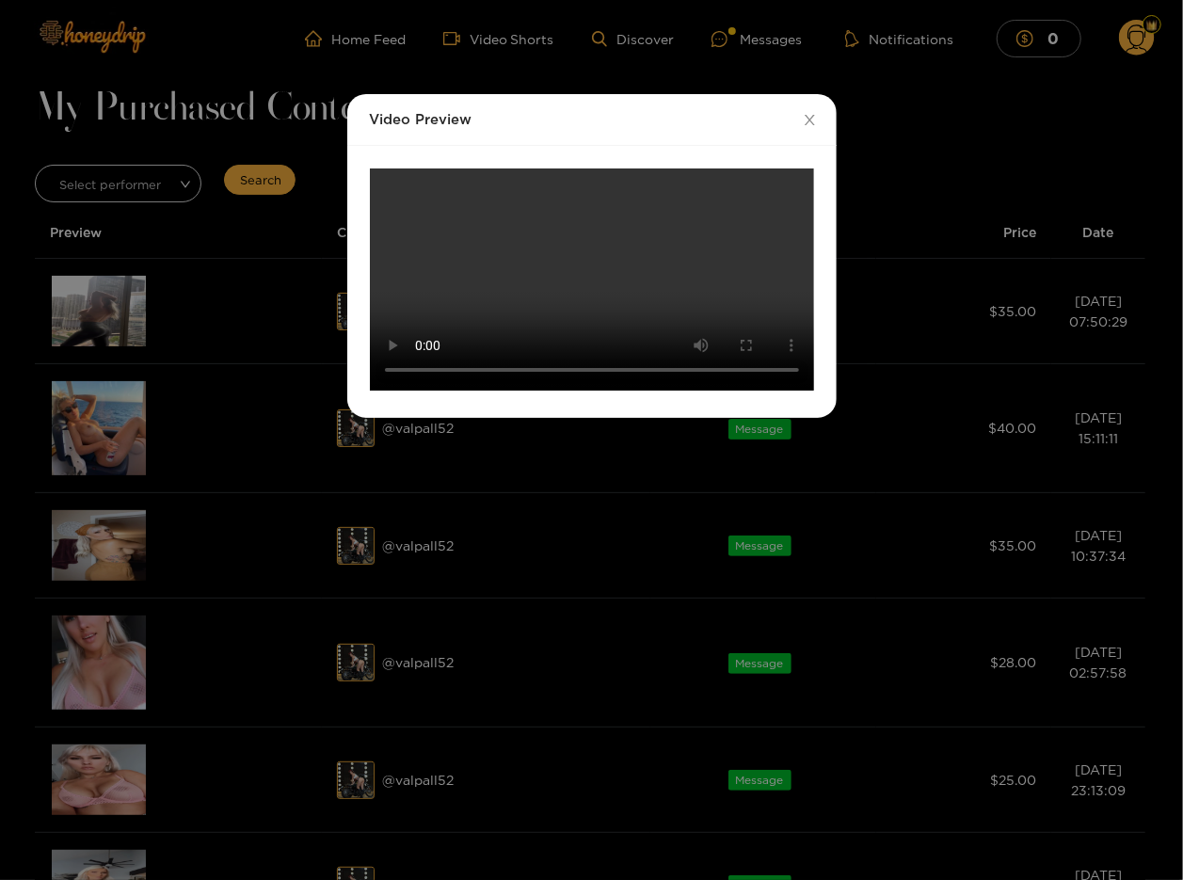
scroll to position [122, 0]
click at [204, 644] on div "Video Preview Your browser does not support the video tag." at bounding box center [591, 440] width 1183 height 880
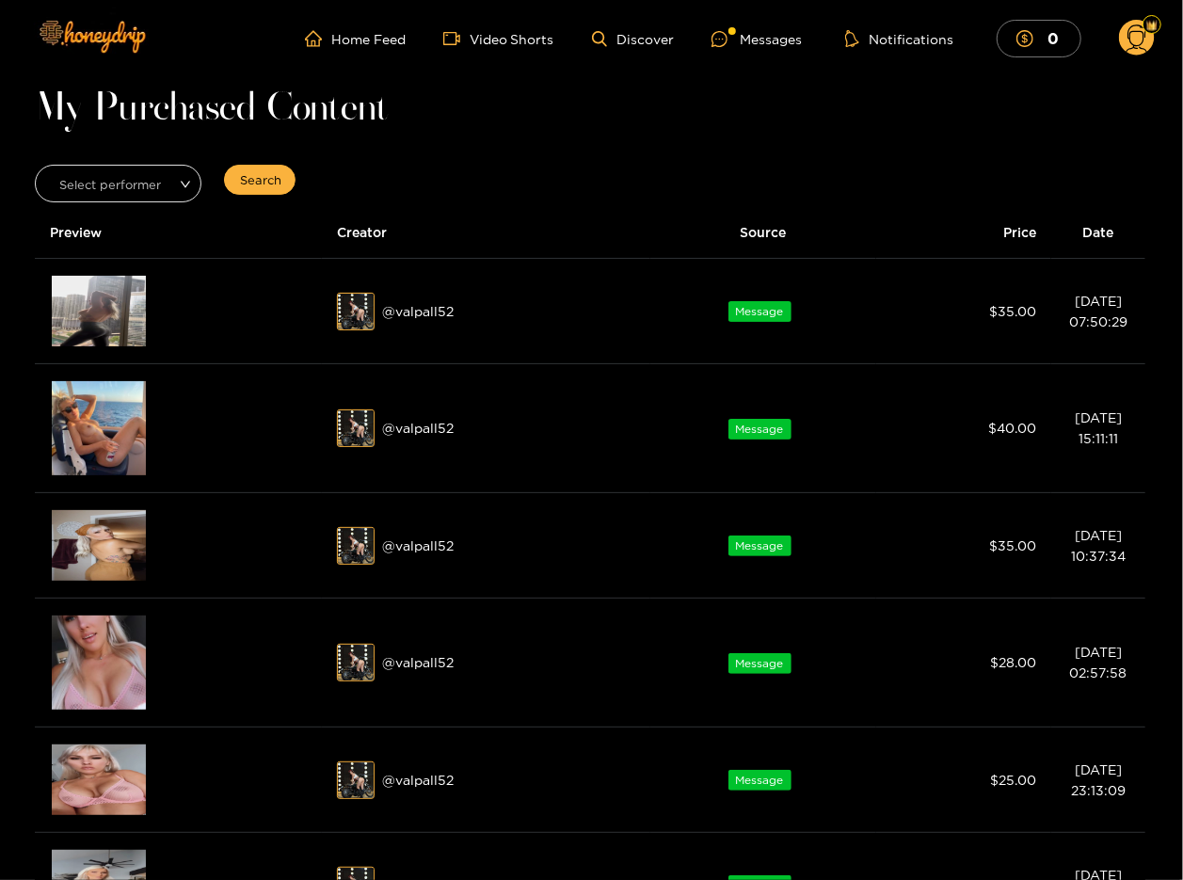
scroll to position [28, 0]
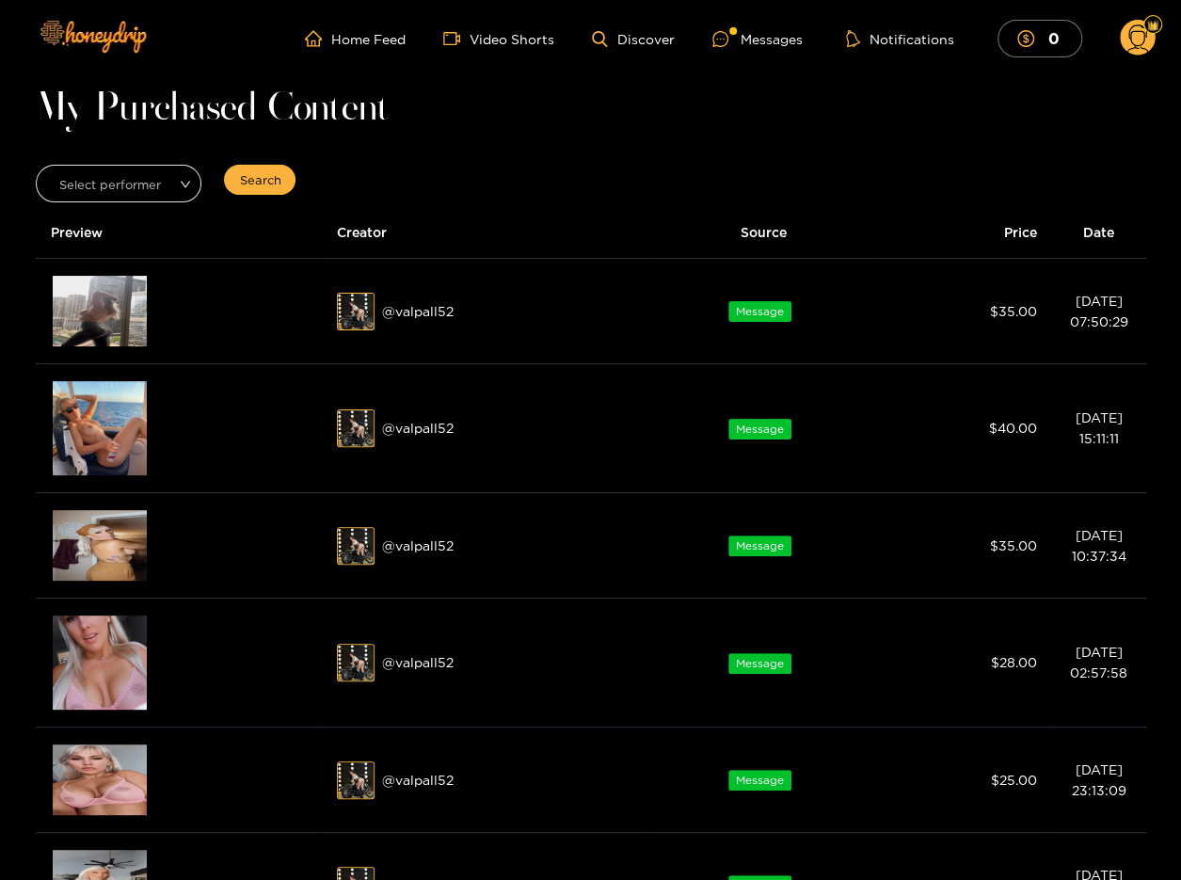
click at [204, 644] on div "Preview" at bounding box center [179, 662] width 257 height 98
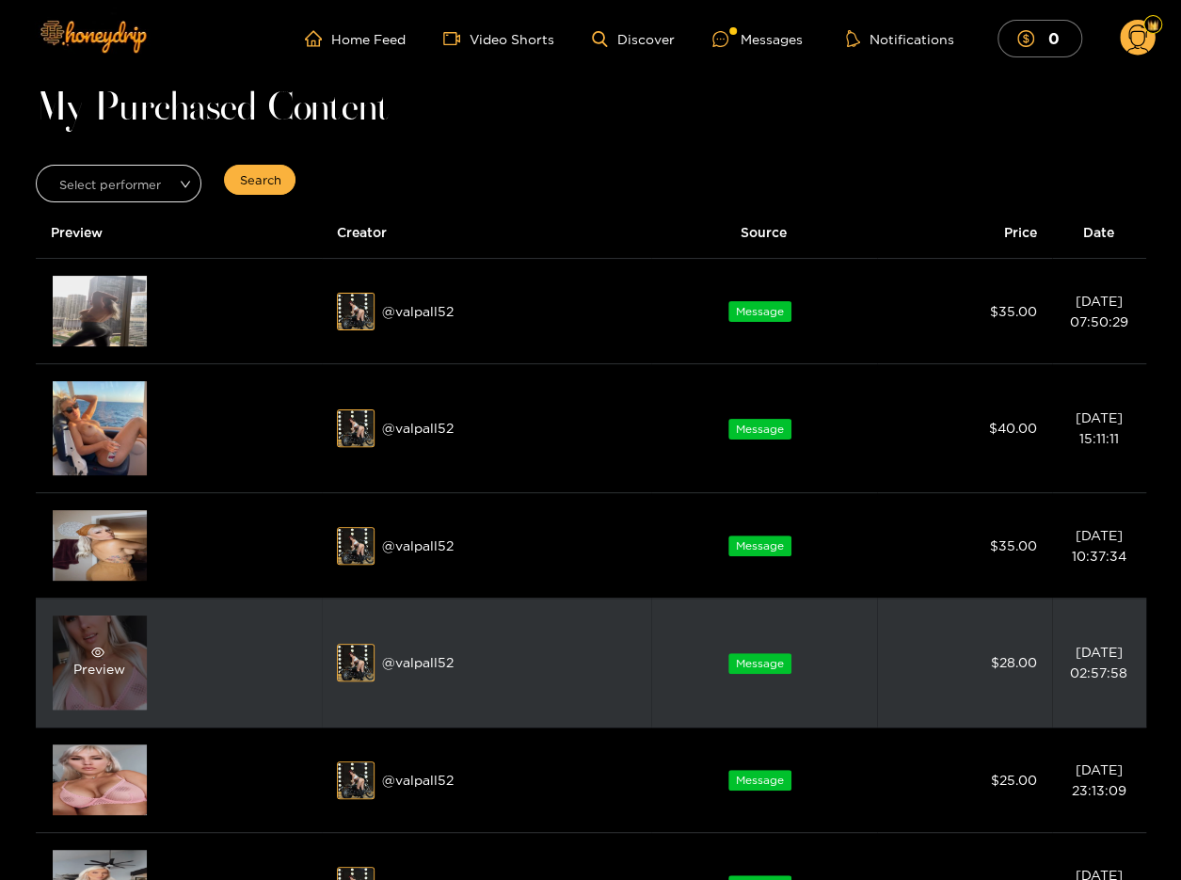
click at [117, 652] on span "eye" at bounding box center [97, 651] width 48 height 13
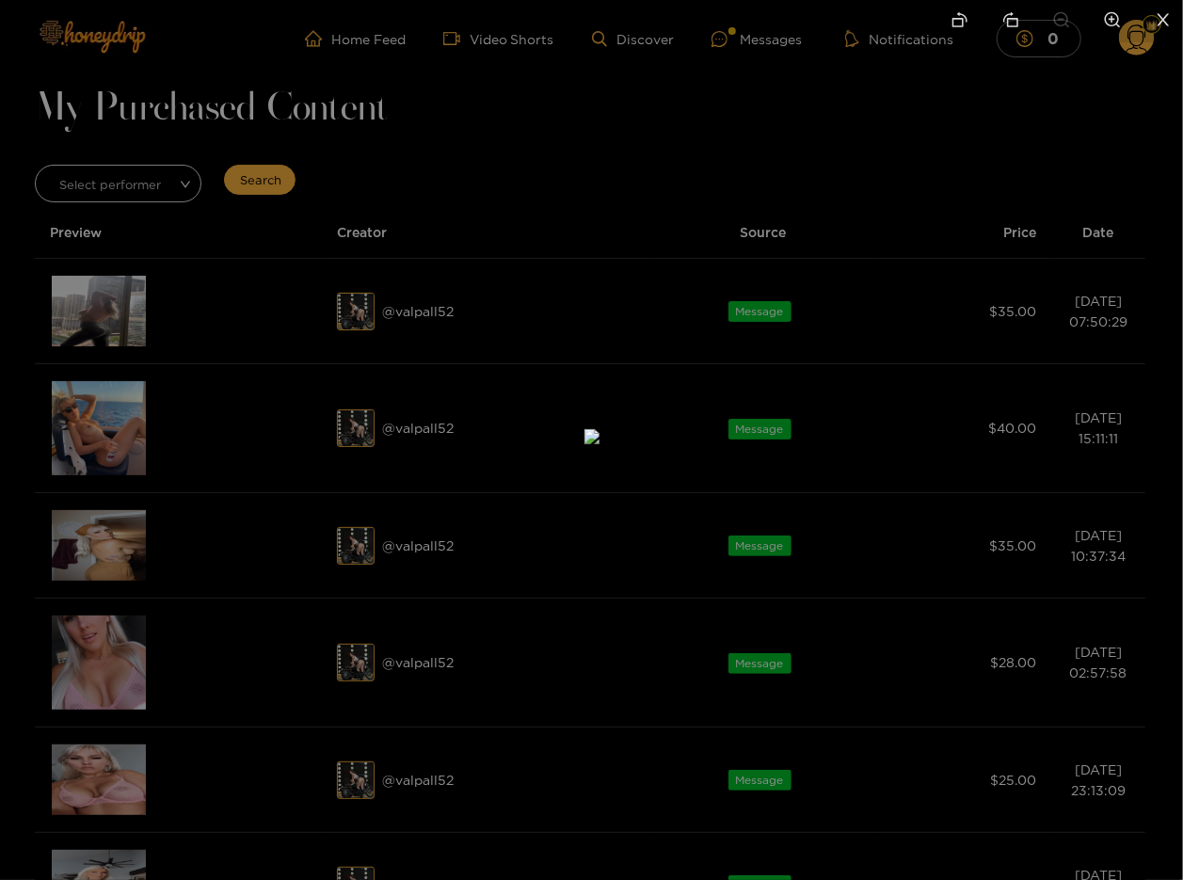
click at [288, 623] on div at bounding box center [591, 440] width 1183 height 880
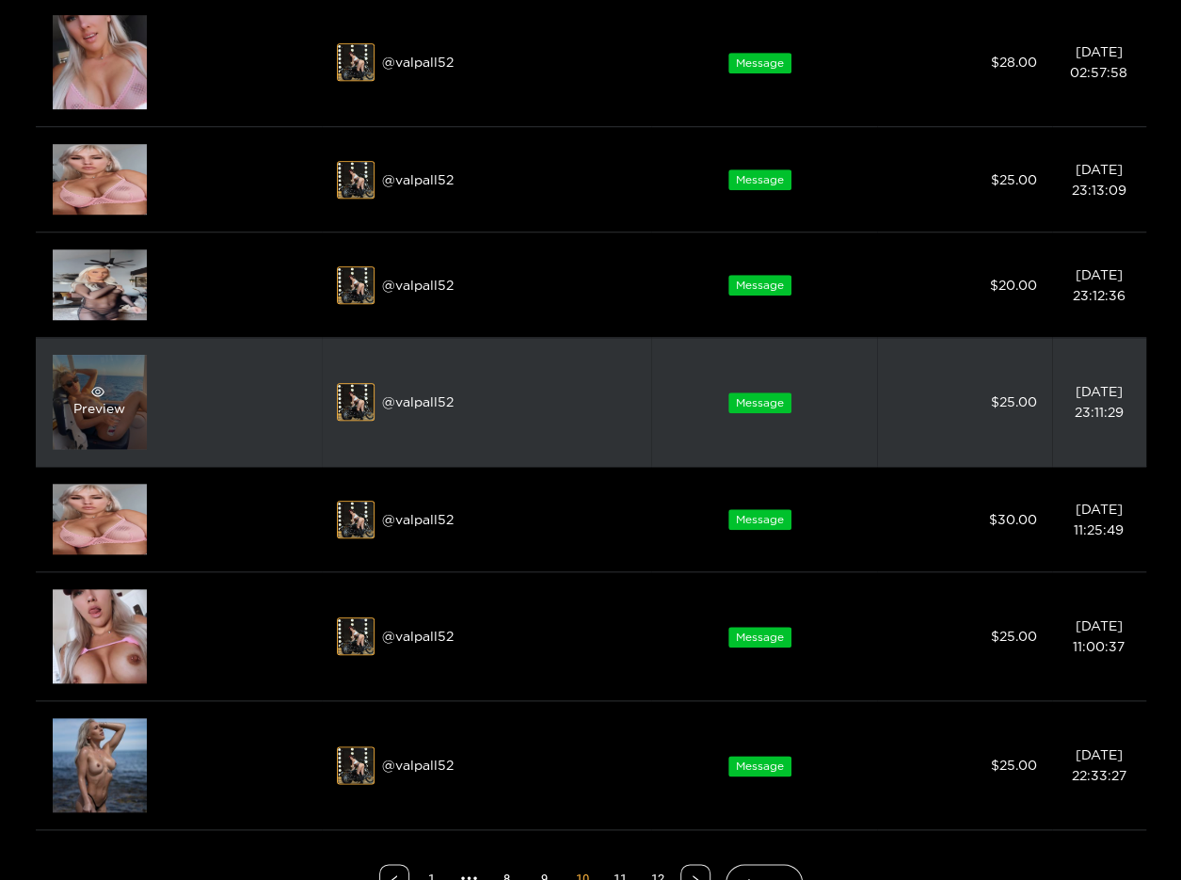
scroll to position [659, 0]
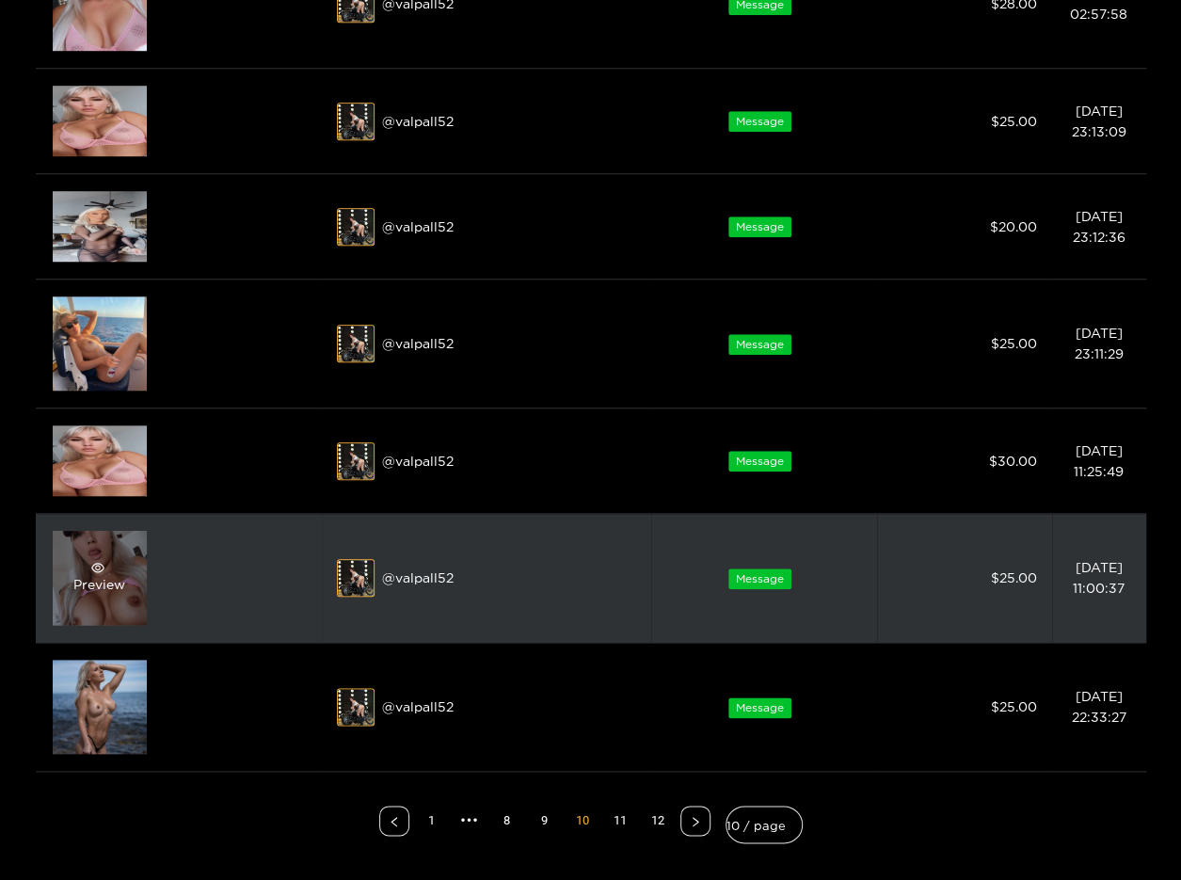
click at [133, 597] on div "Preview" at bounding box center [100, 578] width 94 height 94
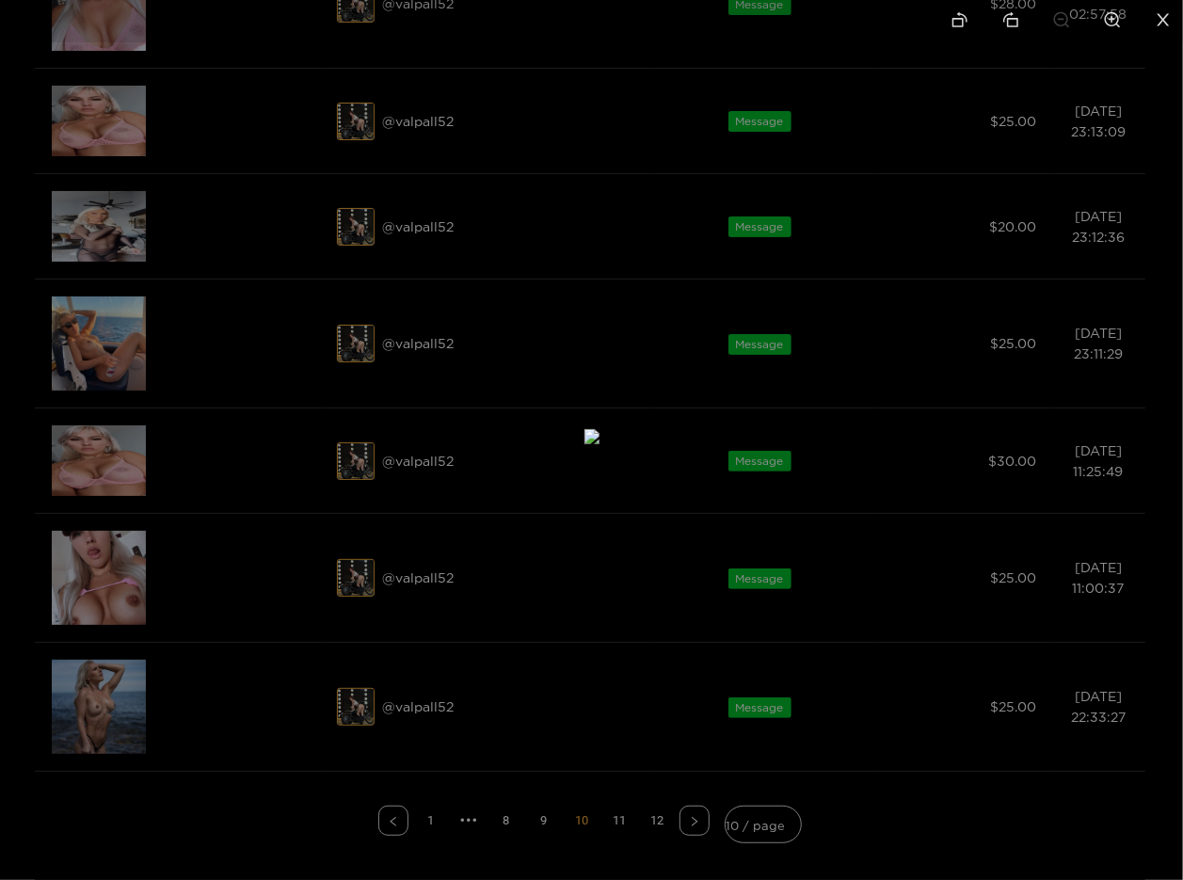
click at [584, 444] on img at bounding box center [591, 436] width 15 height 15
click at [304, 597] on div at bounding box center [591, 440] width 1183 height 880
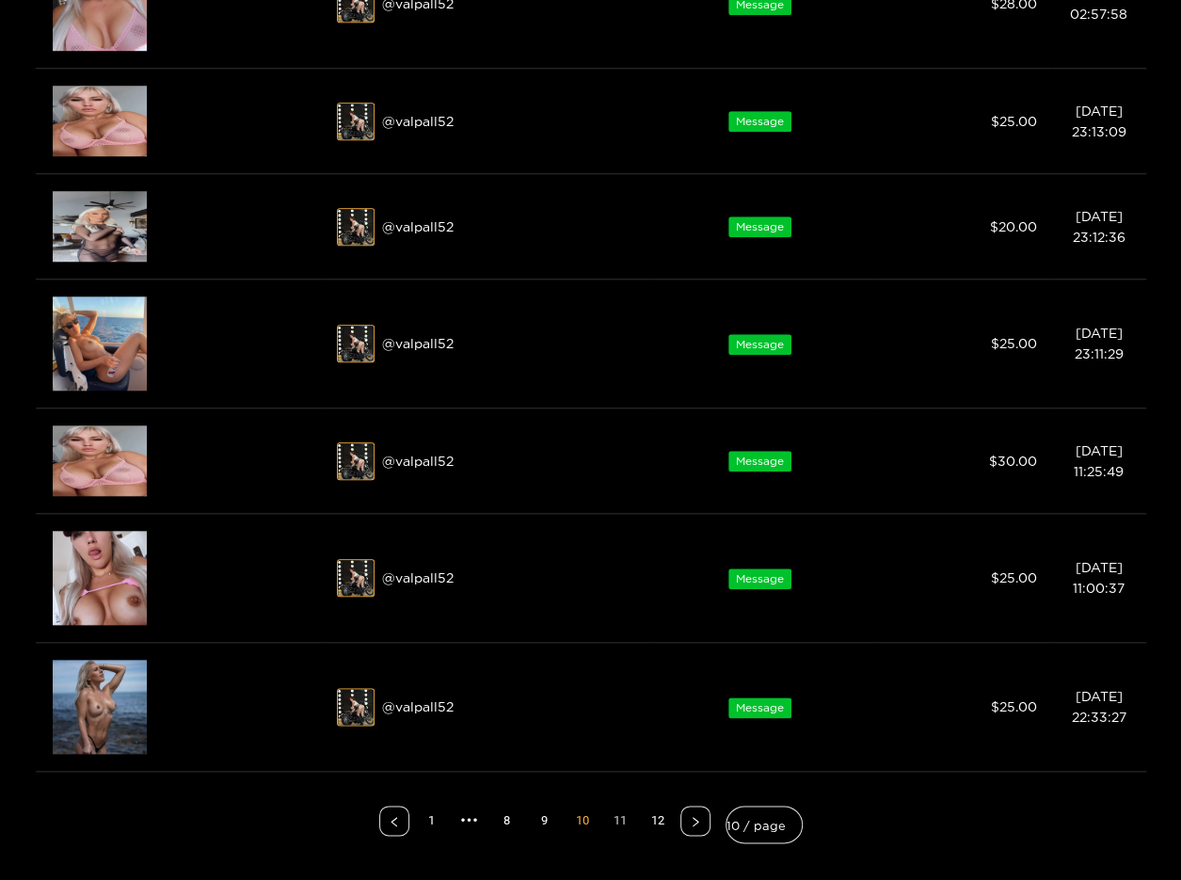
click at [610, 816] on link "11" at bounding box center [620, 820] width 28 height 28
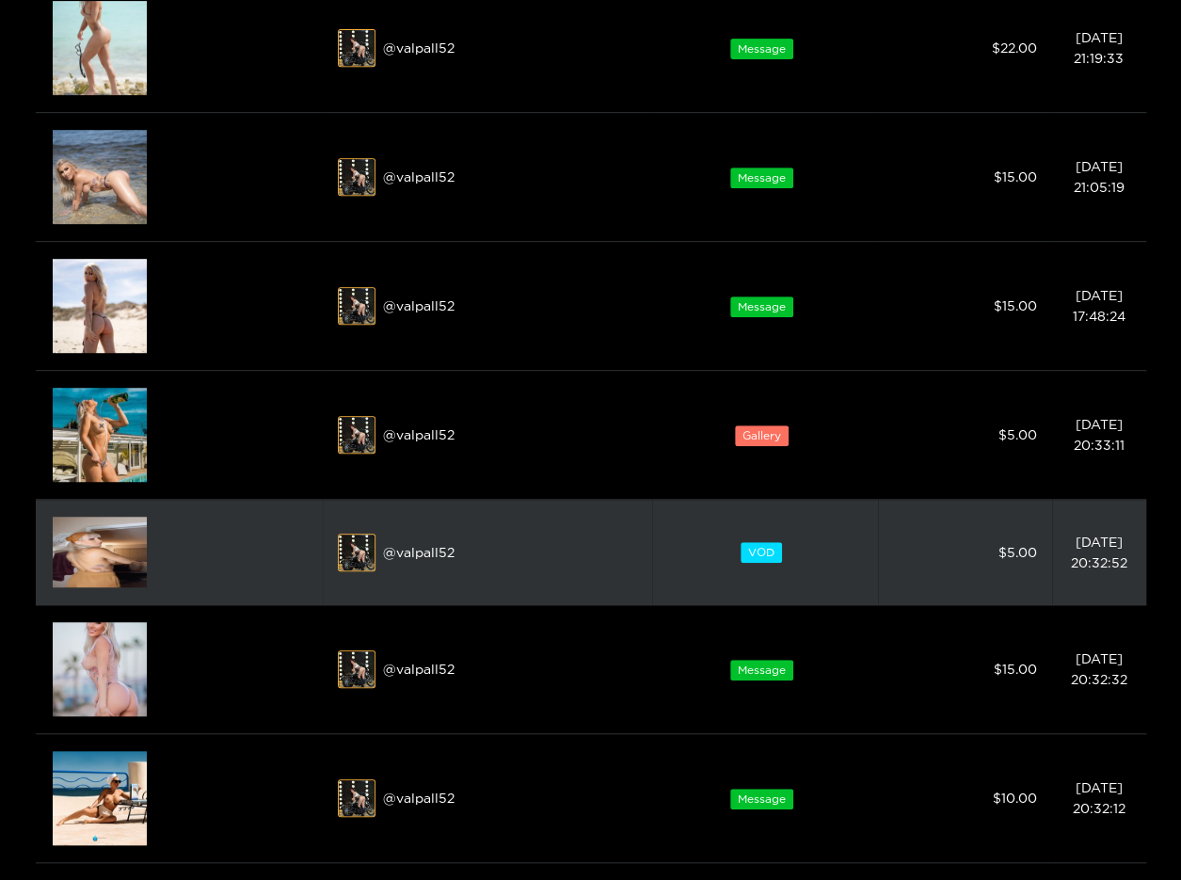
scroll to position [376, 0]
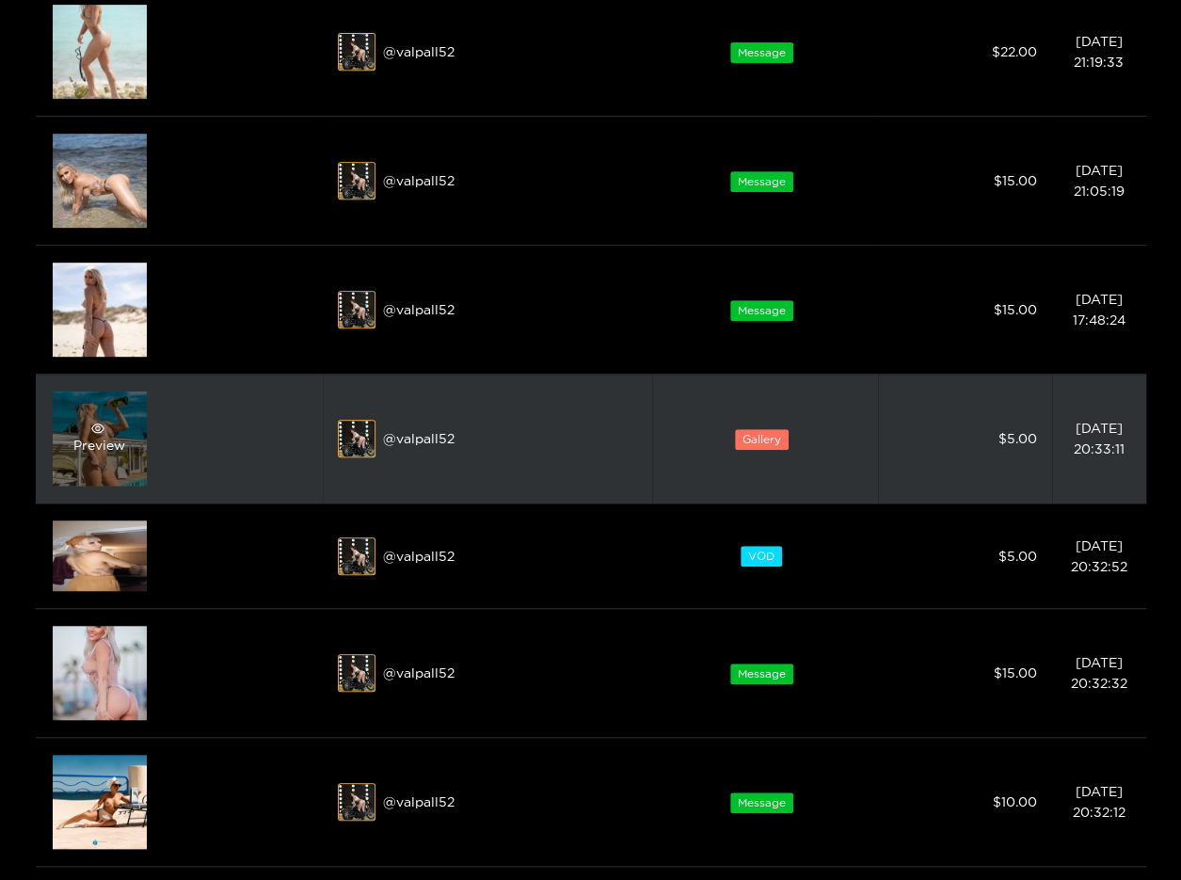
click at [105, 424] on span "eye" at bounding box center [97, 427] width 48 height 13
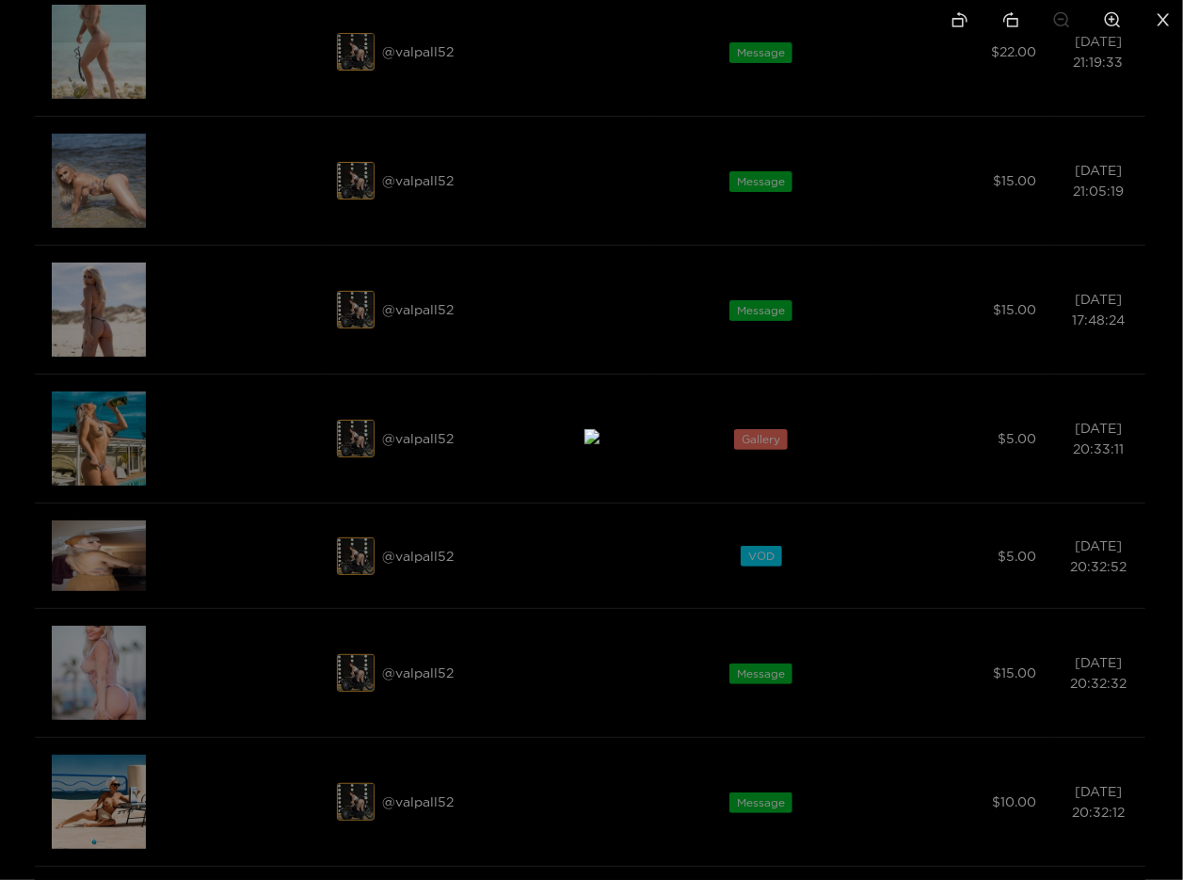
click at [1171, 29] on li at bounding box center [1163, 21] width 40 height 42
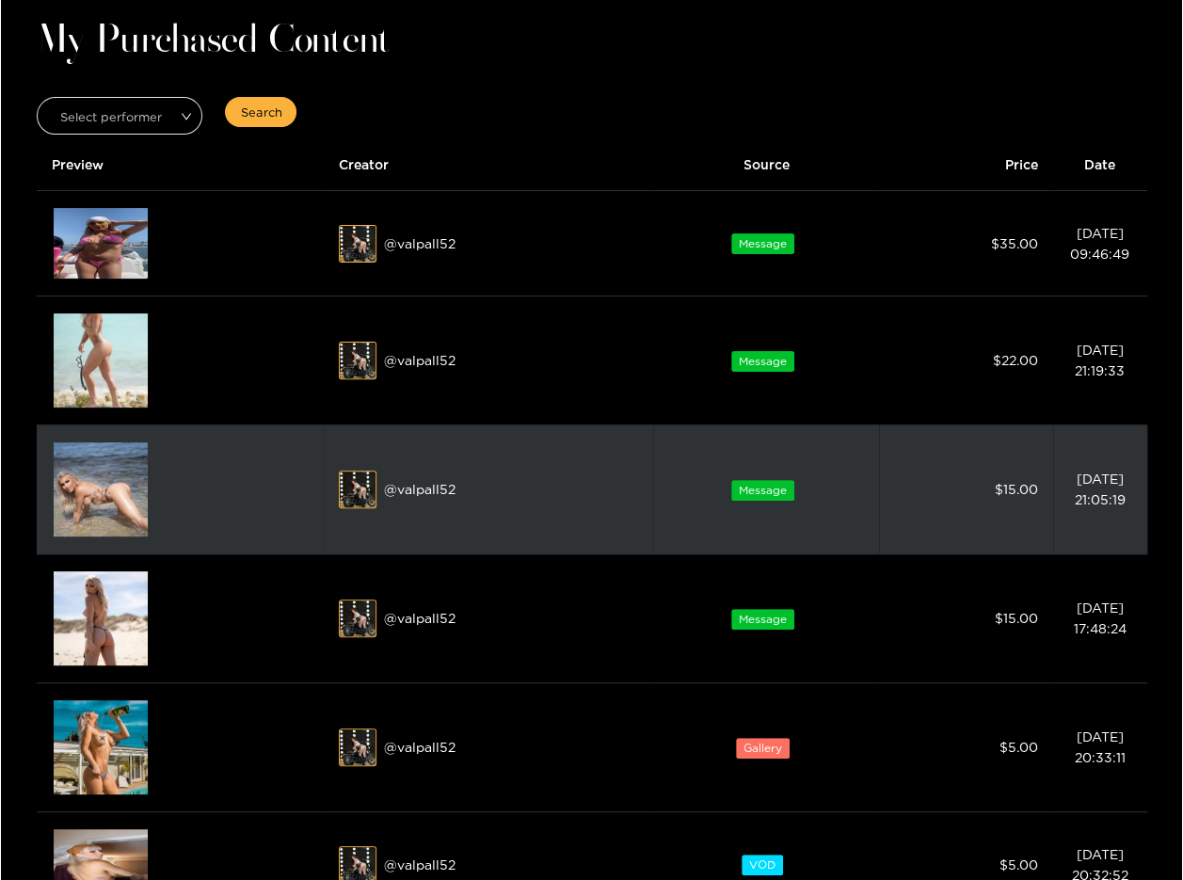
scroll to position [0, 0]
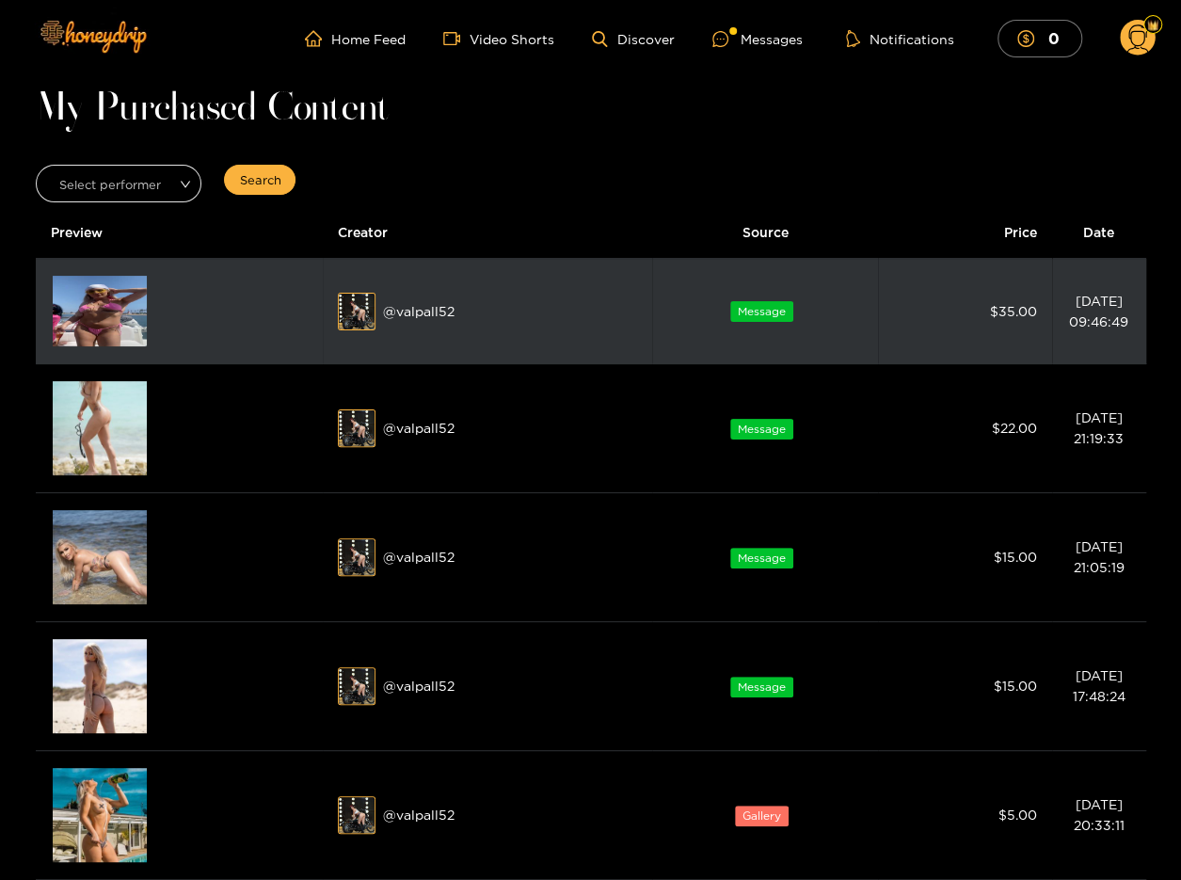
click at [124, 332] on img at bounding box center [100, 311] width 94 height 71
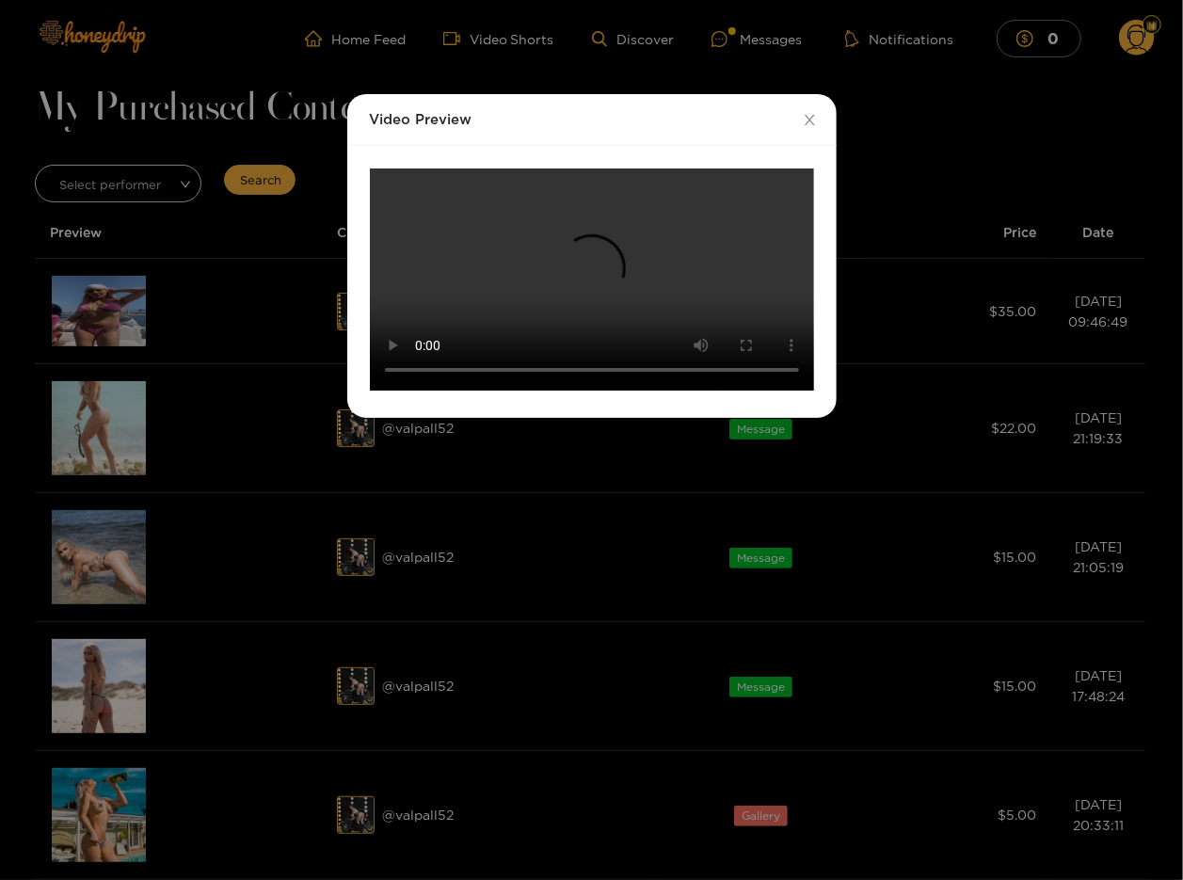
scroll to position [122, 0]
click at [228, 646] on div "Video Preview Your browser does not support the video tag." at bounding box center [591, 440] width 1183 height 880
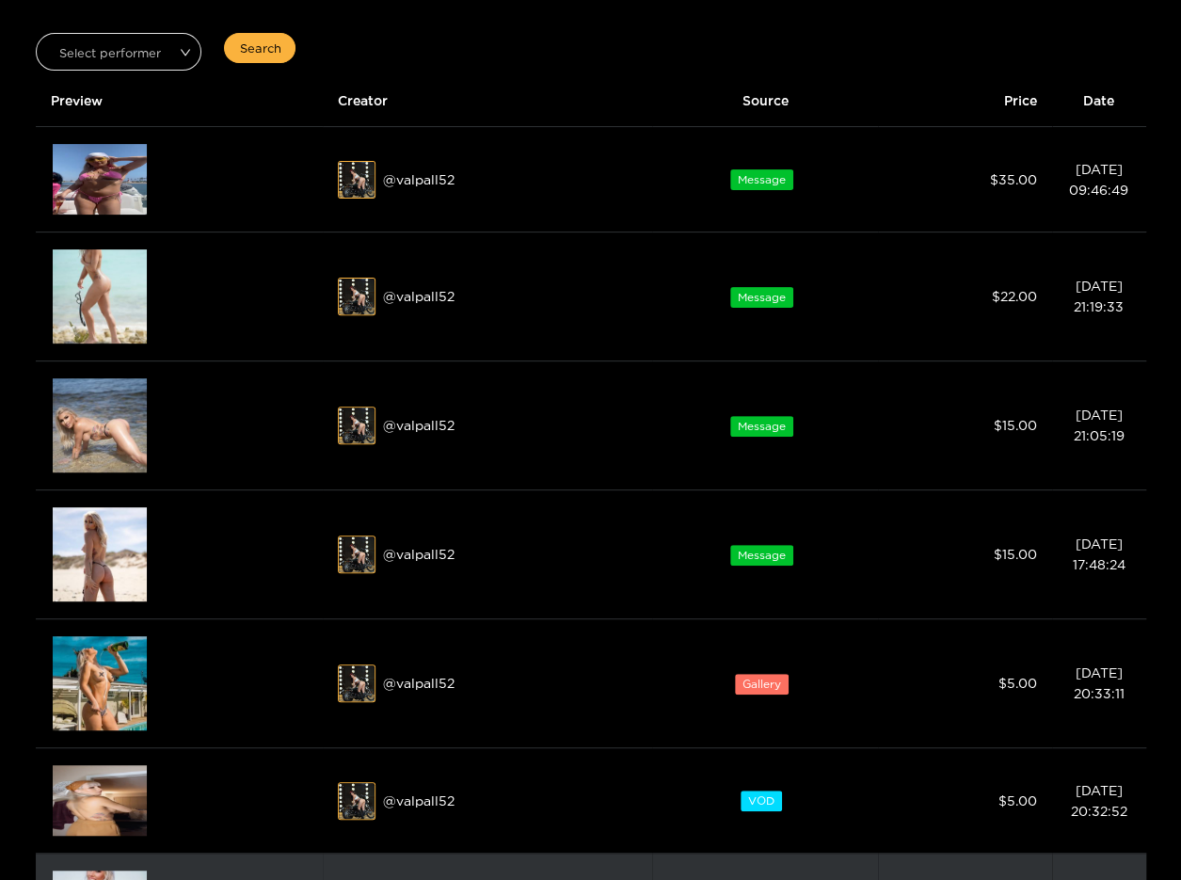
scroll to position [659, 0]
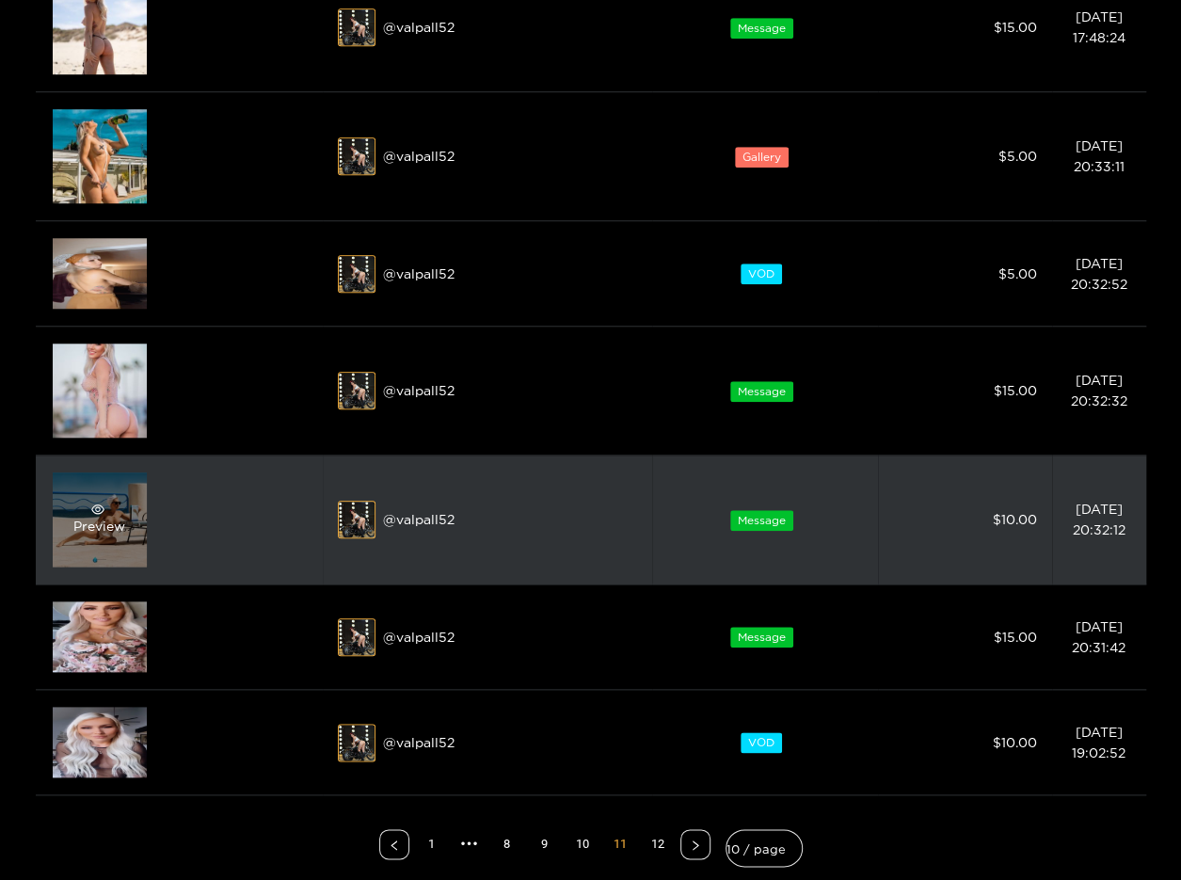
click at [137, 539] on div "Preview" at bounding box center [100, 519] width 94 height 94
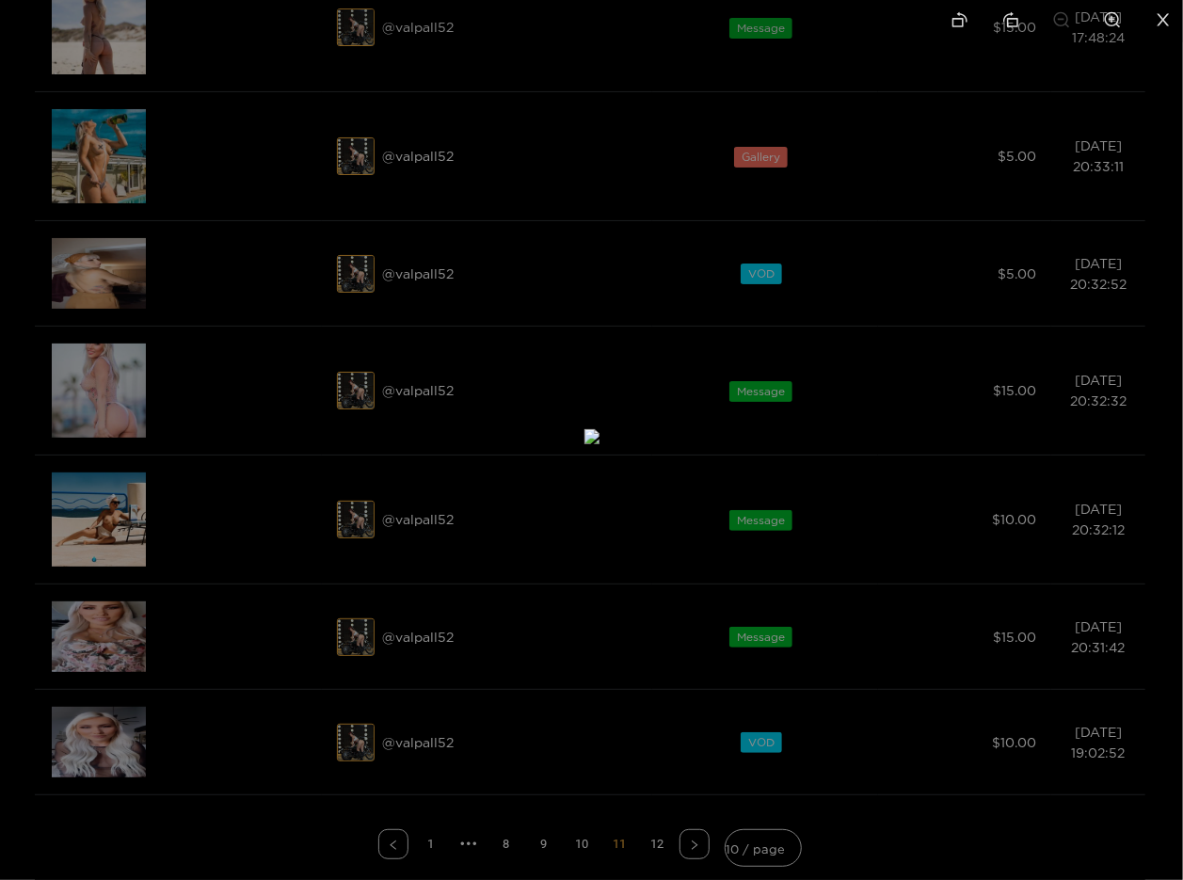
click at [1169, 18] on icon "close" at bounding box center [1162, 19] width 17 height 17
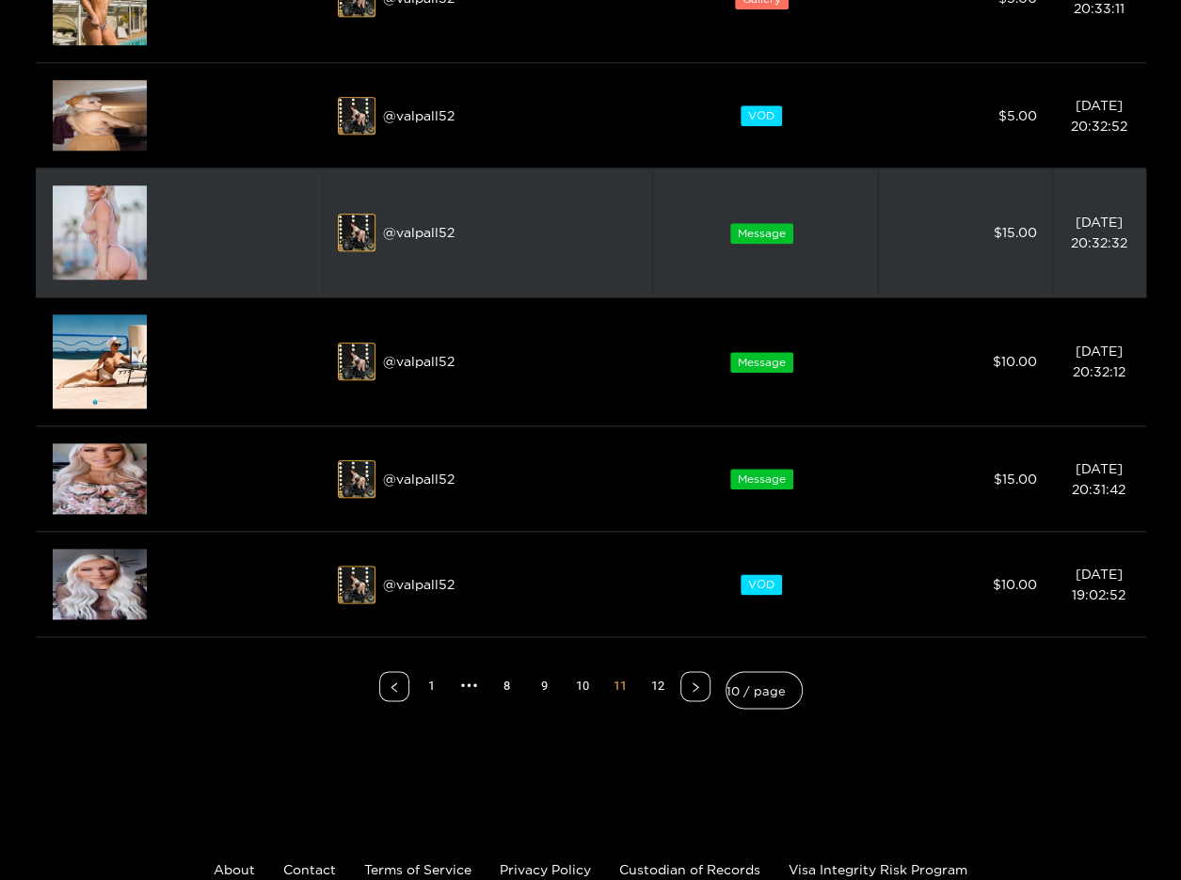
scroll to position [941, 0]
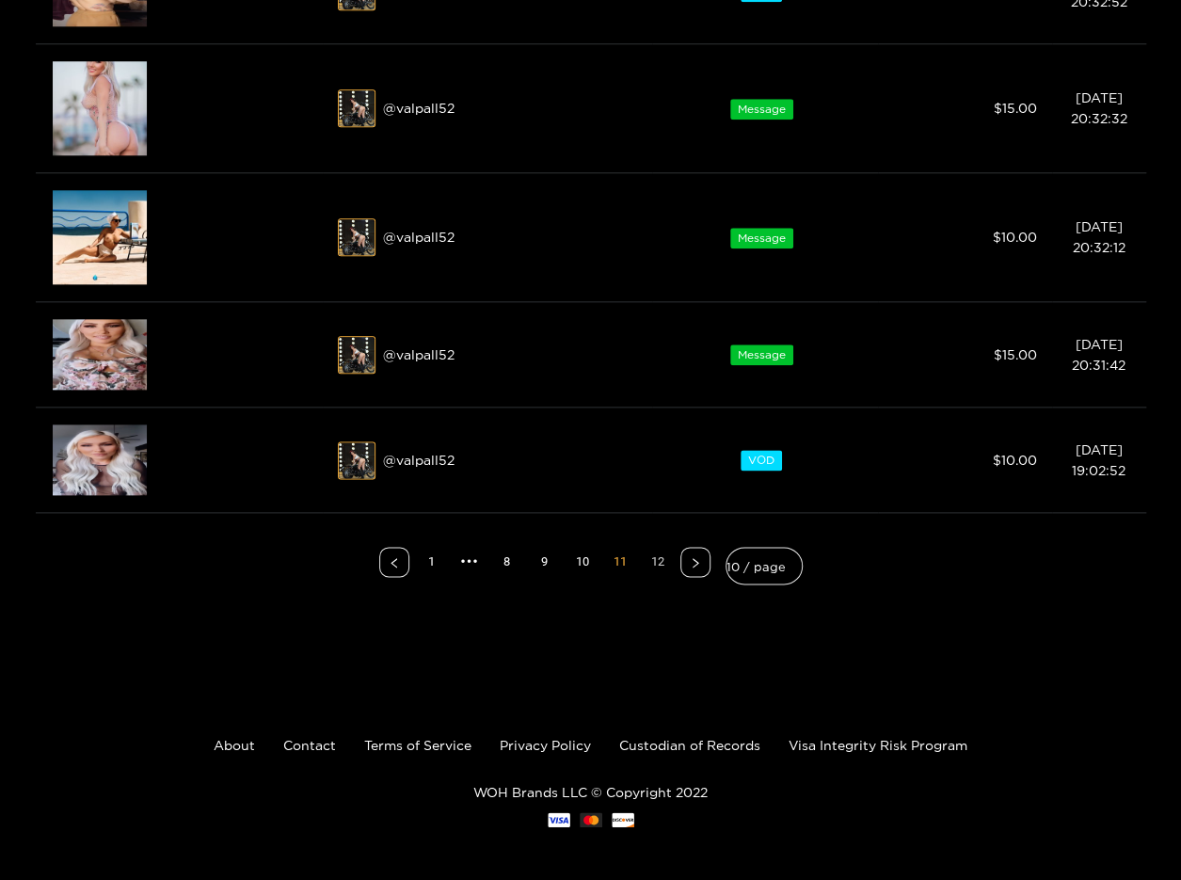
click at [659, 556] on link "12" at bounding box center [658, 562] width 28 height 28
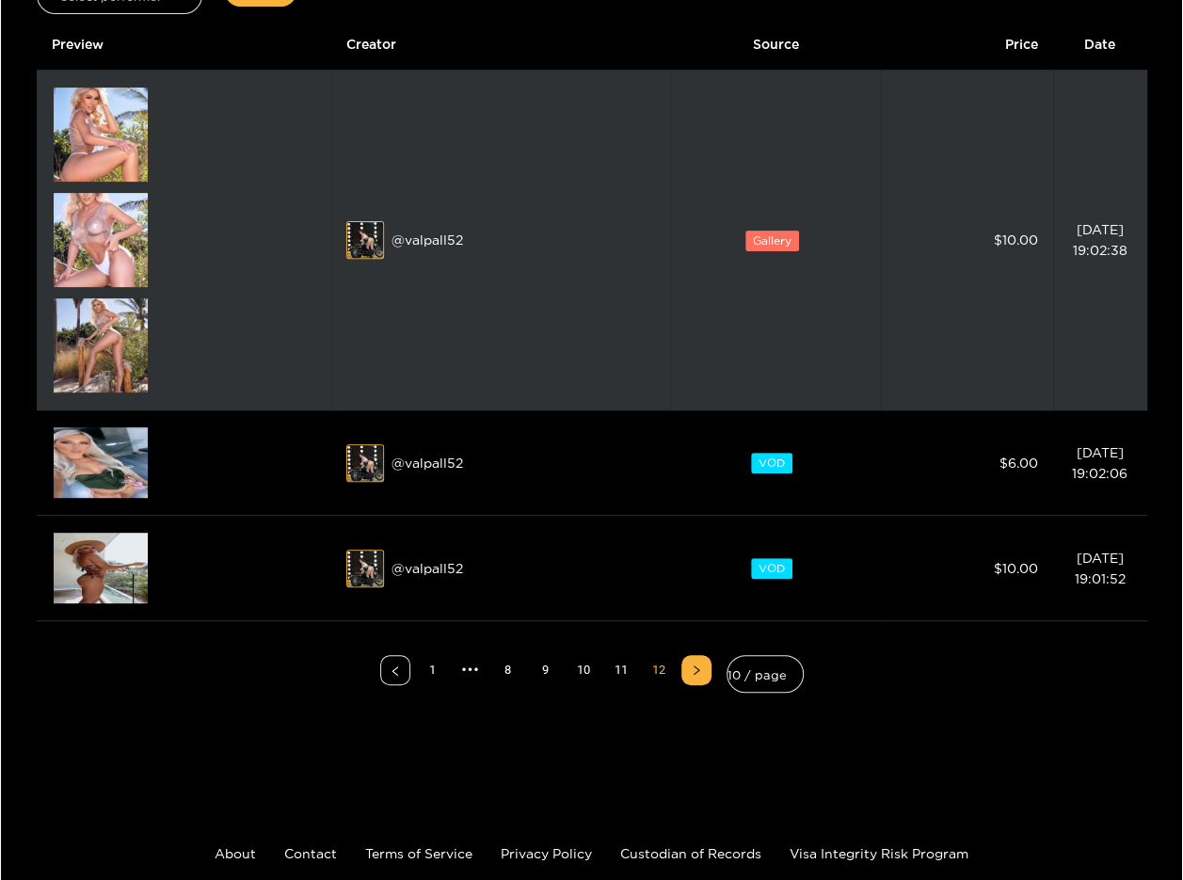
scroll to position [282, 0]
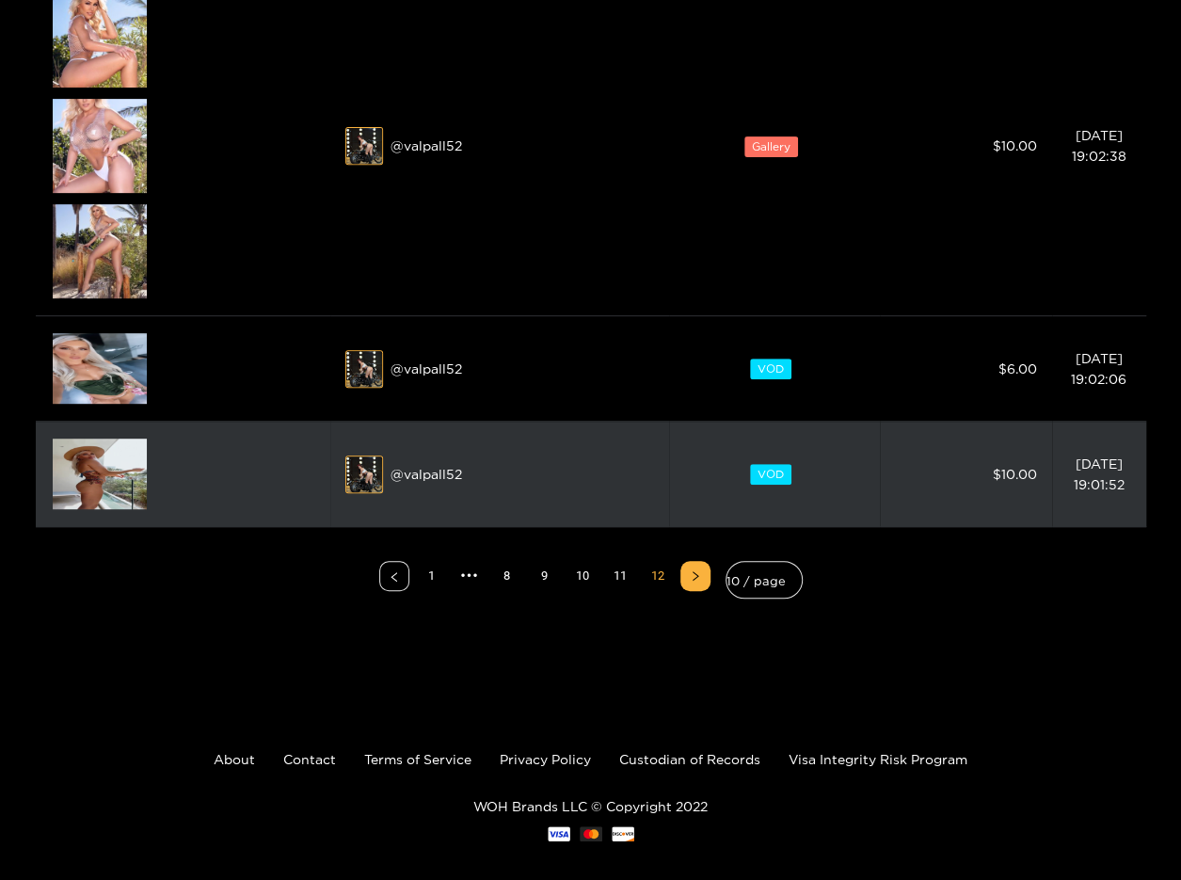
click at [115, 470] on img at bounding box center [100, 473] width 94 height 71
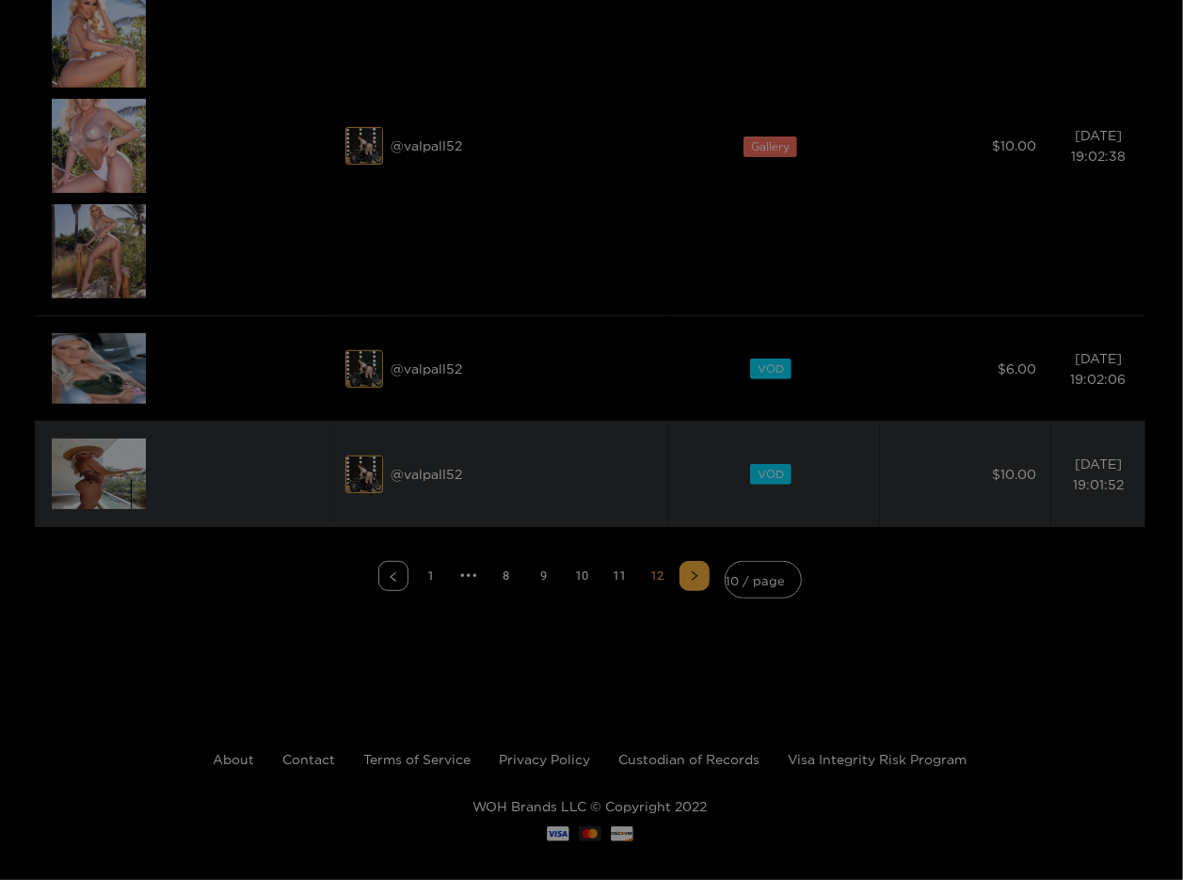
scroll to position [0, 0]
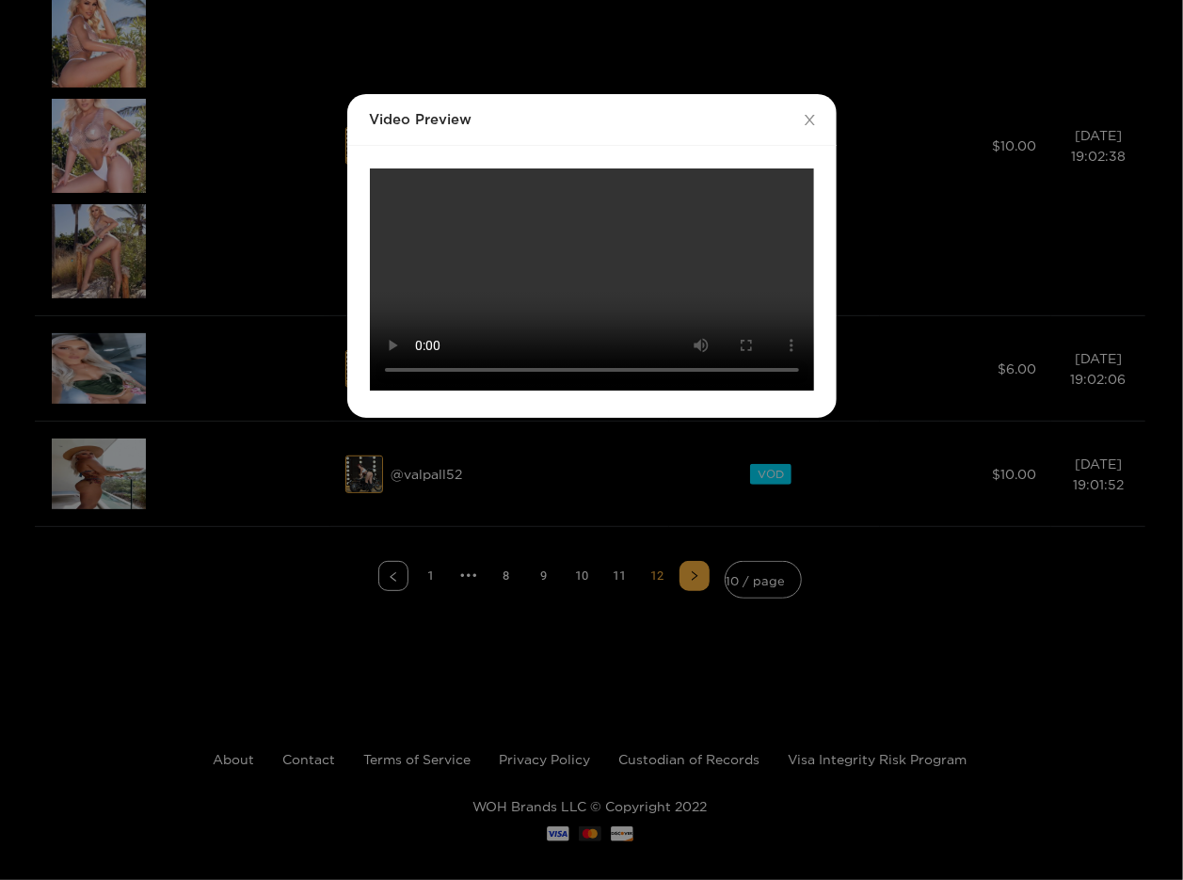
click at [258, 310] on div "Video Preview Your browser does not support the video tag." at bounding box center [591, 440] width 1183 height 880
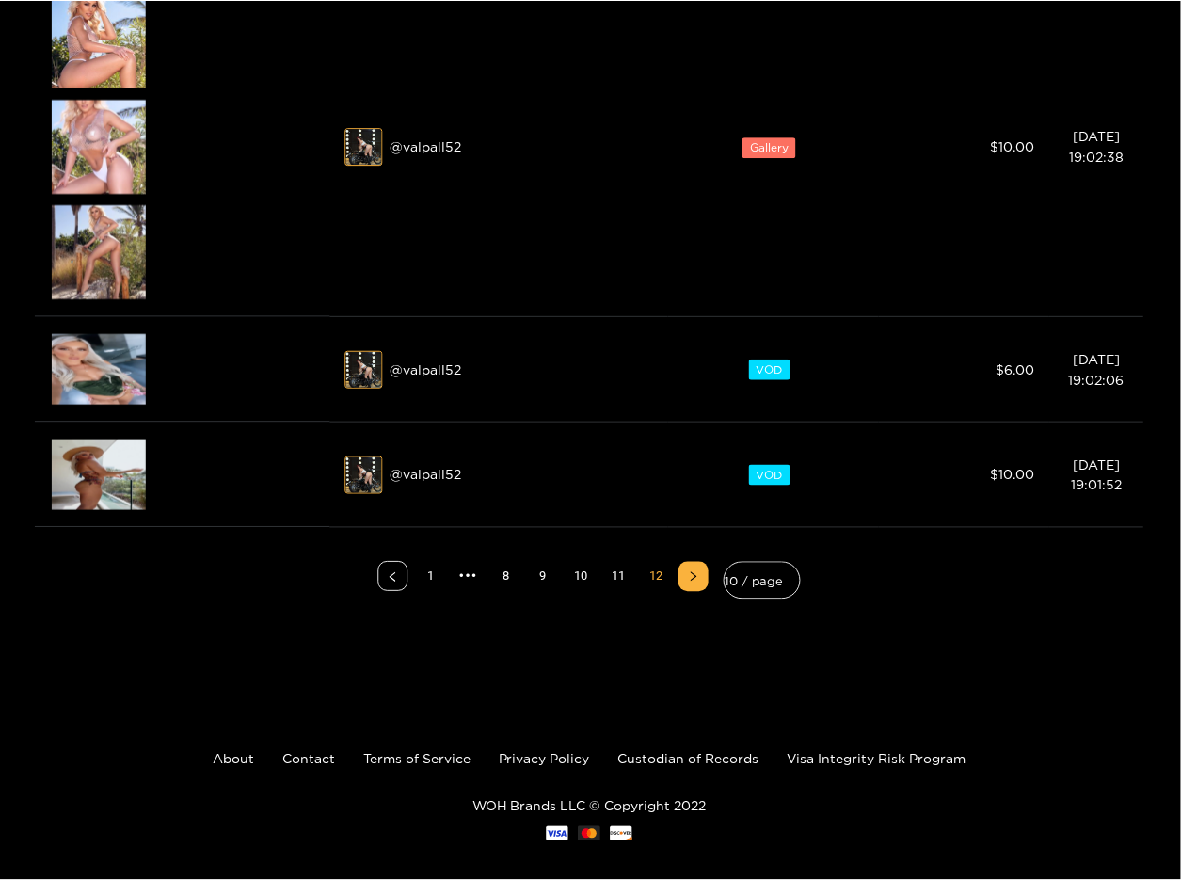
scroll to position [28, 0]
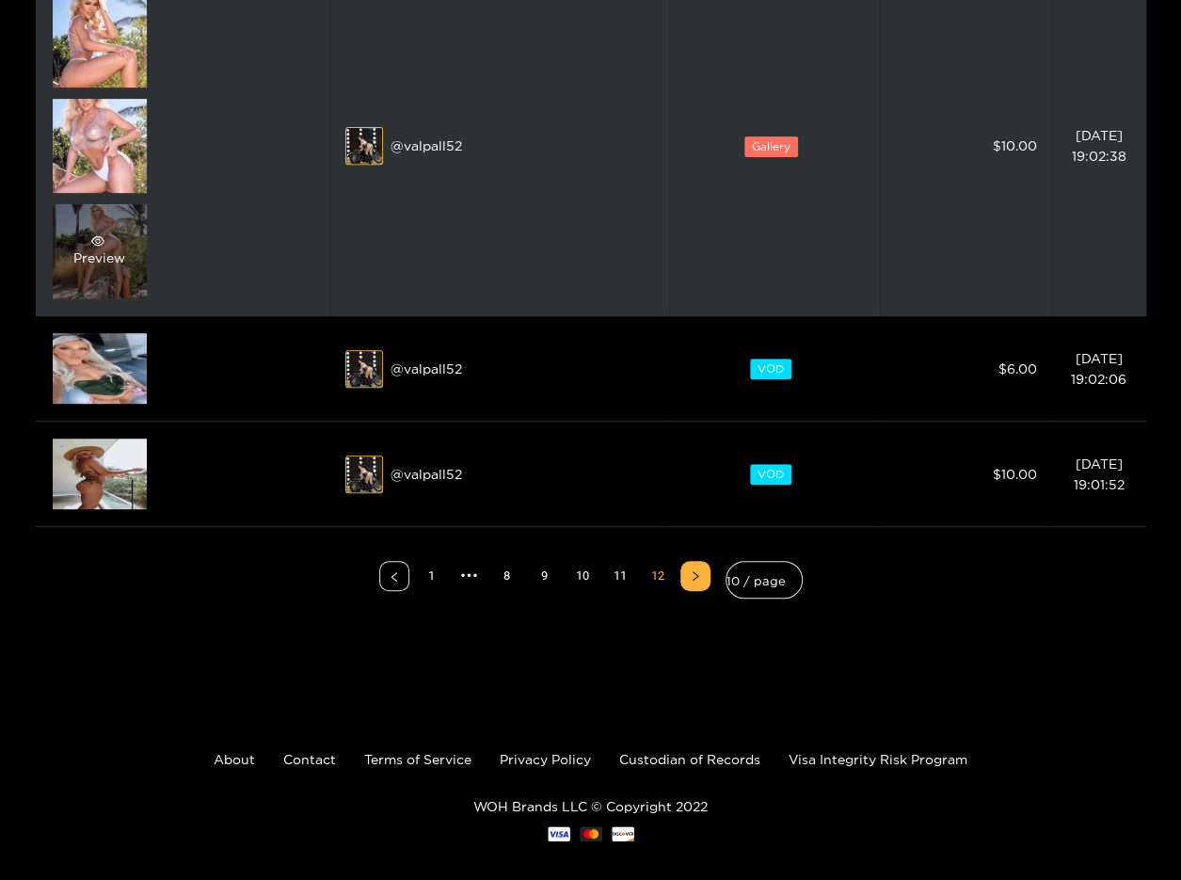
click at [121, 257] on div "Preview" at bounding box center [99, 251] width 52 height 34
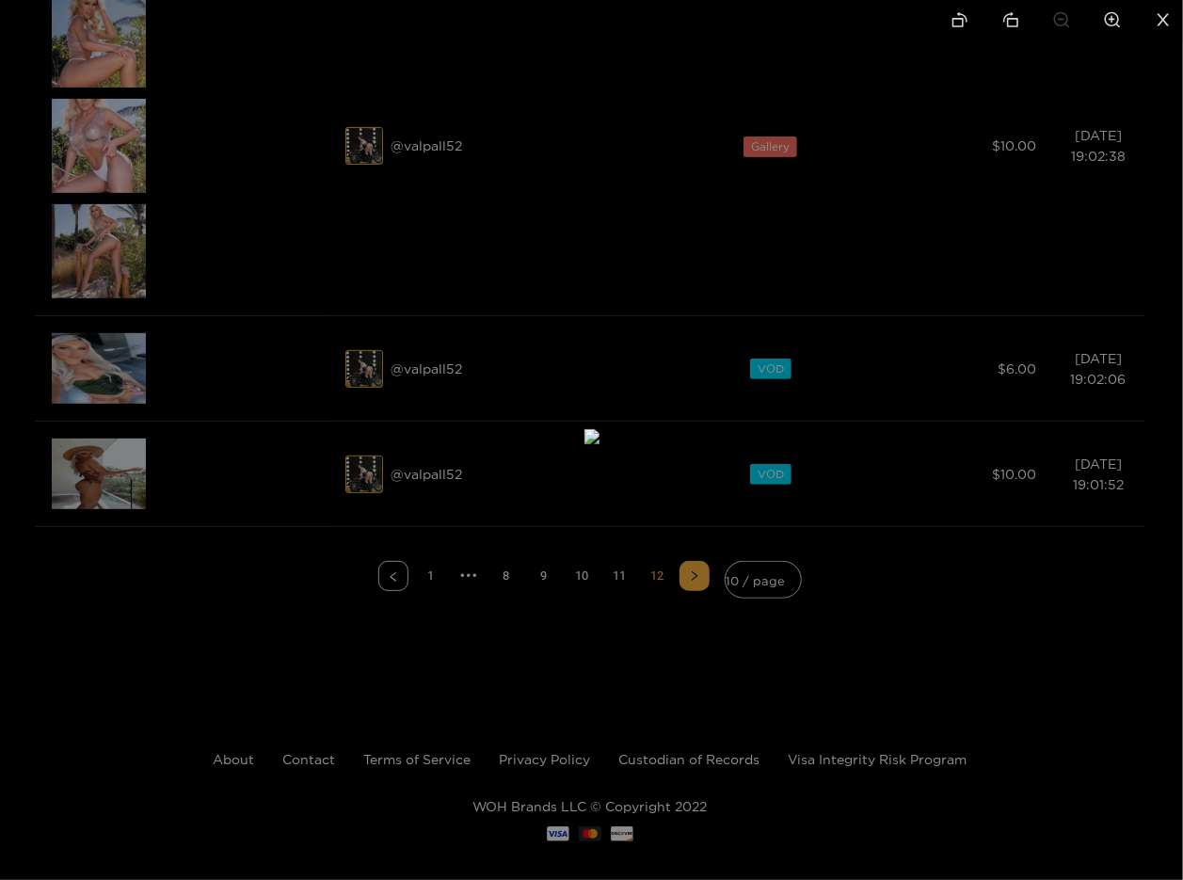
click at [584, 444] on img at bounding box center [591, 436] width 15 height 15
click at [599, 444] on img at bounding box center [591, 436] width 15 height 15
click at [1159, 16] on icon "close" at bounding box center [1163, 19] width 12 height 12
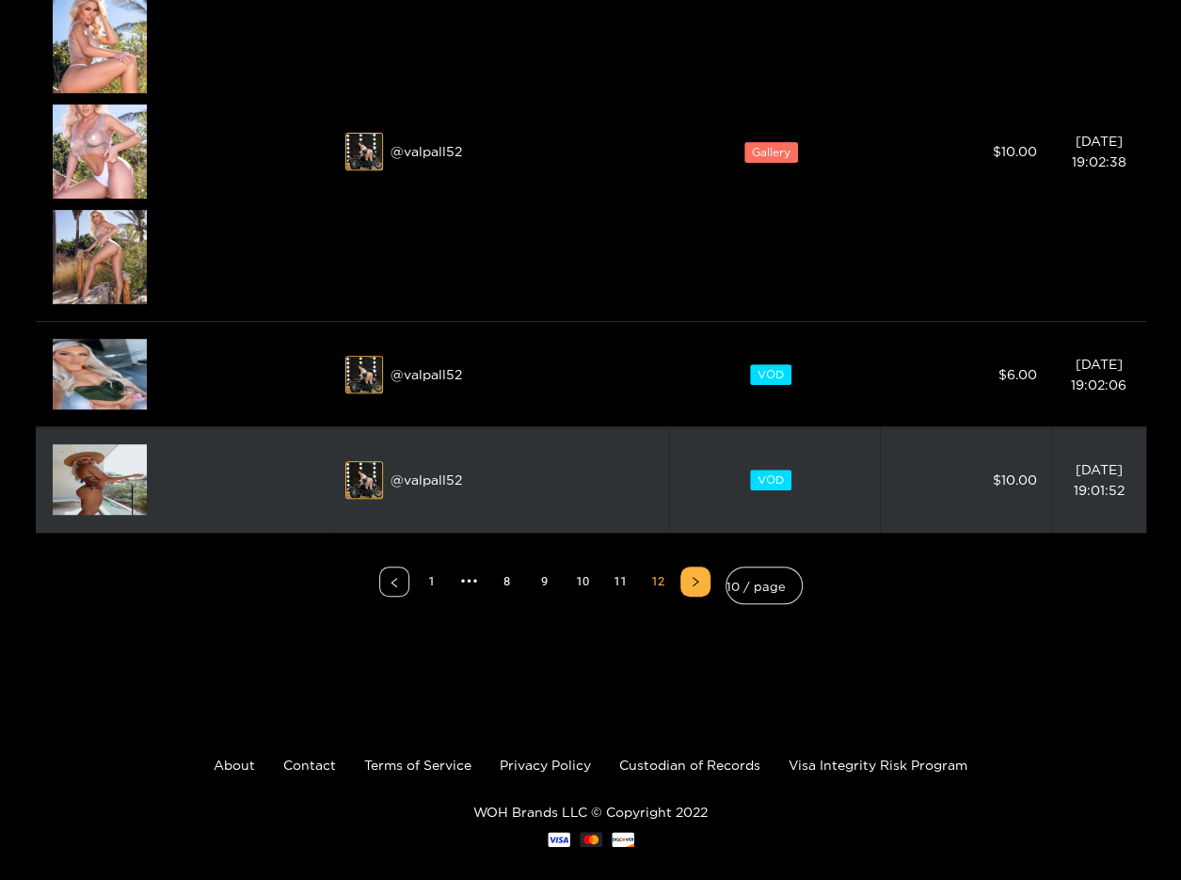
scroll to position [282, 0]
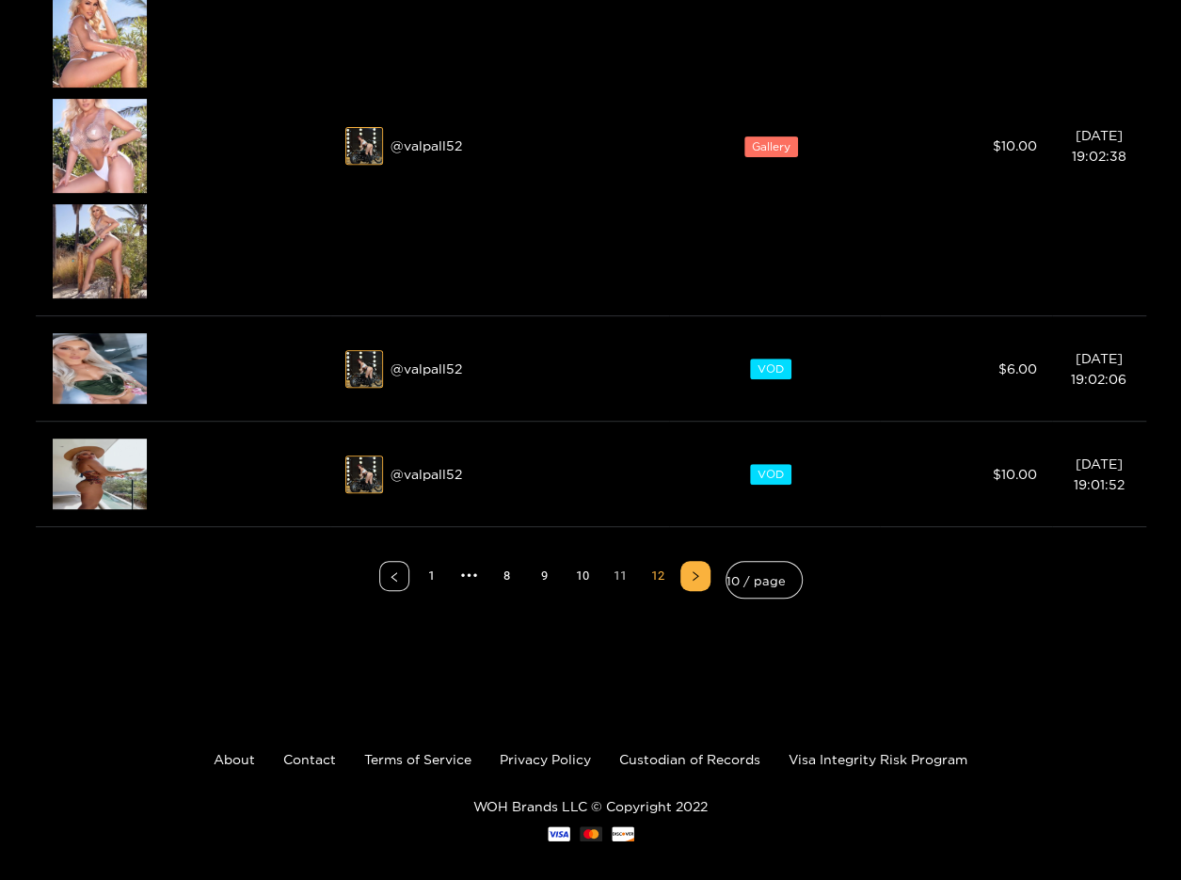
click at [626, 577] on link "11" at bounding box center [620, 576] width 28 height 28
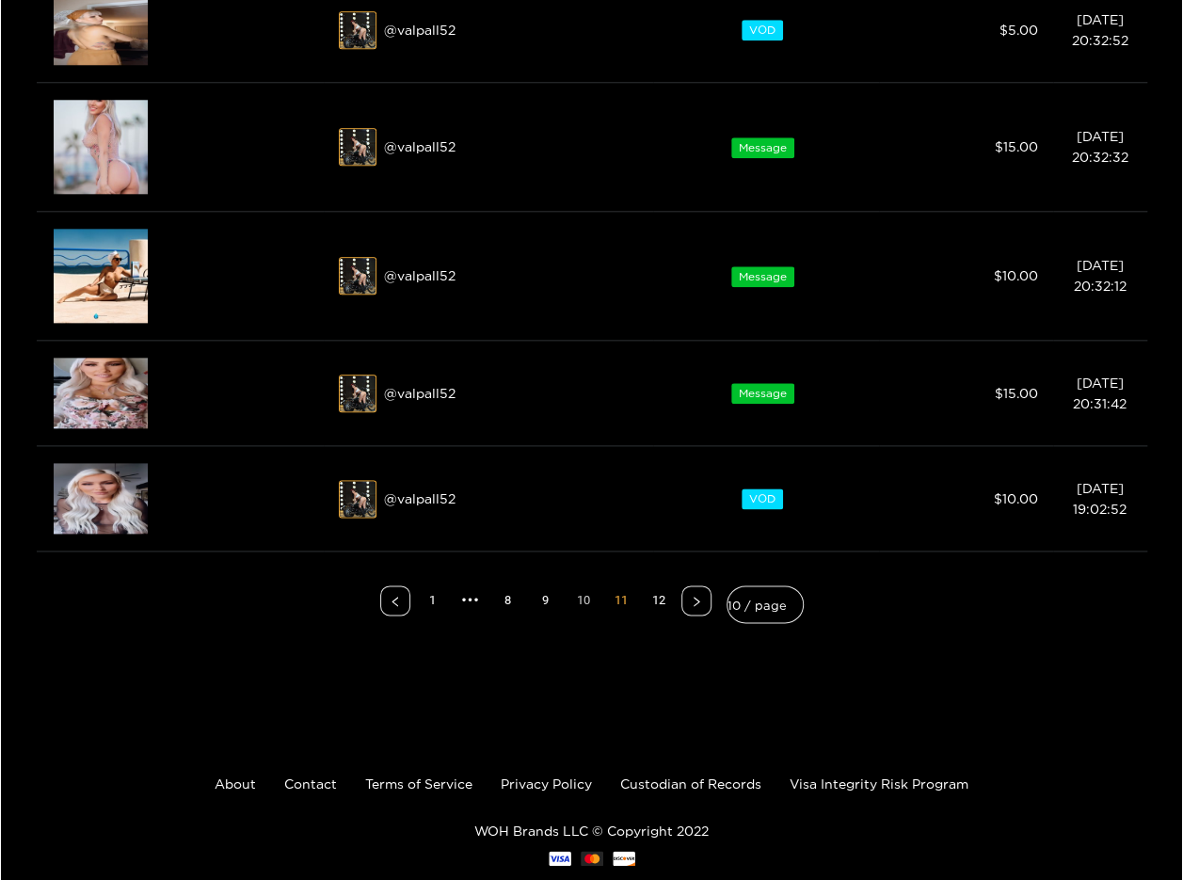
scroll to position [847, 0]
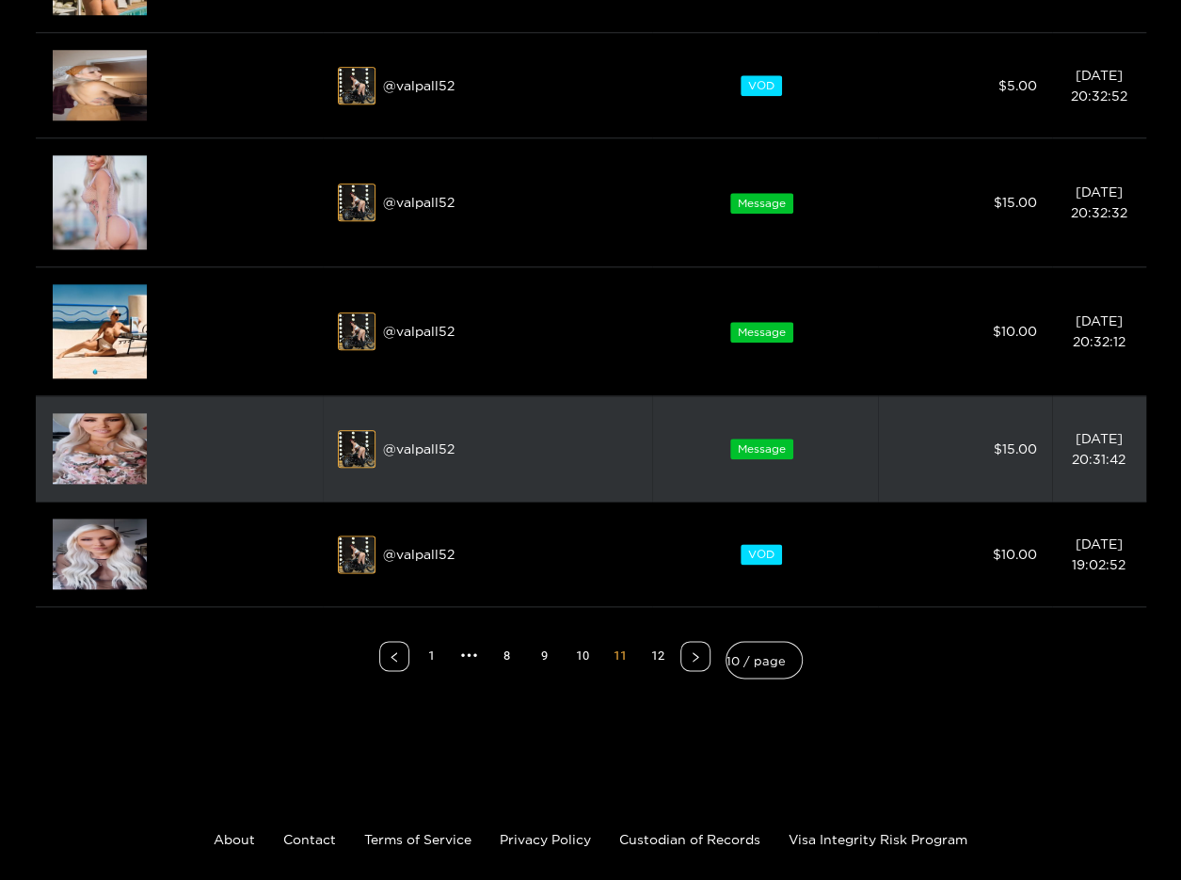
click at [209, 458] on div at bounding box center [179, 448] width 257 height 74
click at [118, 436] on img at bounding box center [100, 448] width 94 height 71
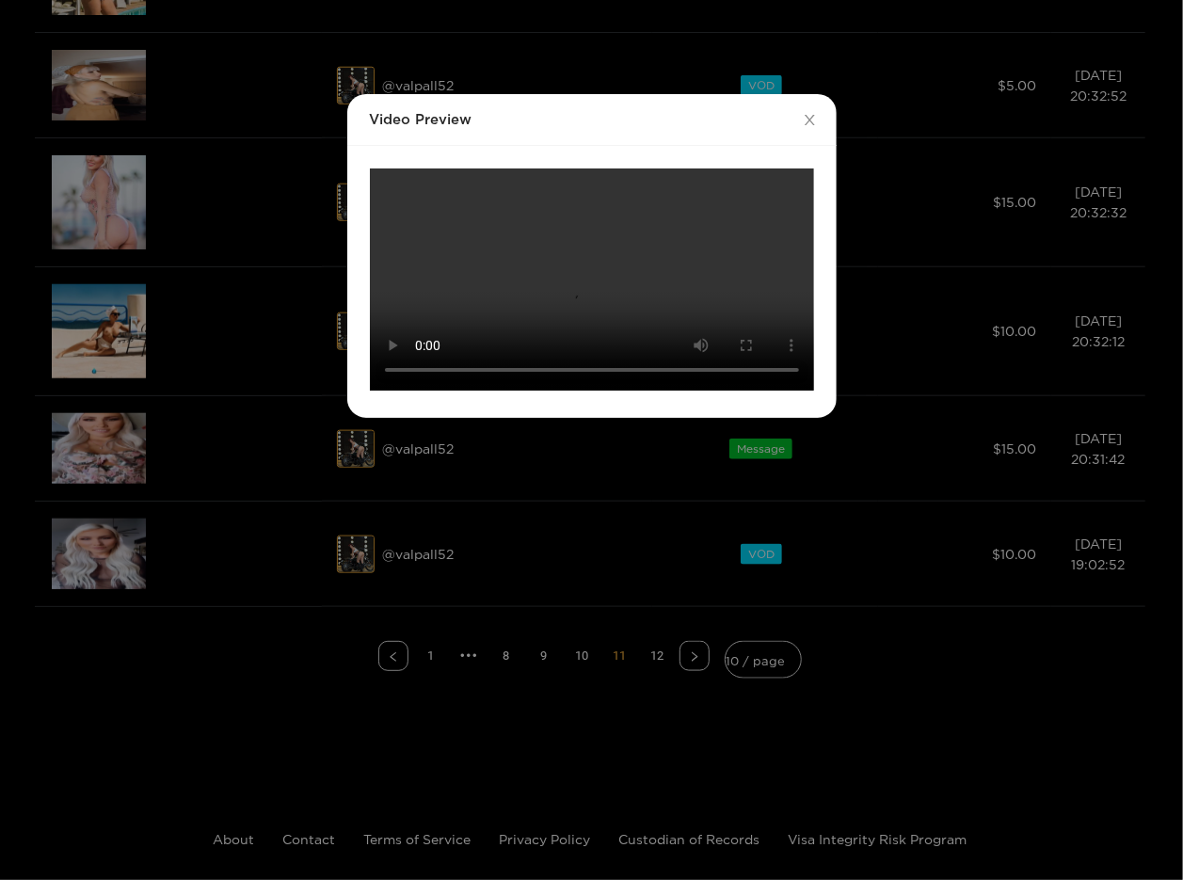
scroll to position [122, 0]
click at [860, 456] on div "Video Preview Your browser does not support the video tag." at bounding box center [591, 440] width 1183 height 880
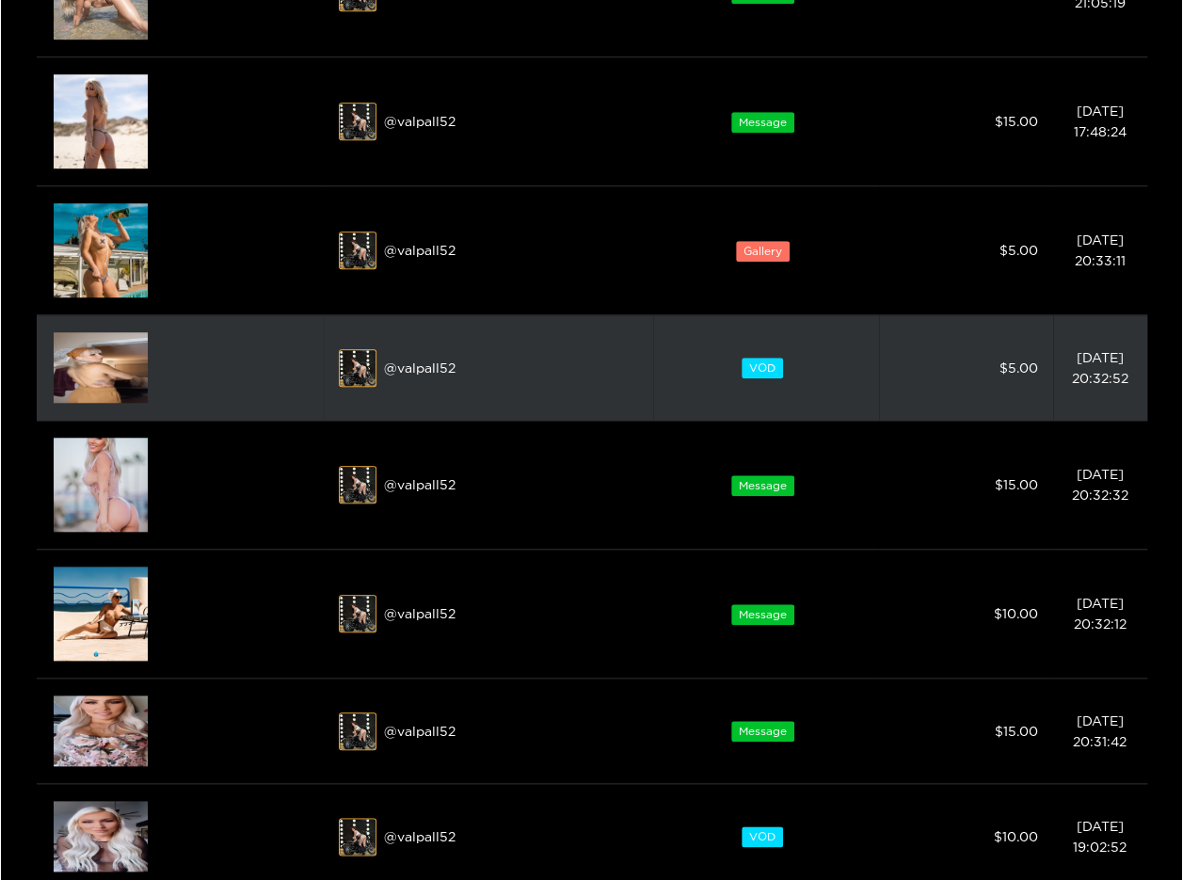
scroll to position [565, 0]
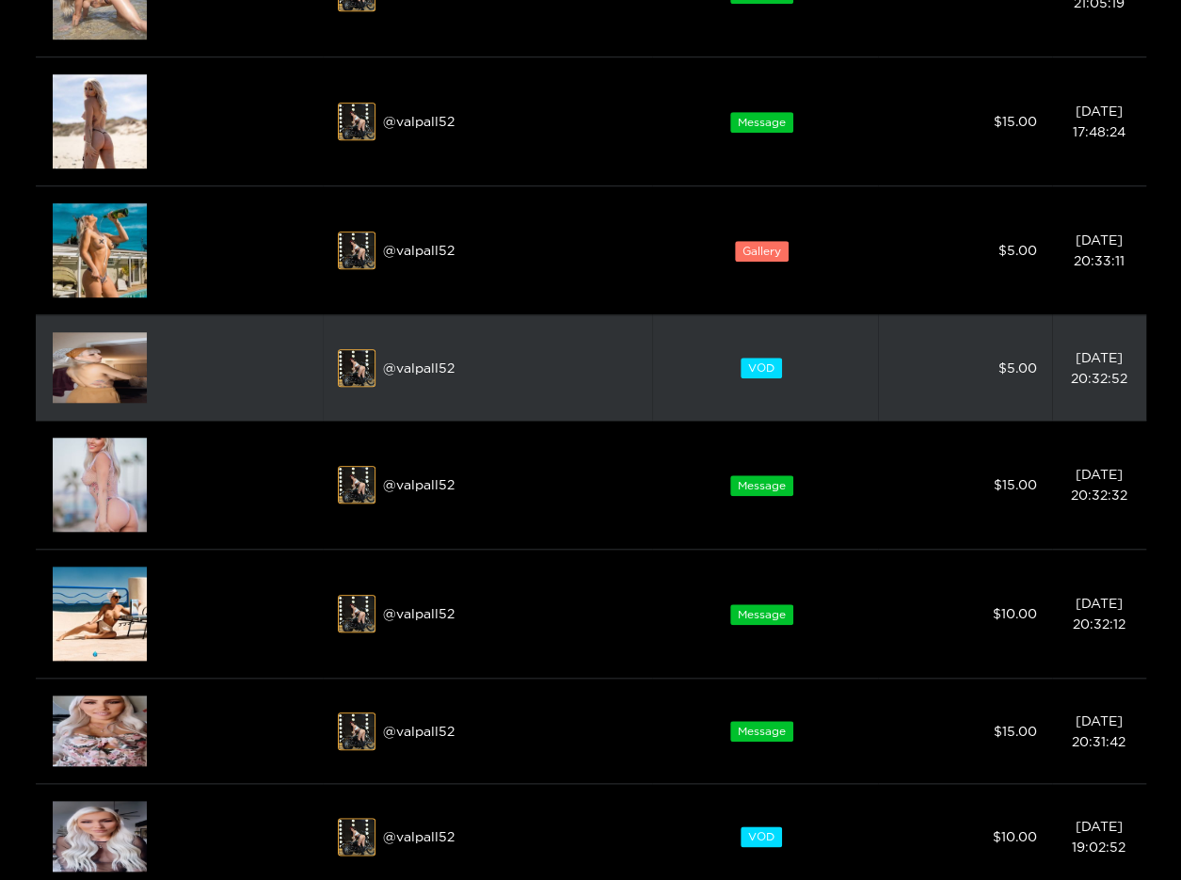
click at [103, 375] on img at bounding box center [100, 367] width 94 height 71
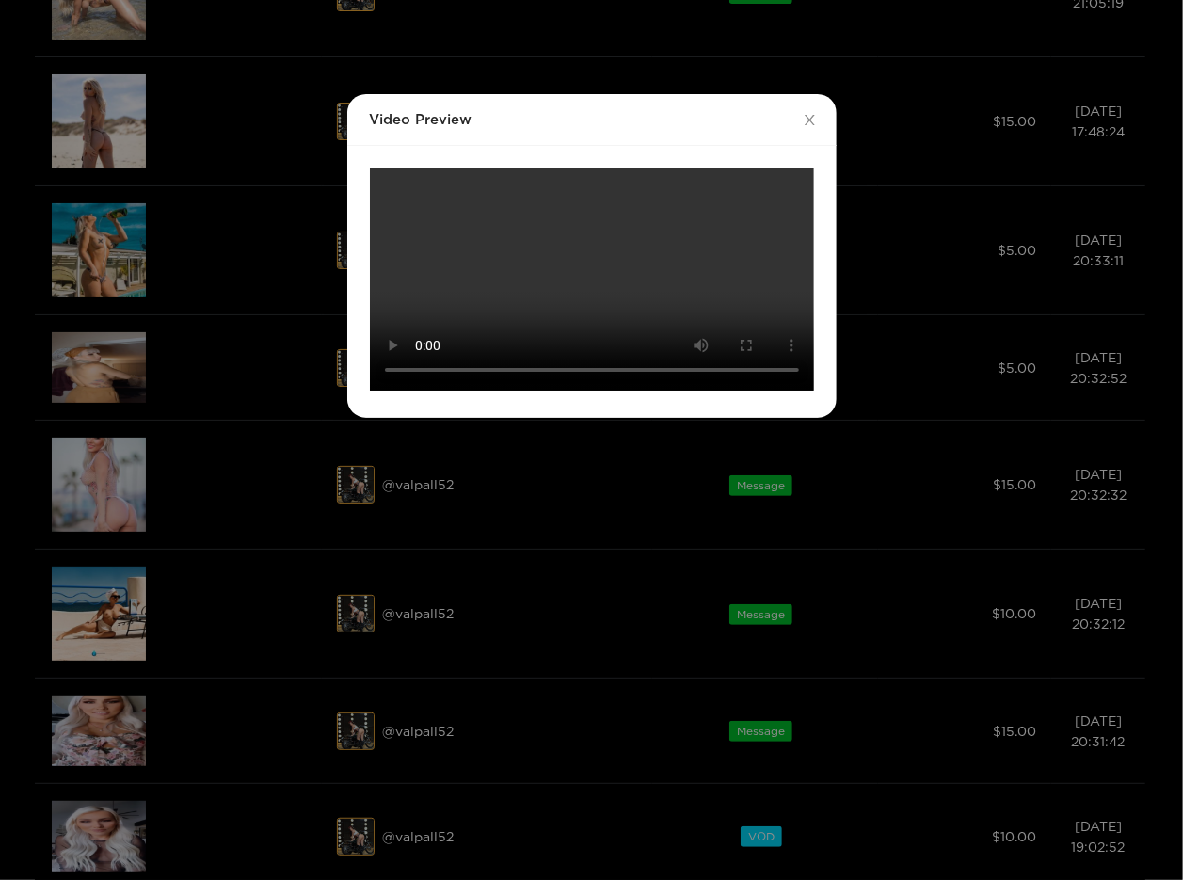
scroll to position [122, 0]
click at [909, 470] on div "Video Preview Your browser does not support the video tag." at bounding box center [591, 440] width 1183 height 880
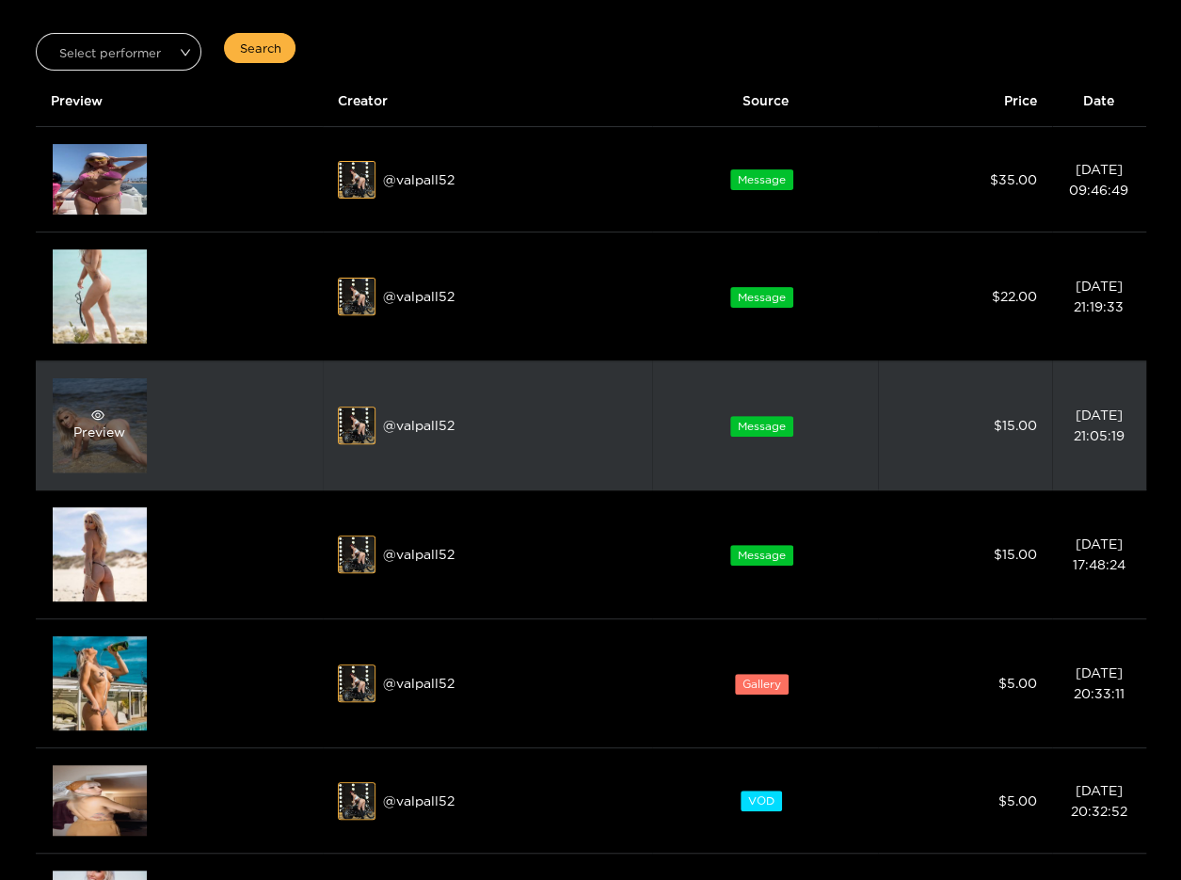
scroll to position [0, 0]
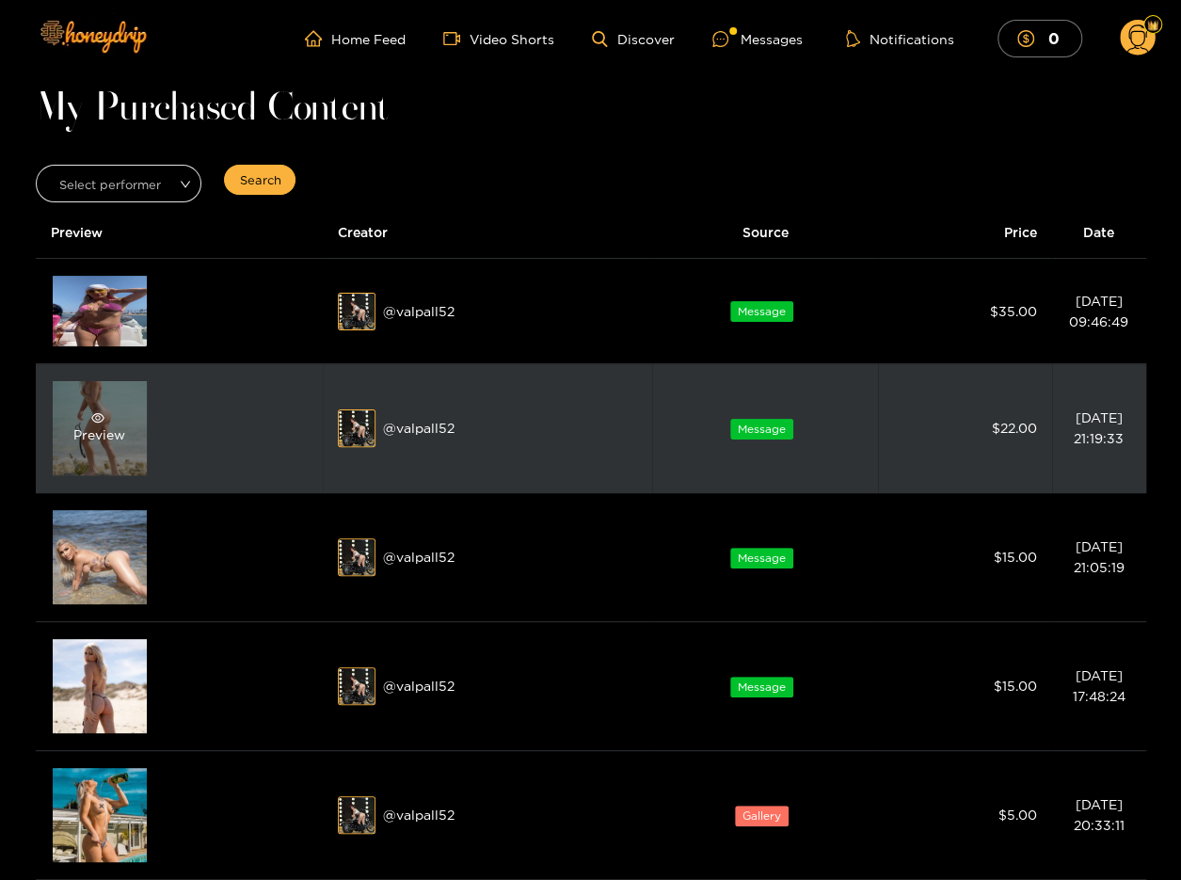
click at [88, 439] on div "Preview" at bounding box center [99, 428] width 52 height 34
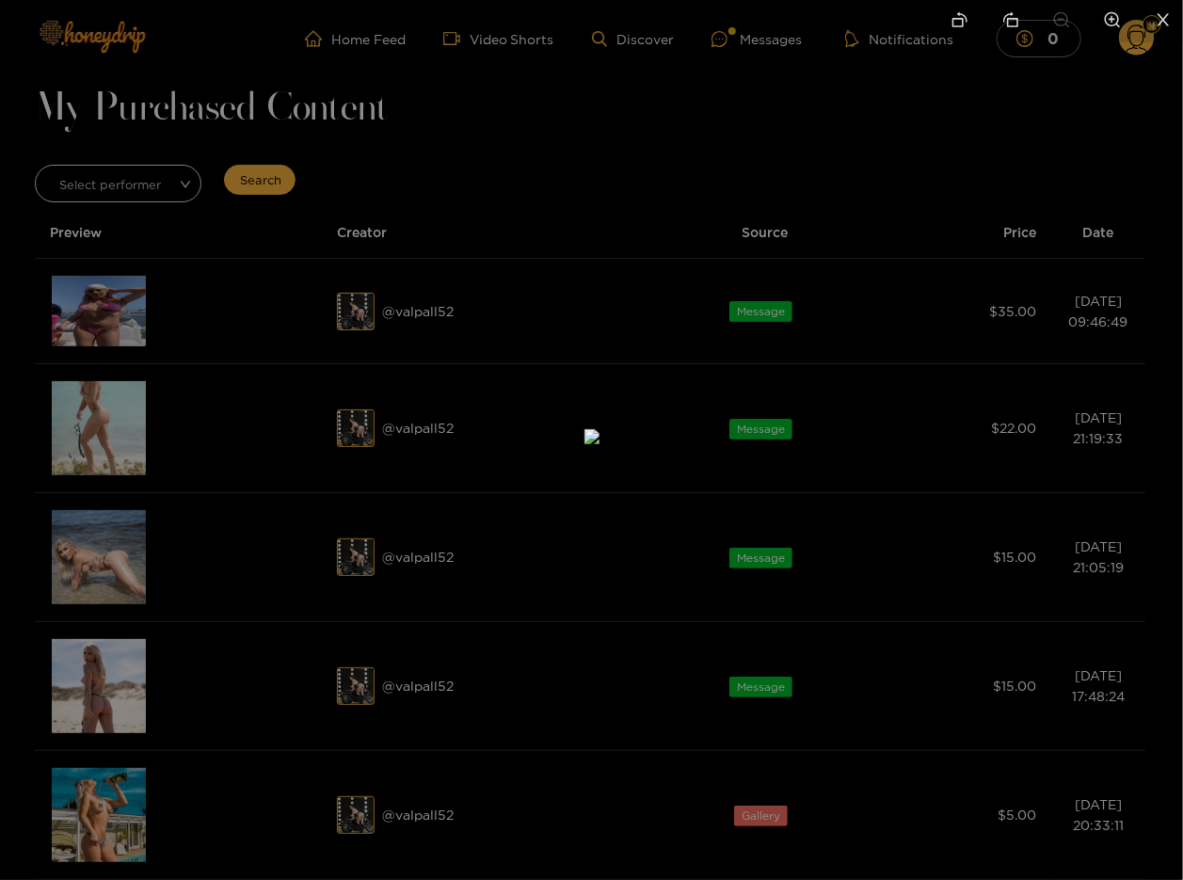
click at [978, 291] on div at bounding box center [591, 440] width 1183 height 880
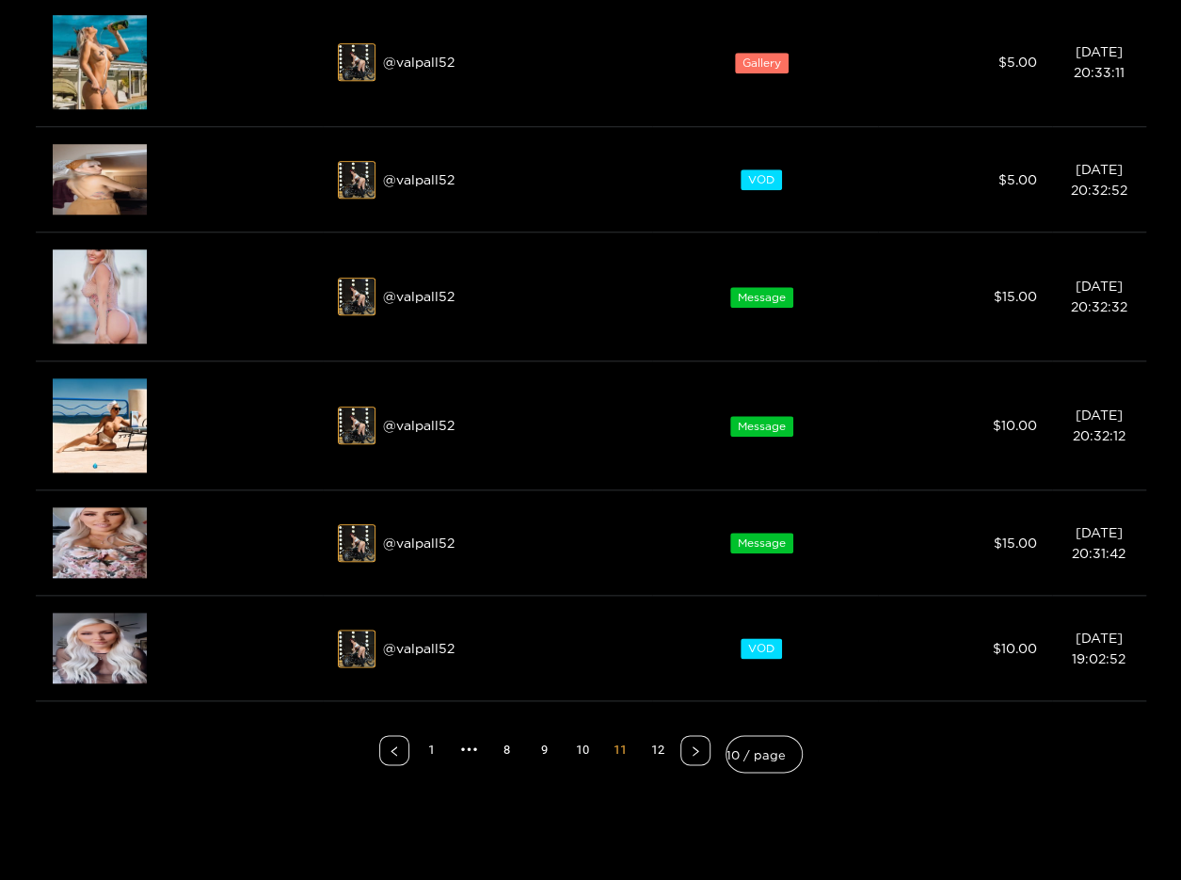
scroll to position [941, 0]
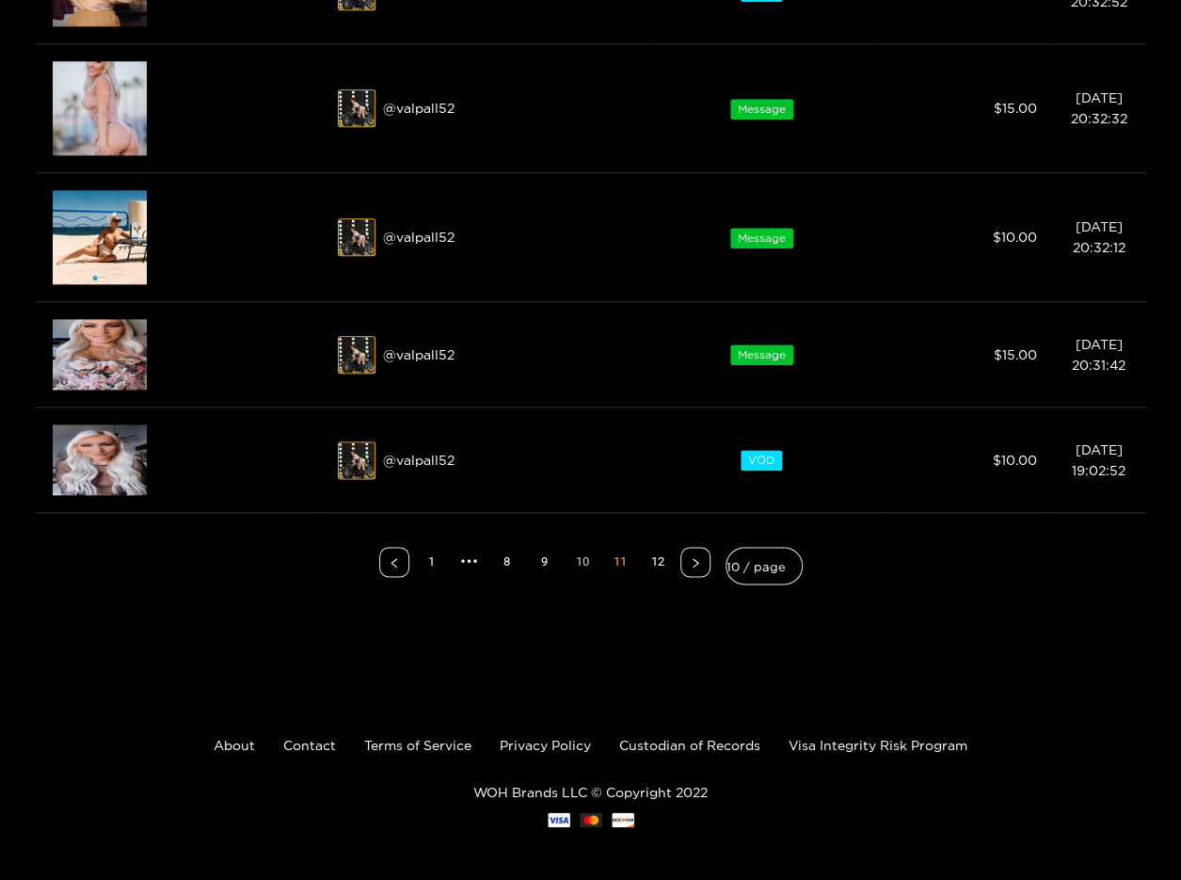
click at [573, 554] on link "10" at bounding box center [582, 562] width 28 height 28
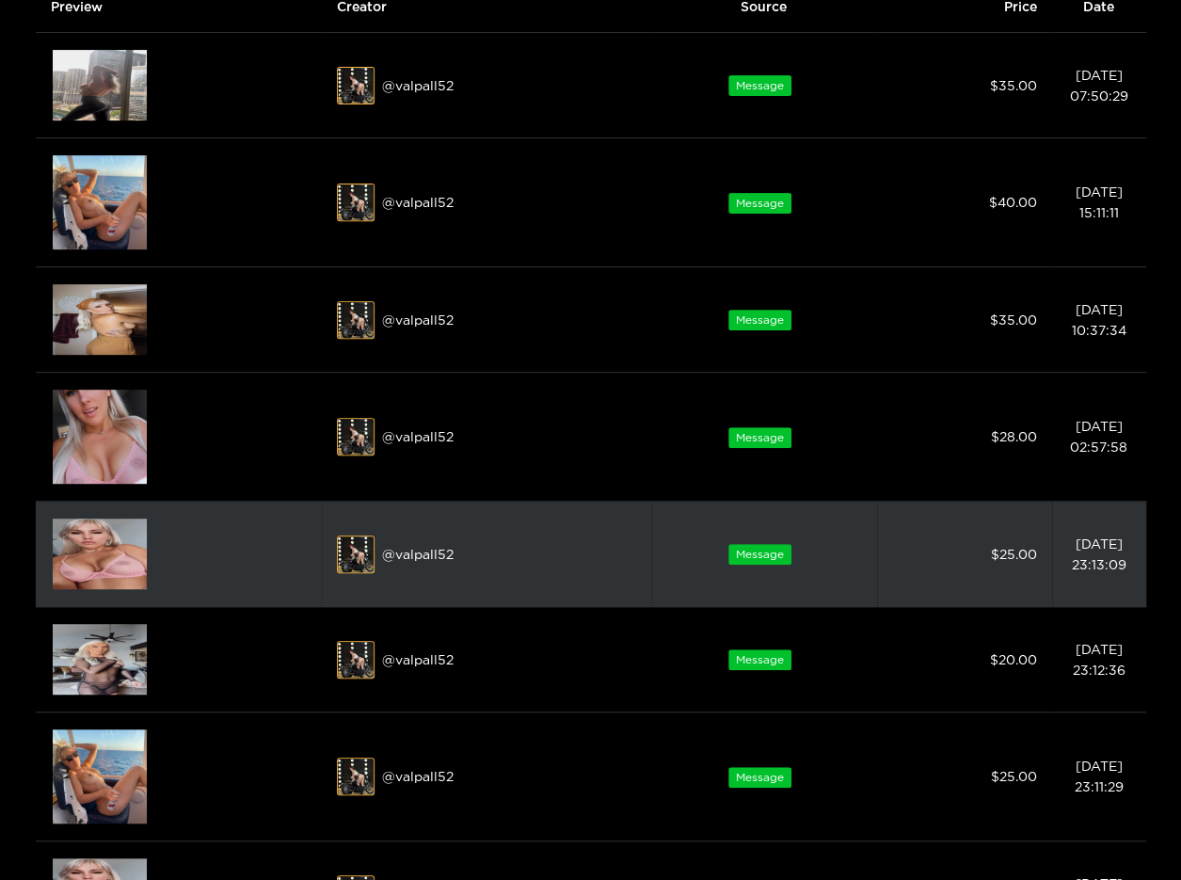
scroll to position [0, 0]
